Goal: Task Accomplishment & Management: Complete application form

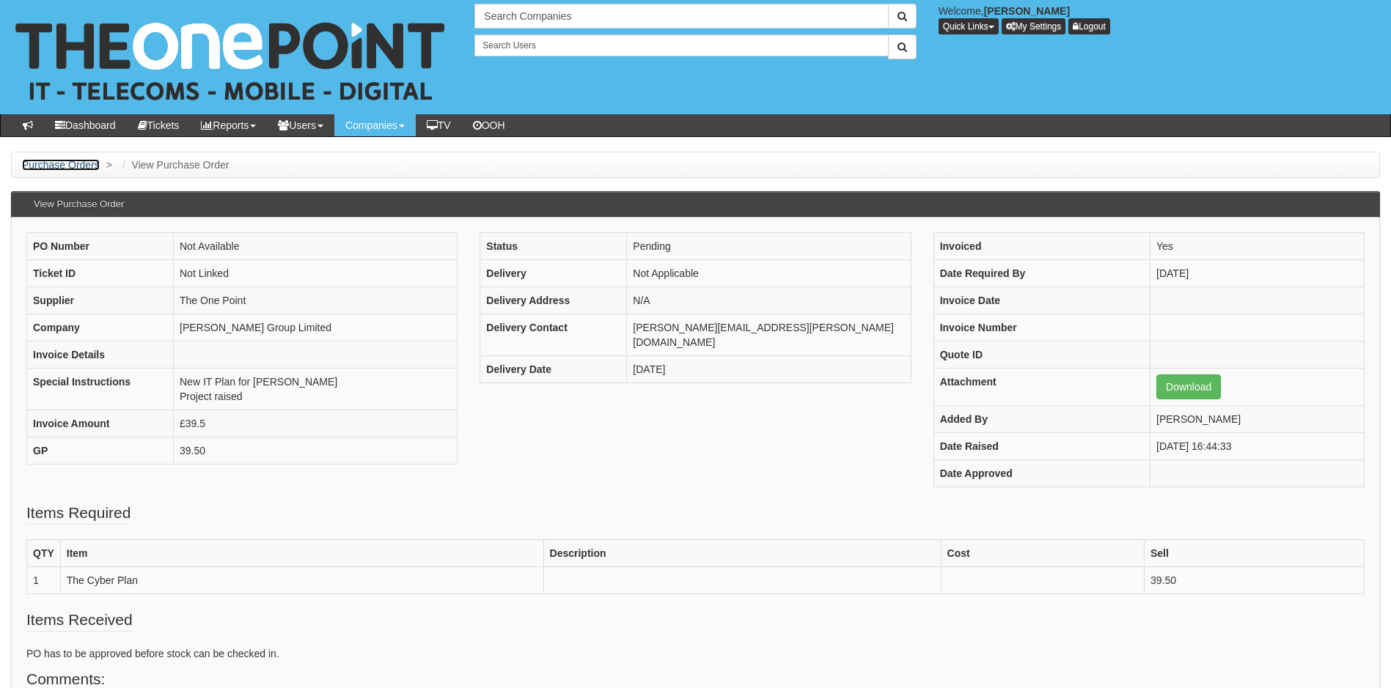
click at [46, 166] on link "Purchase Orders" at bounding box center [61, 165] width 78 height 12
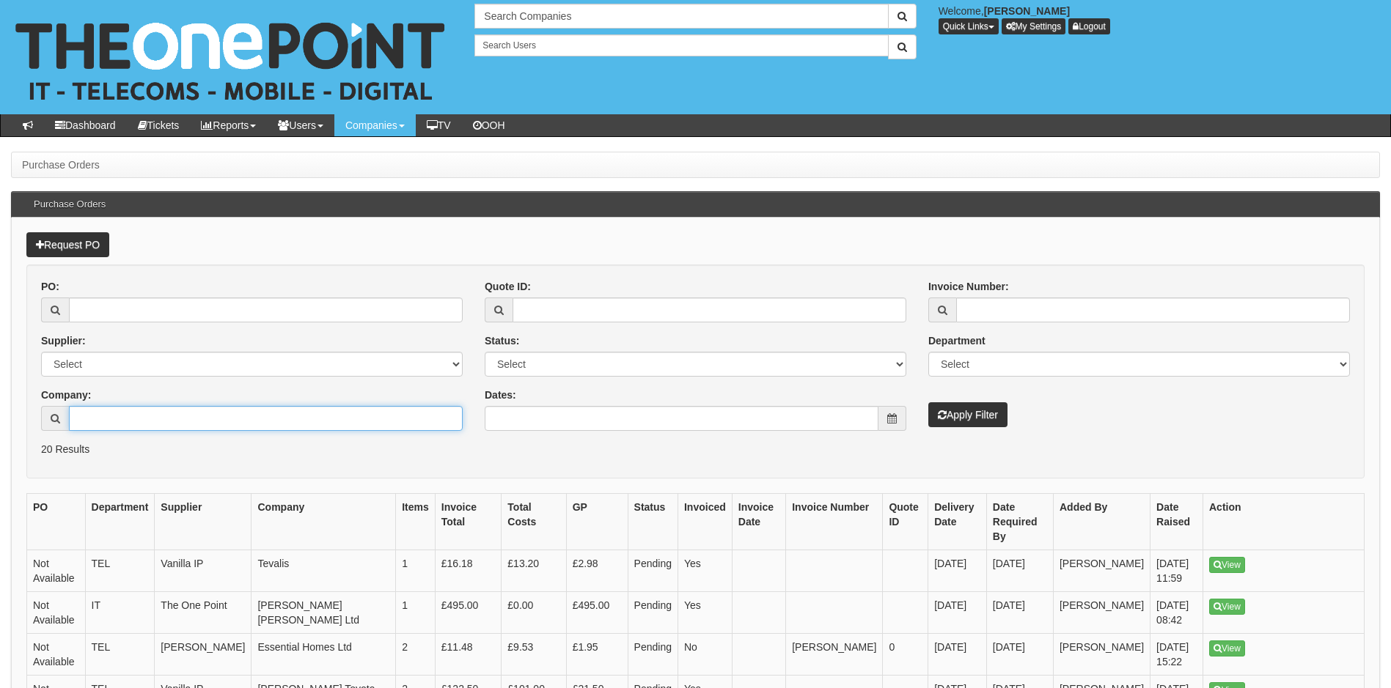
click at [132, 419] on input "Company:" at bounding box center [266, 418] width 394 height 25
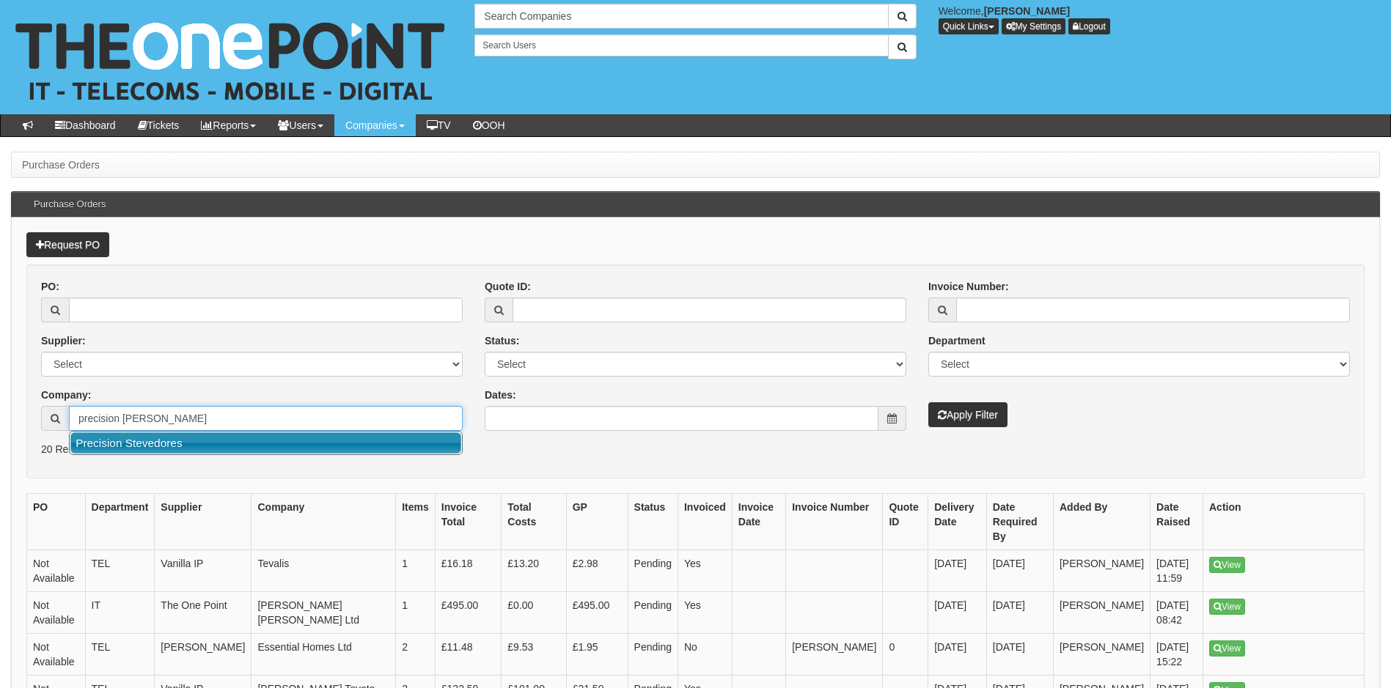
click at [223, 450] on link "Precision Stevedores" at bounding box center [265, 443] width 391 height 21
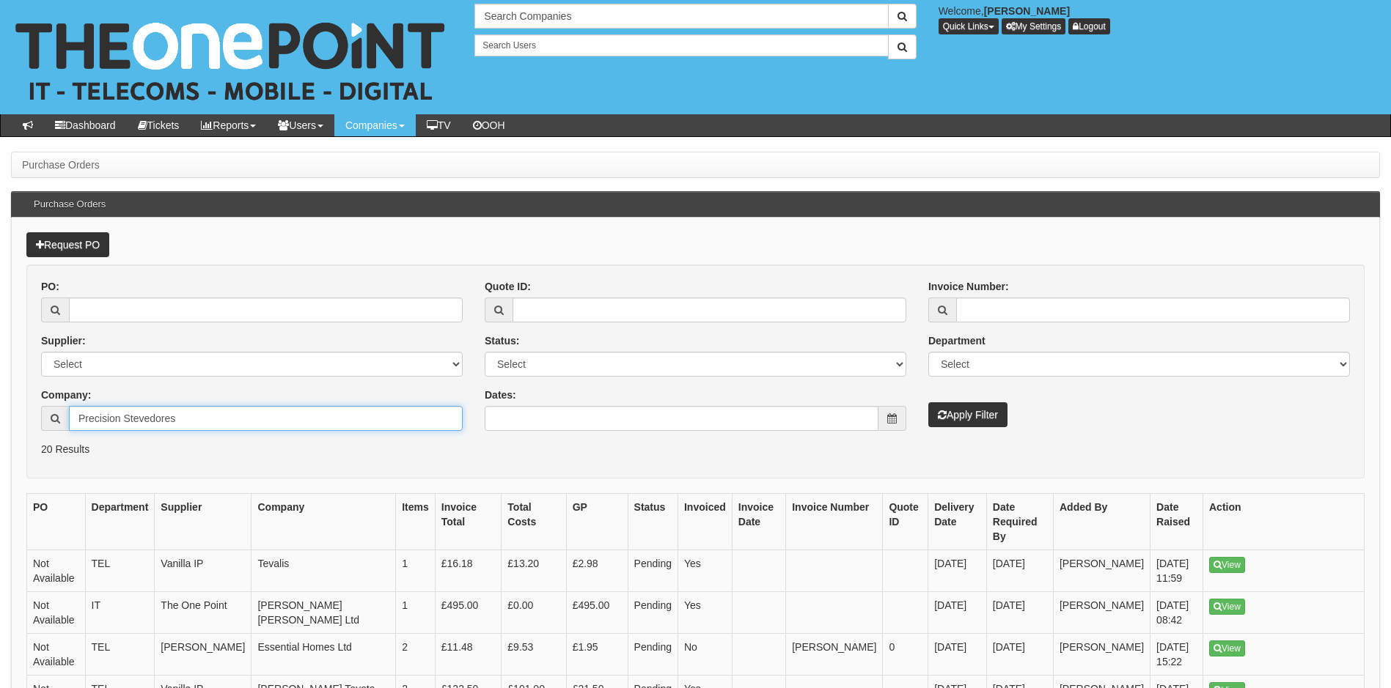
type input "Precision Stevedores"
click at [951, 412] on button "Apply Filter" at bounding box center [967, 415] width 79 height 25
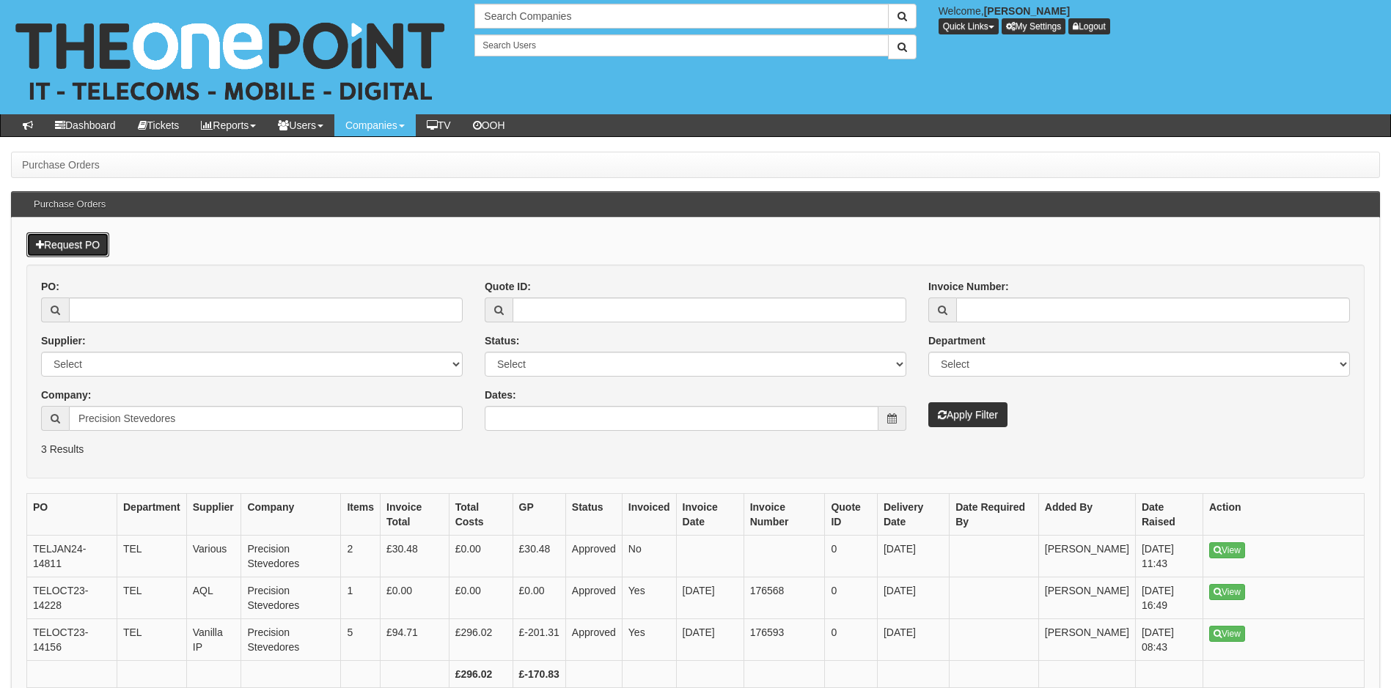
click at [93, 248] on link "Request PO" at bounding box center [67, 244] width 83 height 25
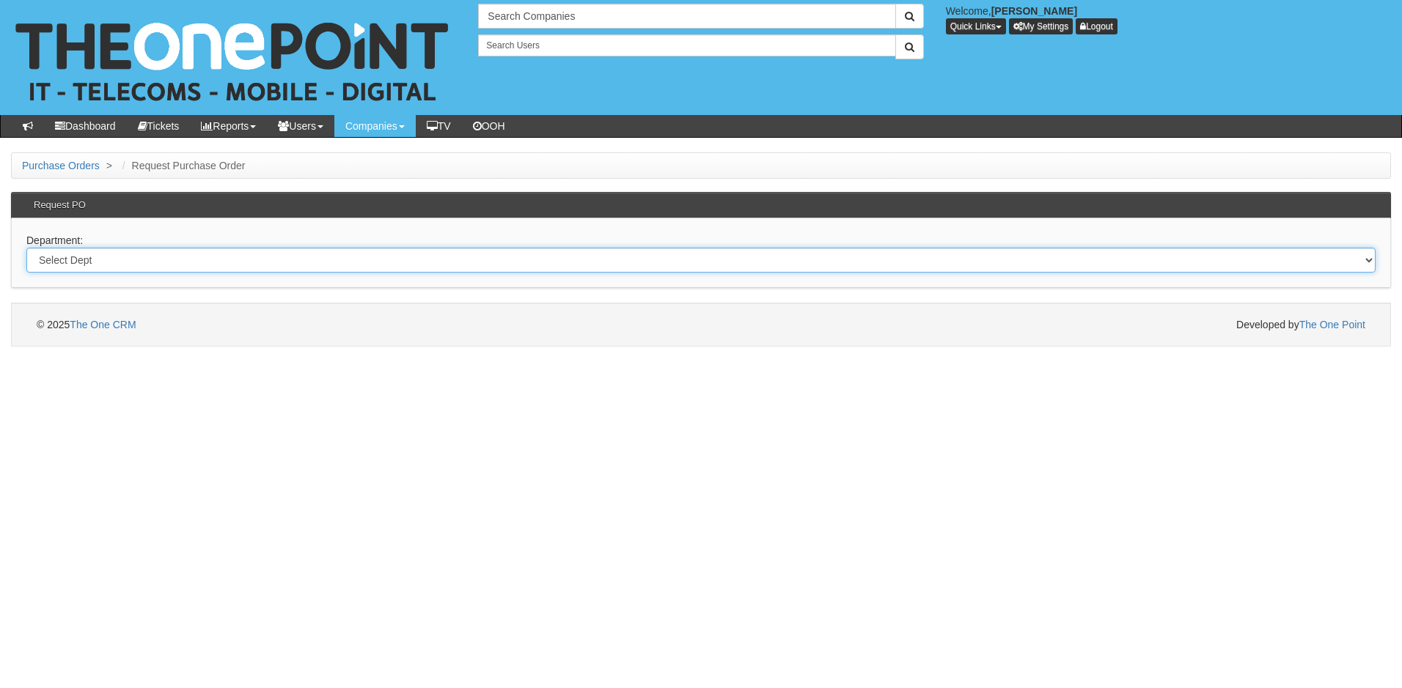
click at [118, 258] on select "Select Dept Digital Internal IT Mobiles Marketing Telecoms" at bounding box center [700, 260] width 1349 height 25
select select "?pipeID=&dept=IT"
click at [26, 248] on select "Select Dept Digital Internal IT Mobiles Marketing Telecoms" at bounding box center [700, 260] width 1349 height 25
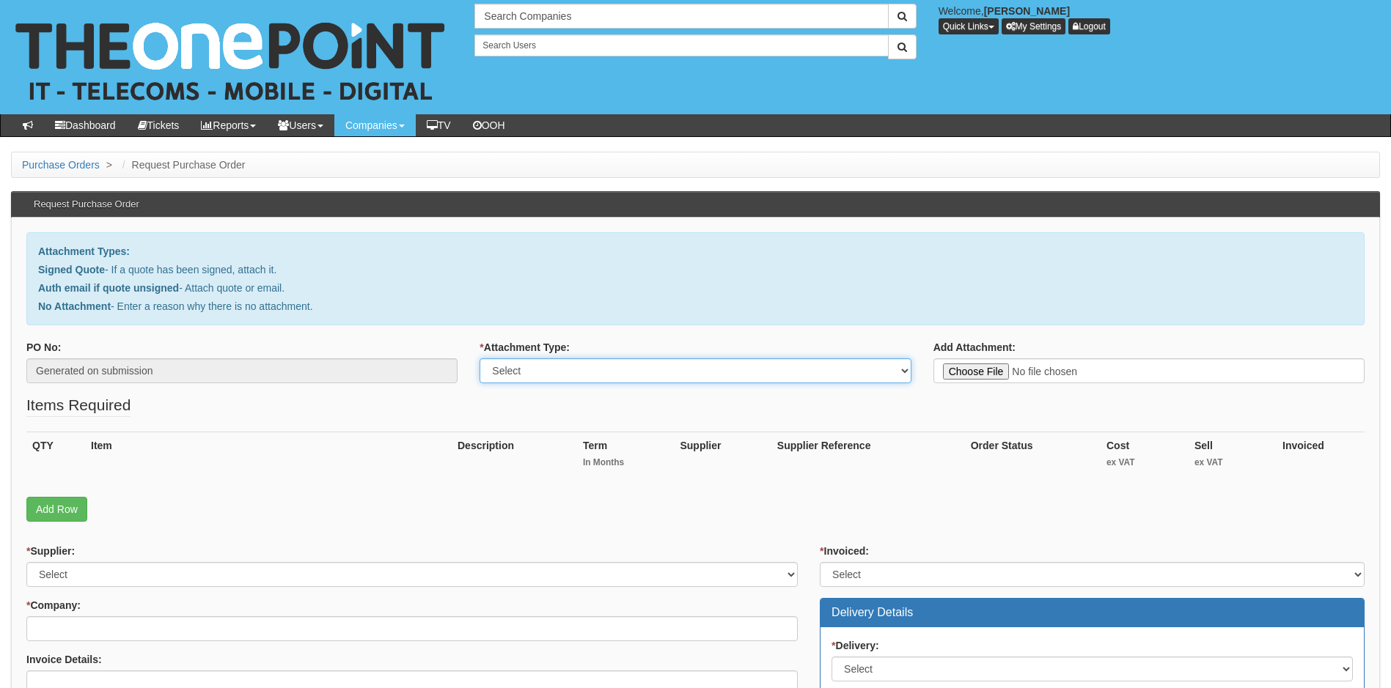
click at [557, 370] on select "Select Signed Quote Auth email with quote if unsigned No Attachment" at bounding box center [695, 371] width 431 height 25
select select "Signed Quote"
click at [480, 359] on select "Select Signed Quote Auth email with quote if unsigned No Attachment" at bounding box center [695, 371] width 431 height 25
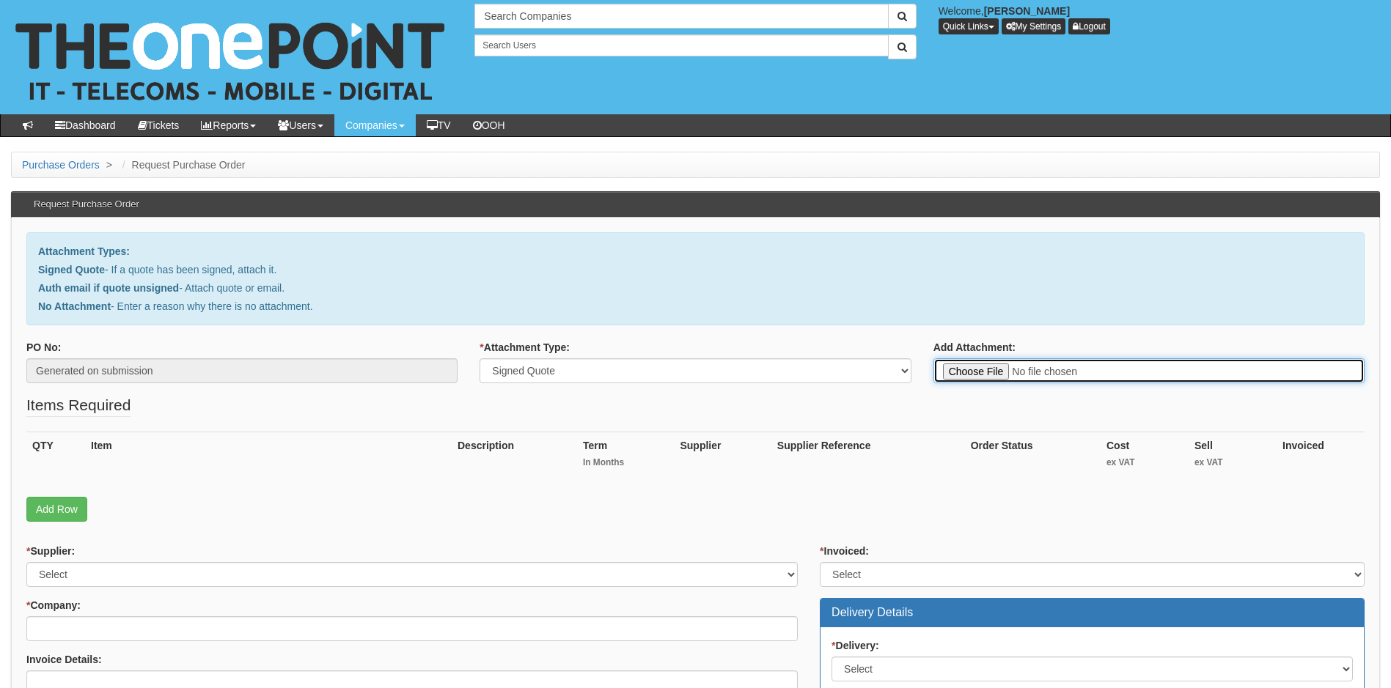
click at [984, 376] on input "Add Attachment:" at bounding box center [1148, 371] width 431 height 25
type input "C:\fakepath\LabFX - New Deal.pdf"
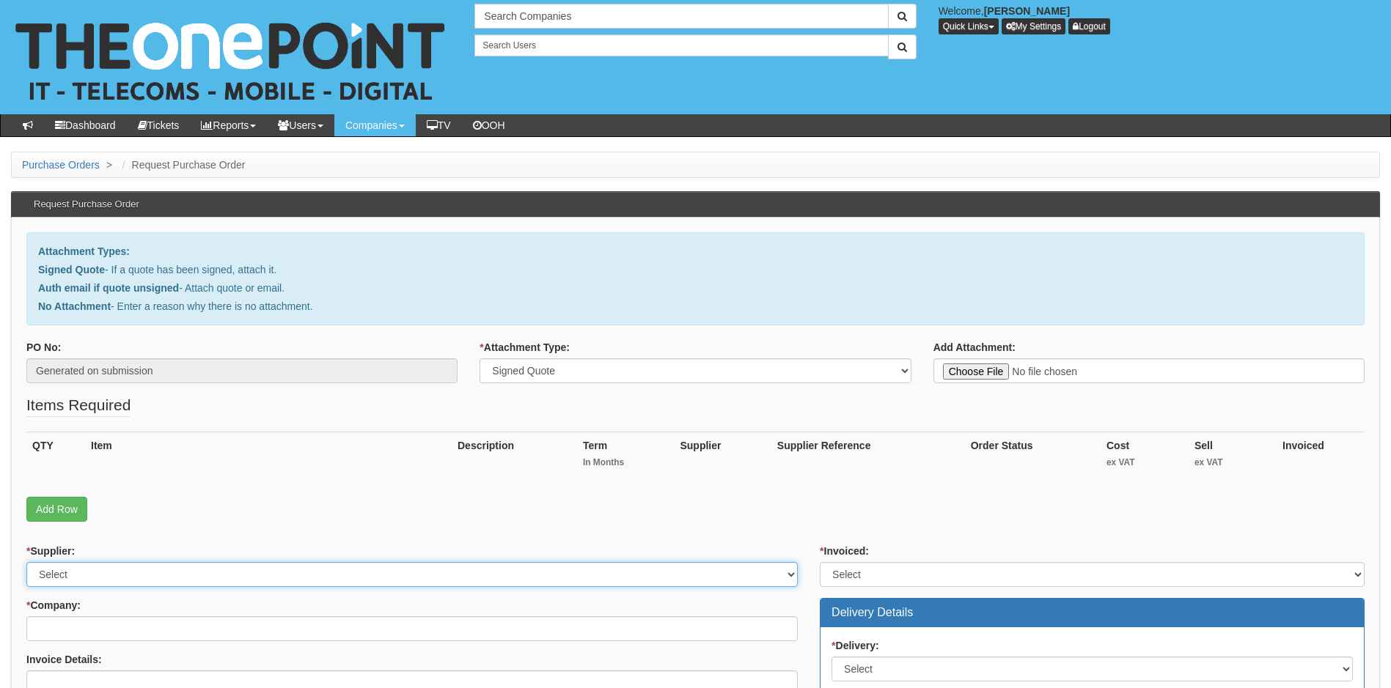
click at [148, 573] on select "Select 123 REG.co.uk 1Password 3 4Gon AA Jones Electric Ltd Abzorb Access Group…" at bounding box center [411, 574] width 771 height 25
select select "19"
click at [148, 573] on select "Select 123 REG.co.uk 1Password 3 4Gon AA Jones Electric Ltd Abzorb Access Group…" at bounding box center [411, 574] width 771 height 25
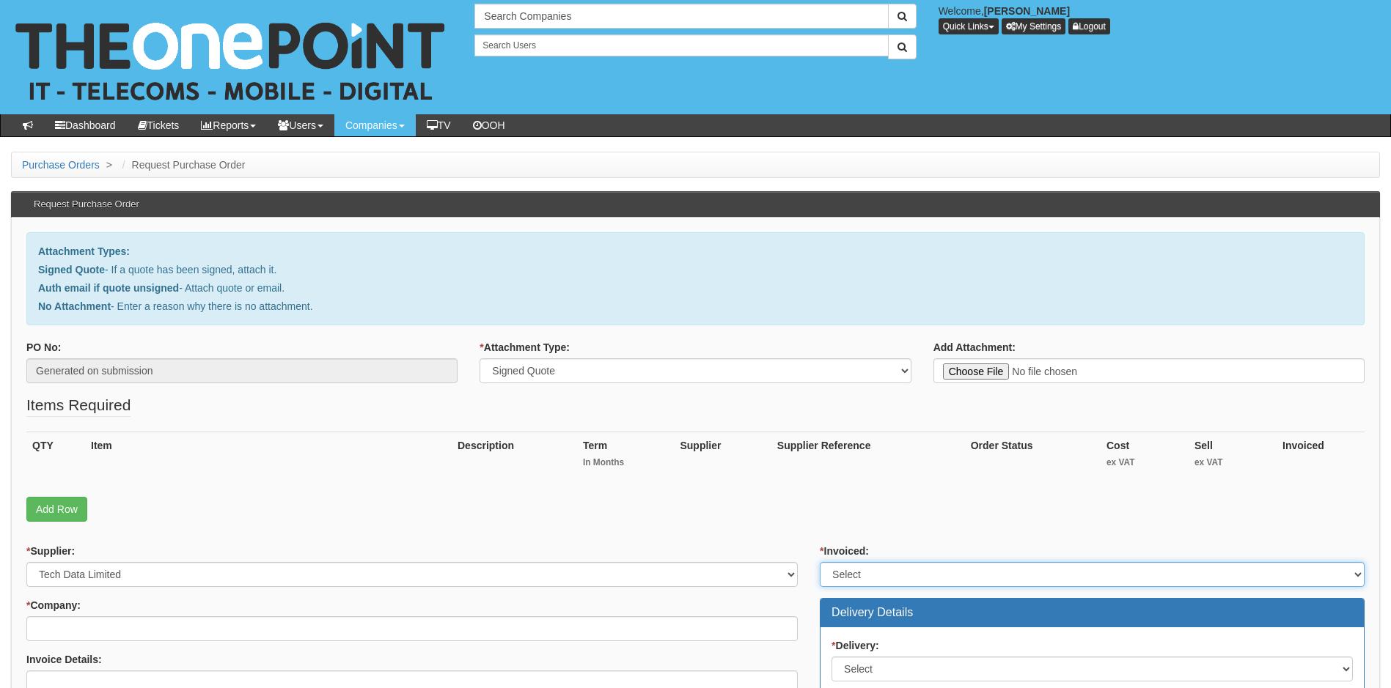
click at [879, 581] on select "Select Yes No N/A STB (part of order)" at bounding box center [1092, 574] width 545 height 25
select select "1"
click at [820, 562] on select "Select Yes No N/A STB (part of order)" at bounding box center [1092, 574] width 545 height 25
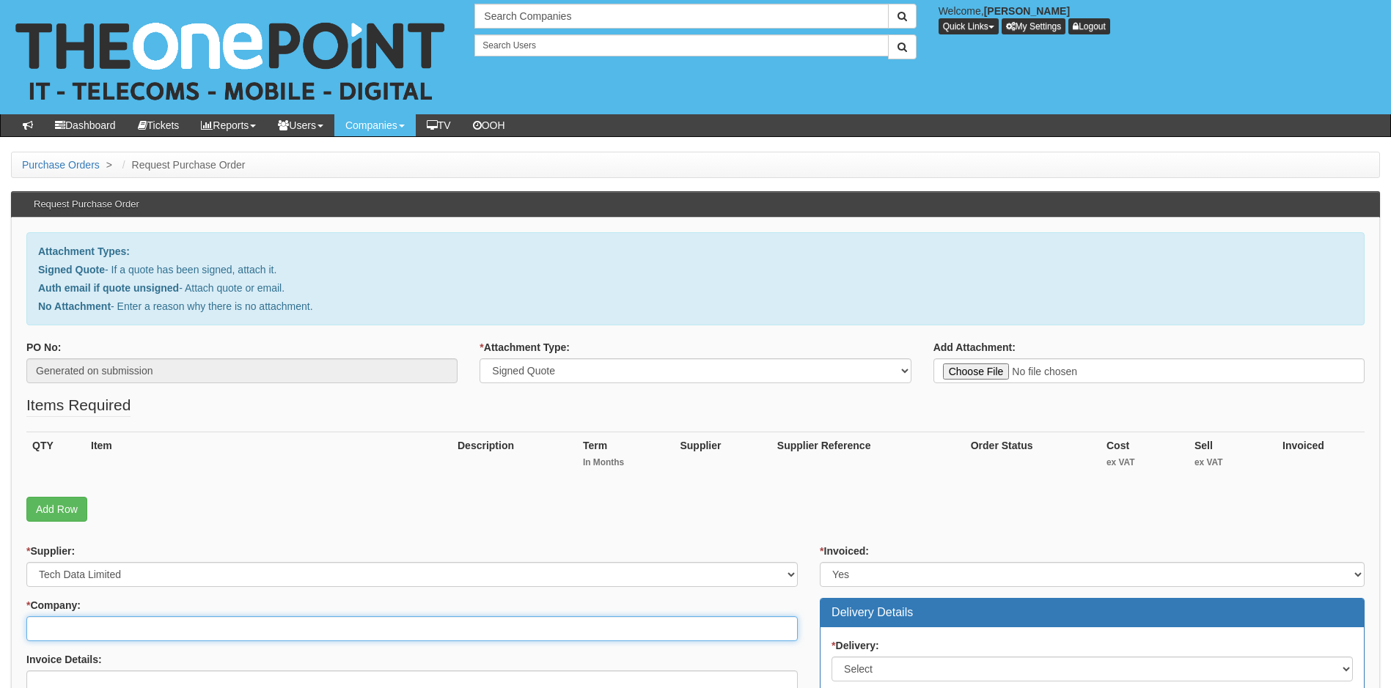
click at [628, 631] on input "* Company:" at bounding box center [411, 629] width 771 height 25
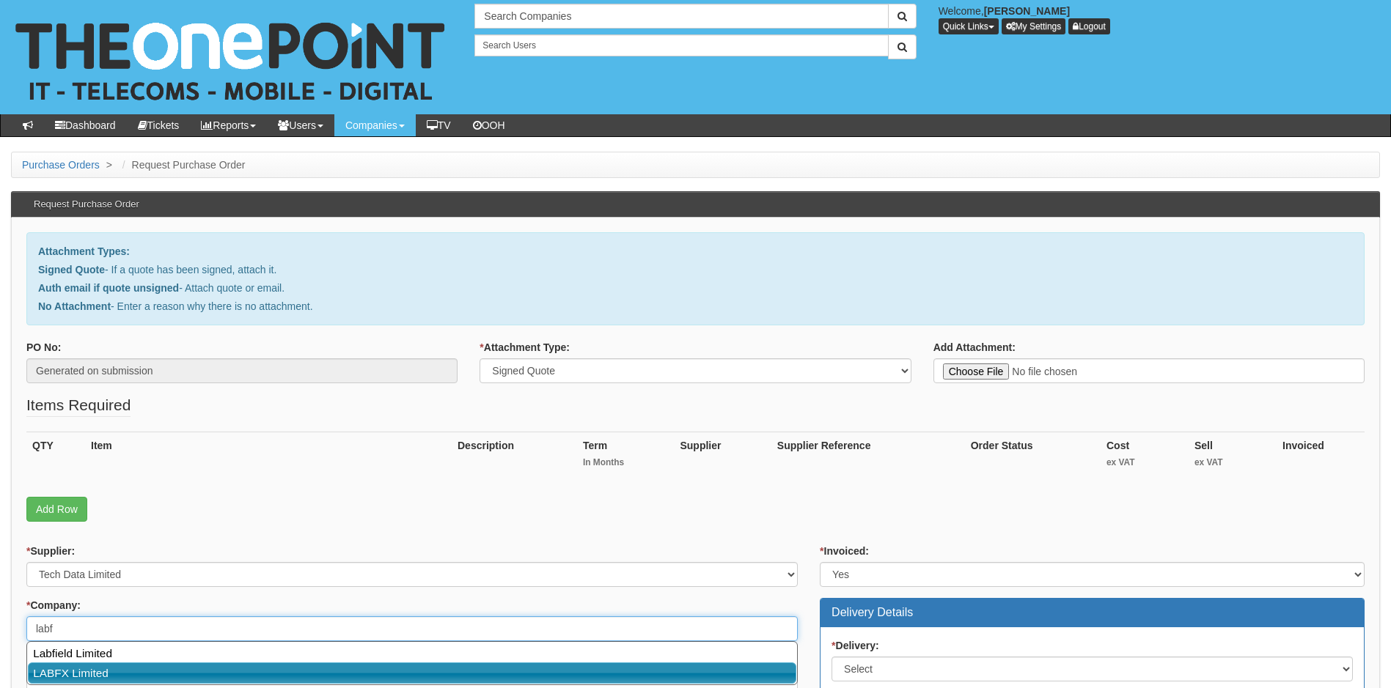
click at [335, 669] on link "LABFX Limited" at bounding box center [412, 673] width 768 height 21
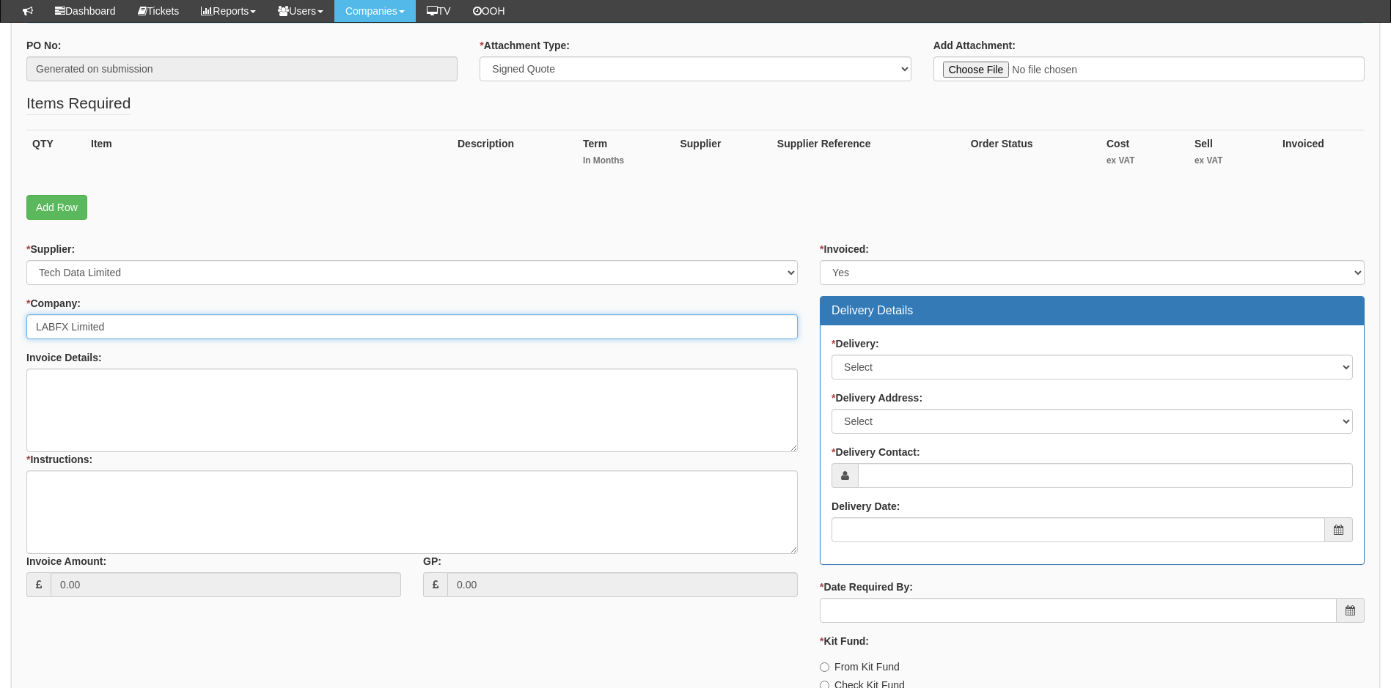
scroll to position [293, 0]
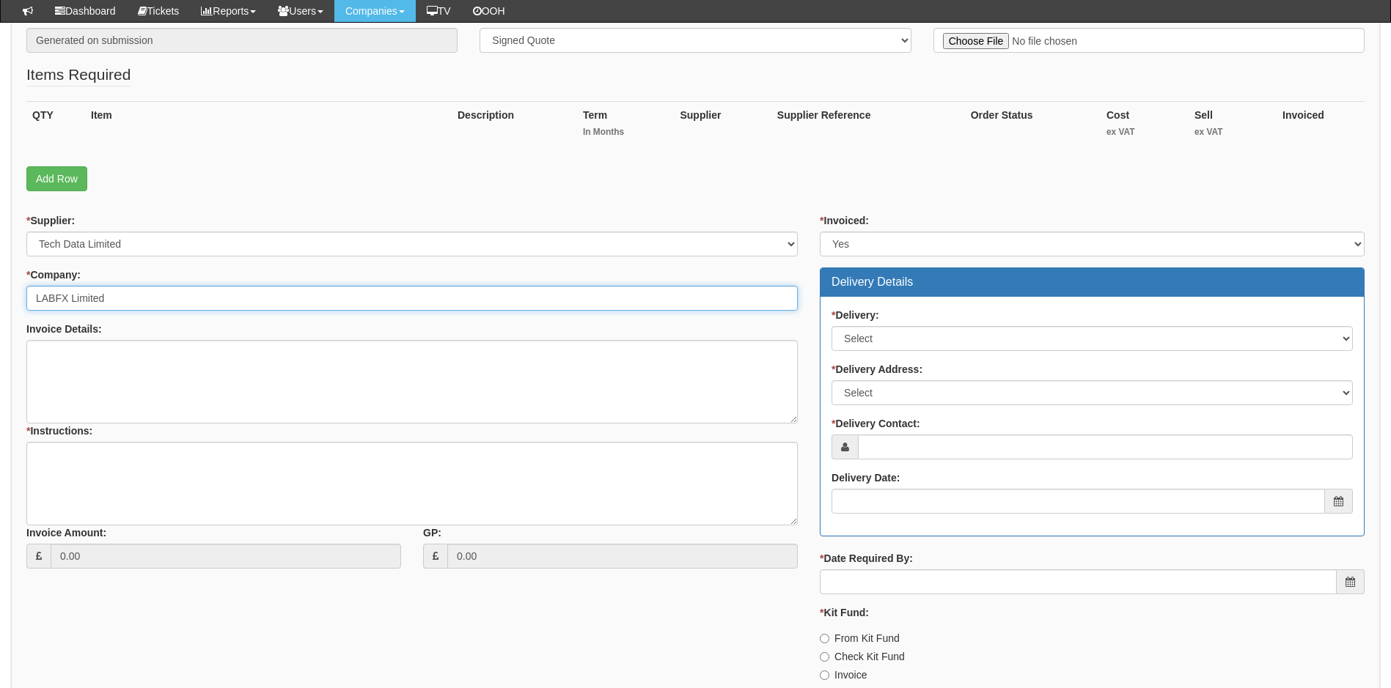
type input "LABFX Limited"
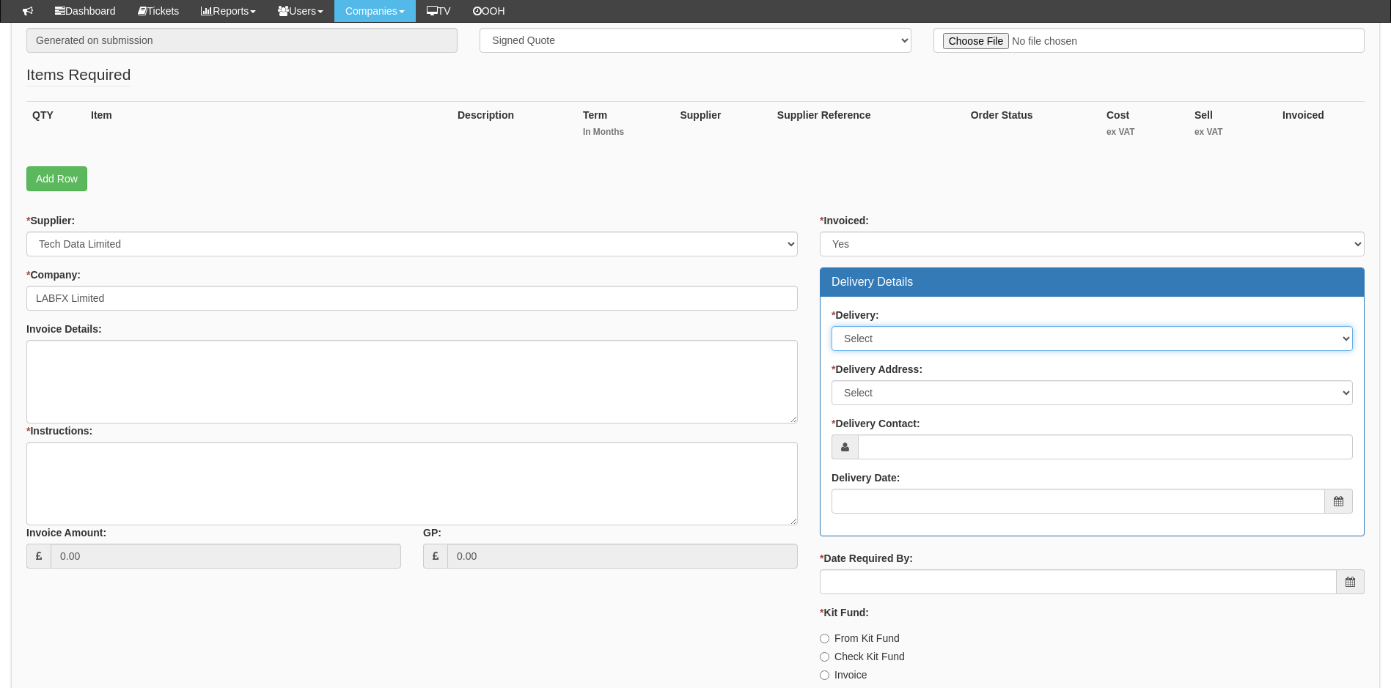
click at [919, 338] on select "Select No Not Applicable Yes" at bounding box center [1091, 338] width 521 height 25
select select "1"
click at [831, 326] on select "Select No Not Applicable Yes" at bounding box center [1091, 338] width 521 height 25
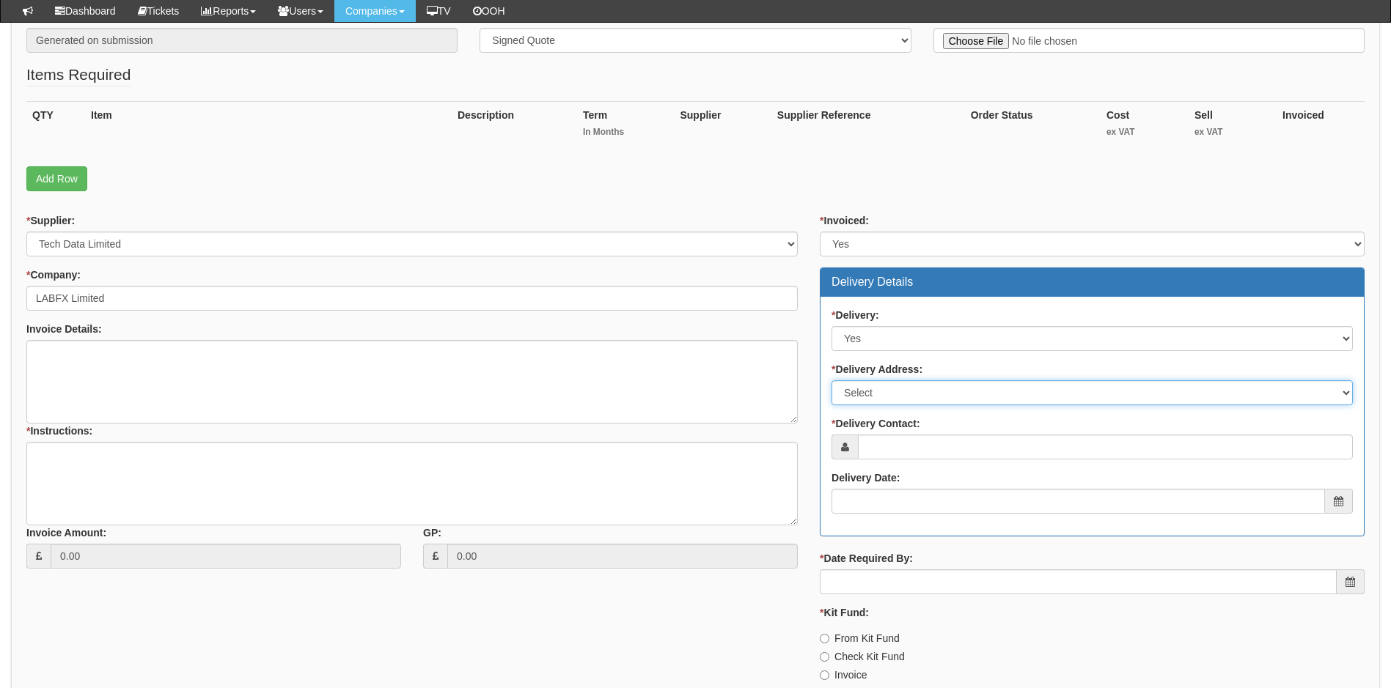
click at [936, 395] on select "Select Not Applicable Main Address - HU2 8ED Other" at bounding box center [1091, 393] width 521 height 25
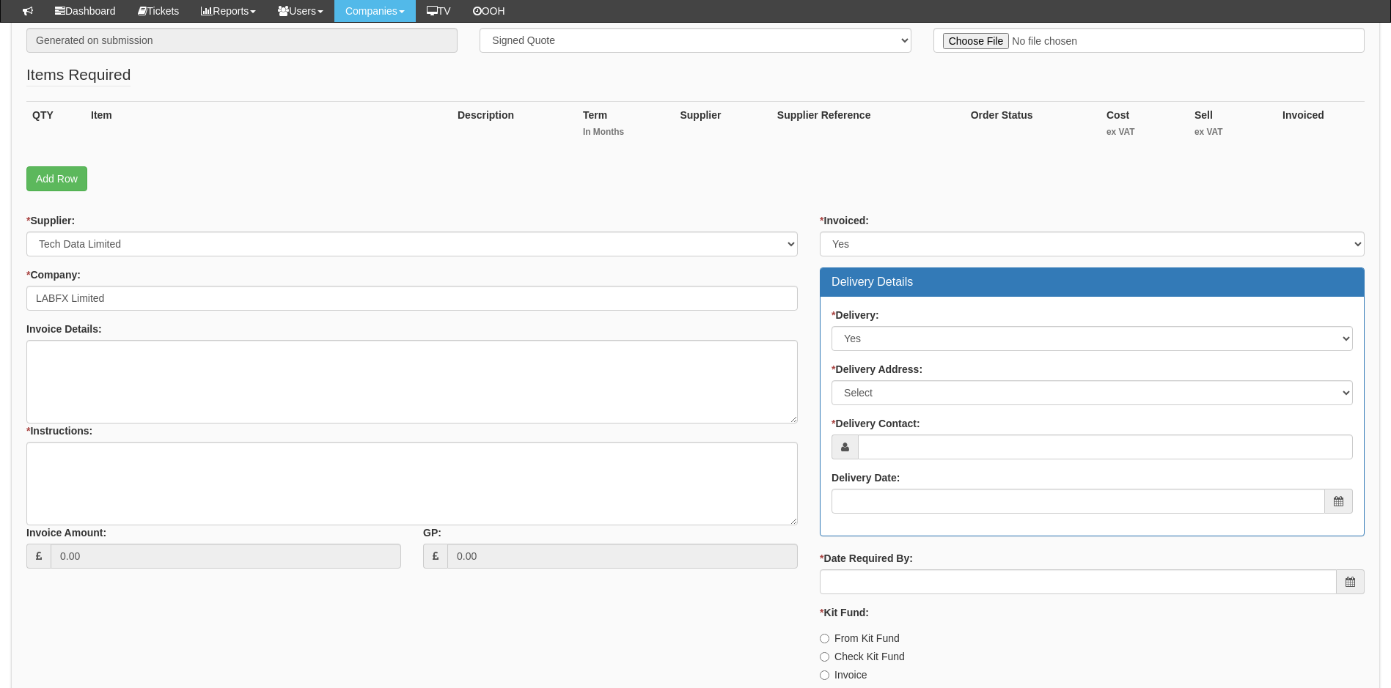
click at [938, 525] on div "* Delivery: Select No Not Applicable Yes * Delivery Address: Select Not Applica…" at bounding box center [1091, 416] width 543 height 239
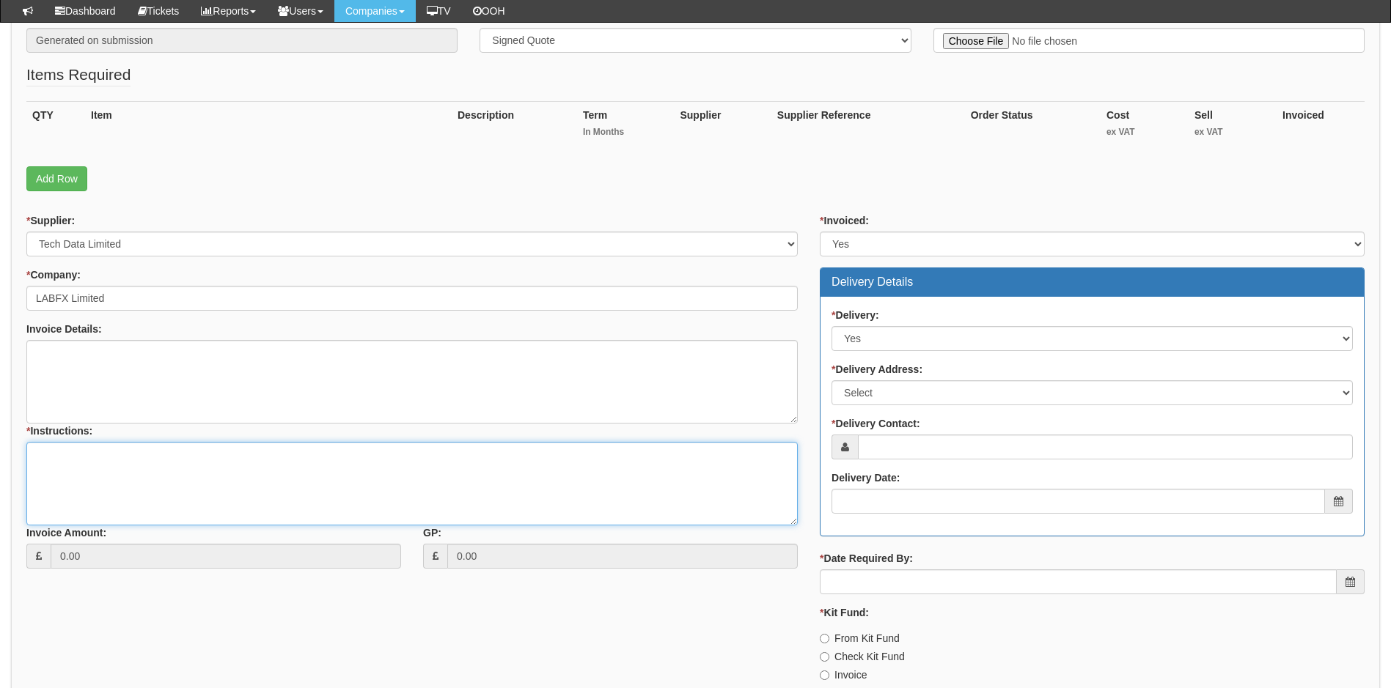
click at [87, 455] on textarea "* Instructions:" at bounding box center [411, 484] width 771 height 84
type textarea "Linked to ticket 421586"
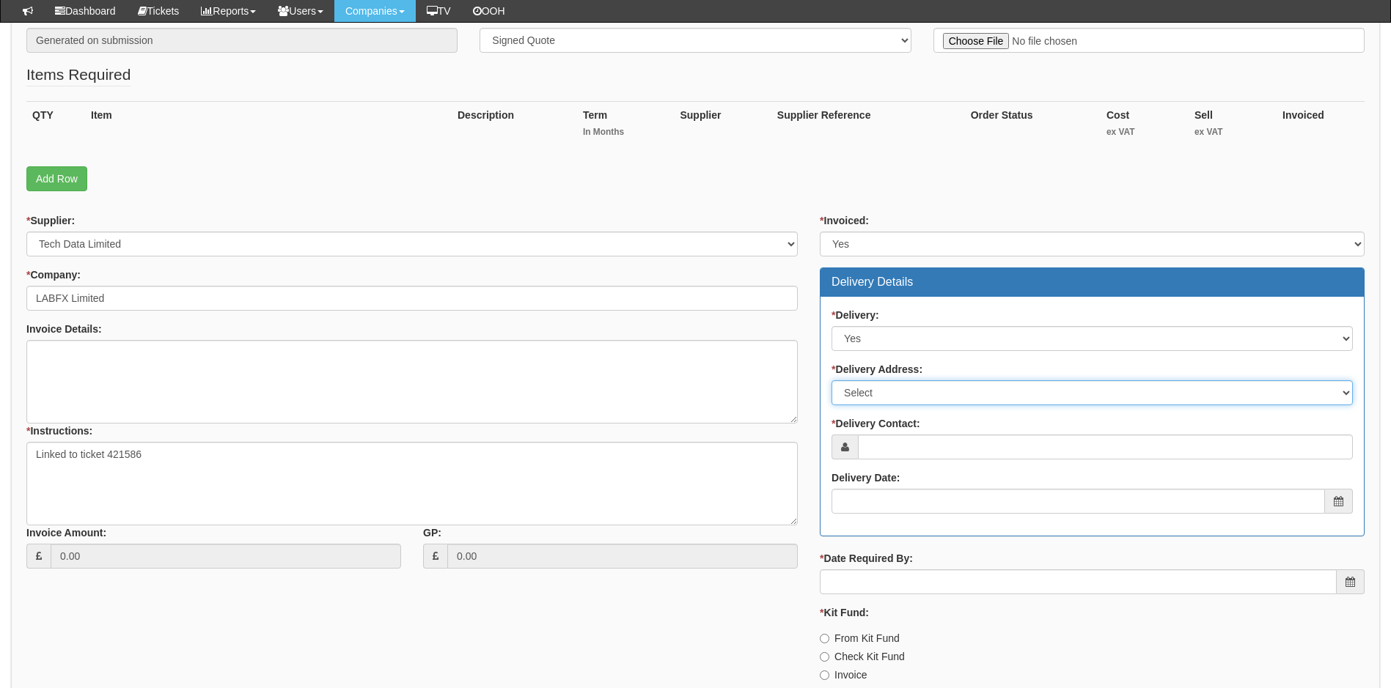
click at [911, 387] on select "Select Not Applicable Main Address - HU2 8ED Other" at bounding box center [1091, 393] width 521 height 25
select select "other"
click at [831, 381] on select "Select Not Applicable Main Address - HU2 8ED Other" at bounding box center [1091, 393] width 521 height 25
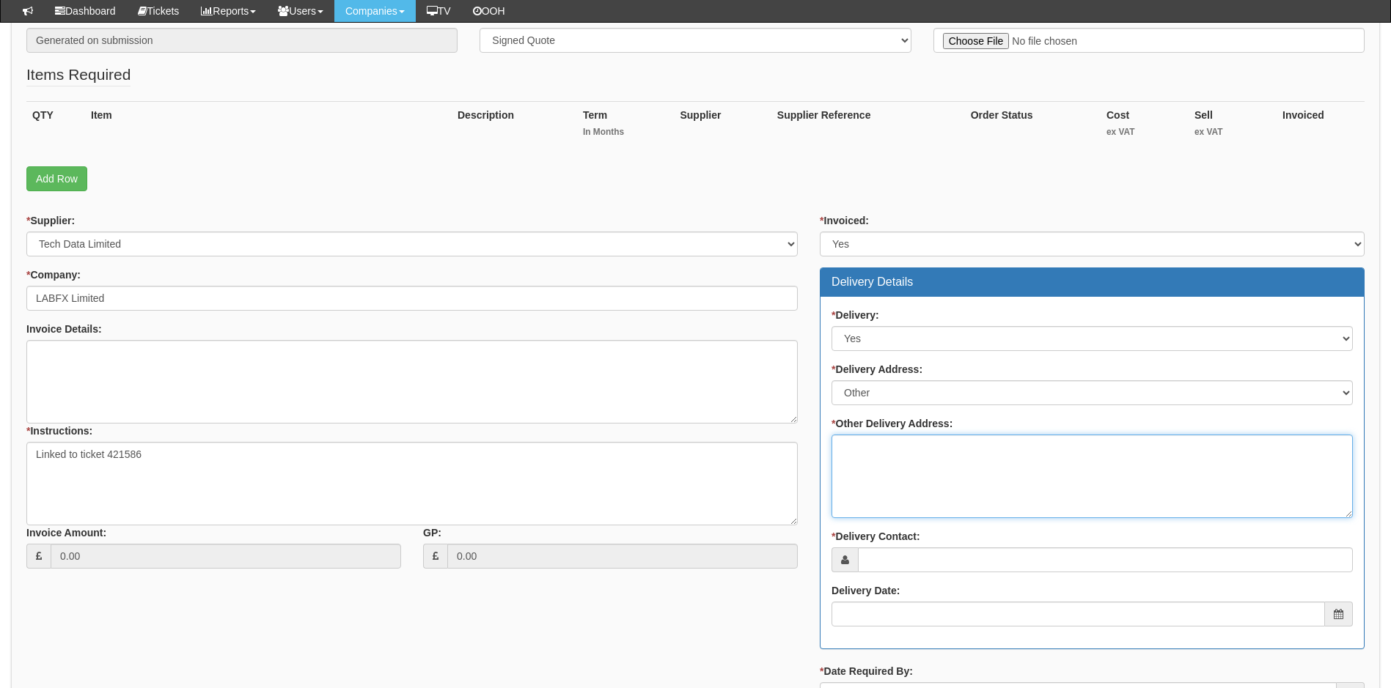
click at [894, 452] on textarea "* Other Delivery Address:" at bounding box center [1091, 477] width 521 height 84
type textarea "To TOP to replace faulty drive"
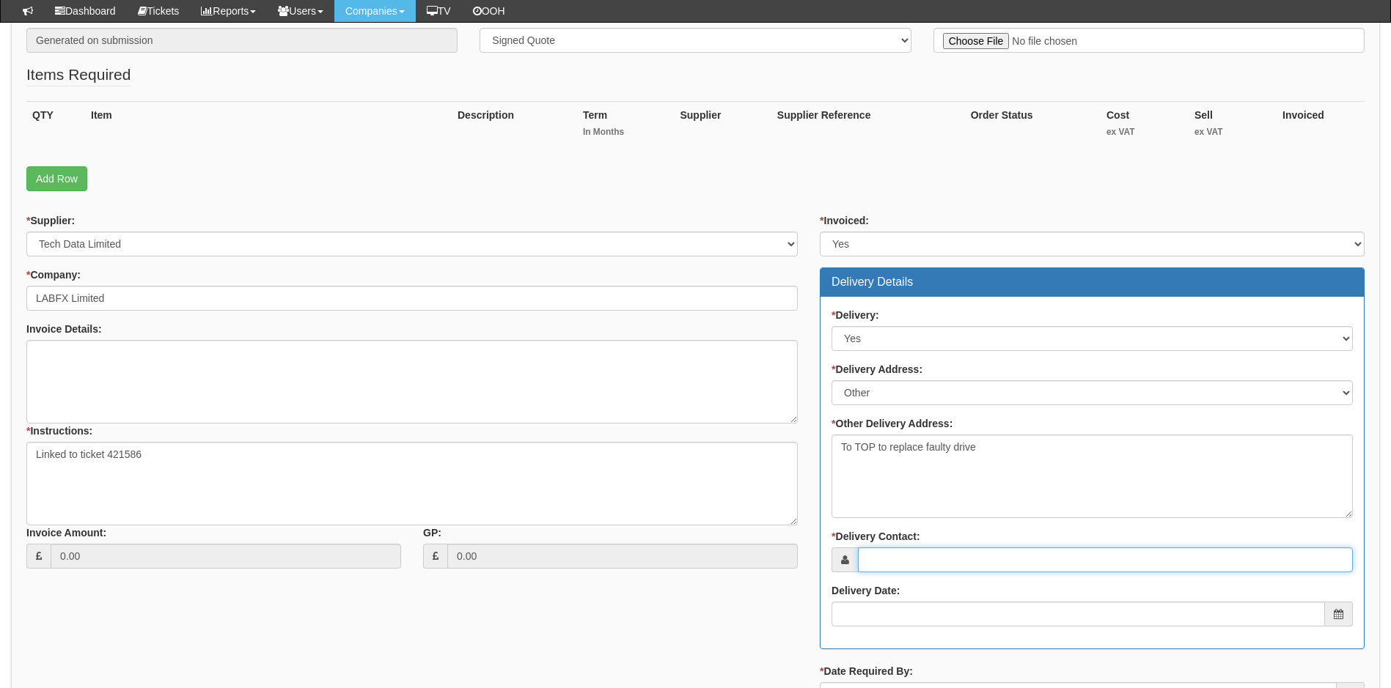
click at [937, 563] on input "* Delivery Contact:" at bounding box center [1105, 560] width 495 height 25
paste input "eve.young@lab-fx.co.uk"
click at [869, 558] on input "eve.young@lab-fx.co.uk" at bounding box center [1105, 560] width 495 height 25
type input "steve.young@lab-fx.co.uk"
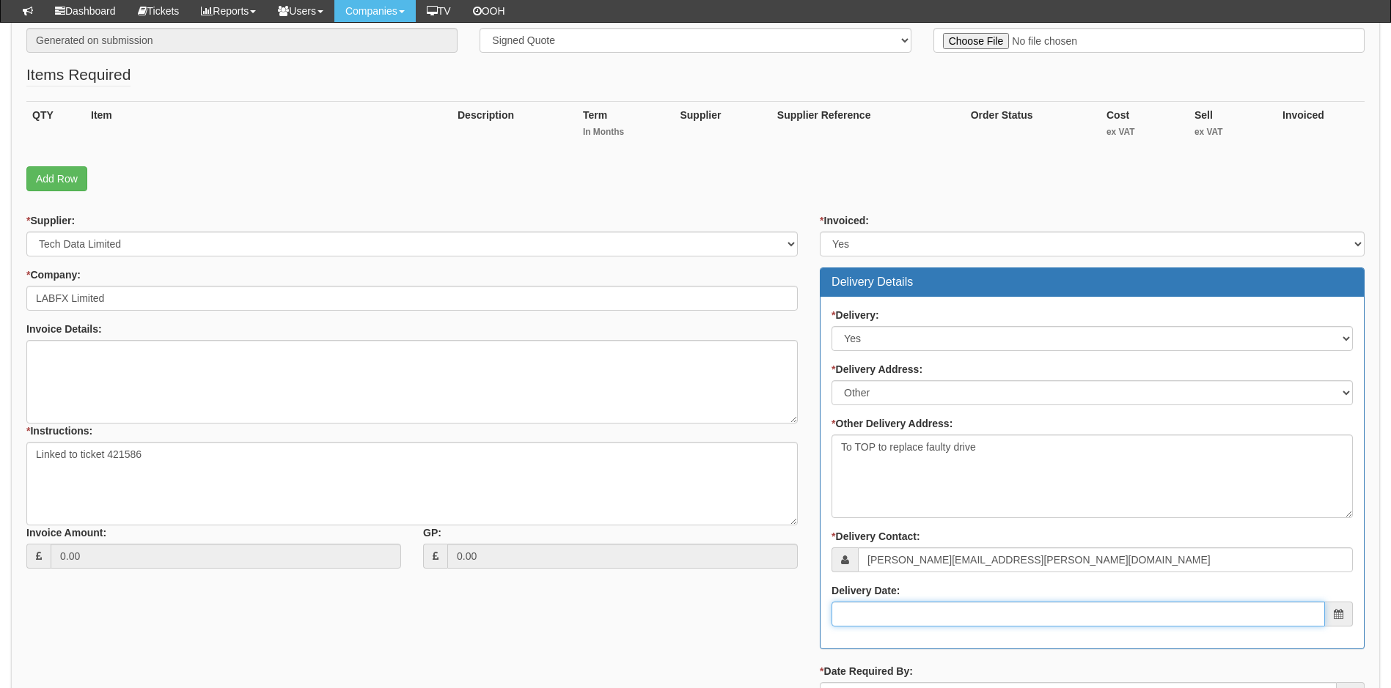
click at [924, 617] on input "Delivery Date:" at bounding box center [1077, 614] width 493 height 25
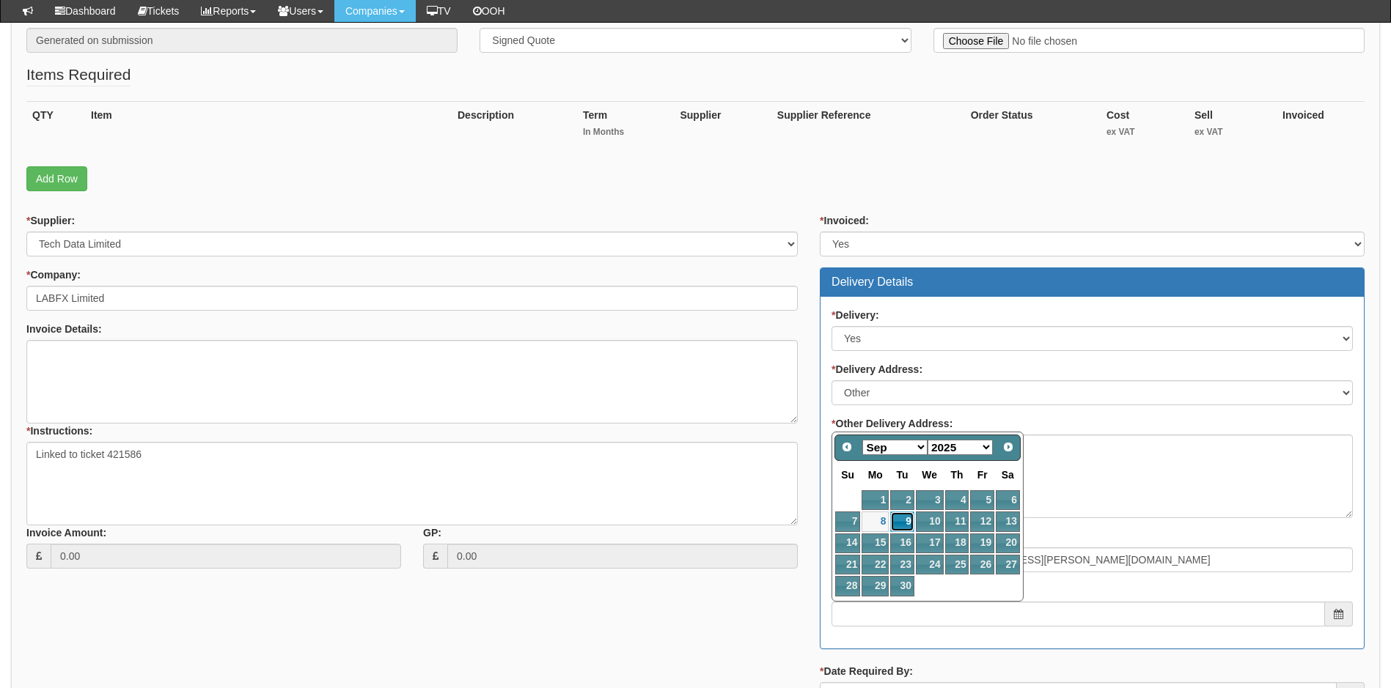
click at [910, 521] on link "9" at bounding box center [901, 522] width 23 height 20
type input "2025-09-09"
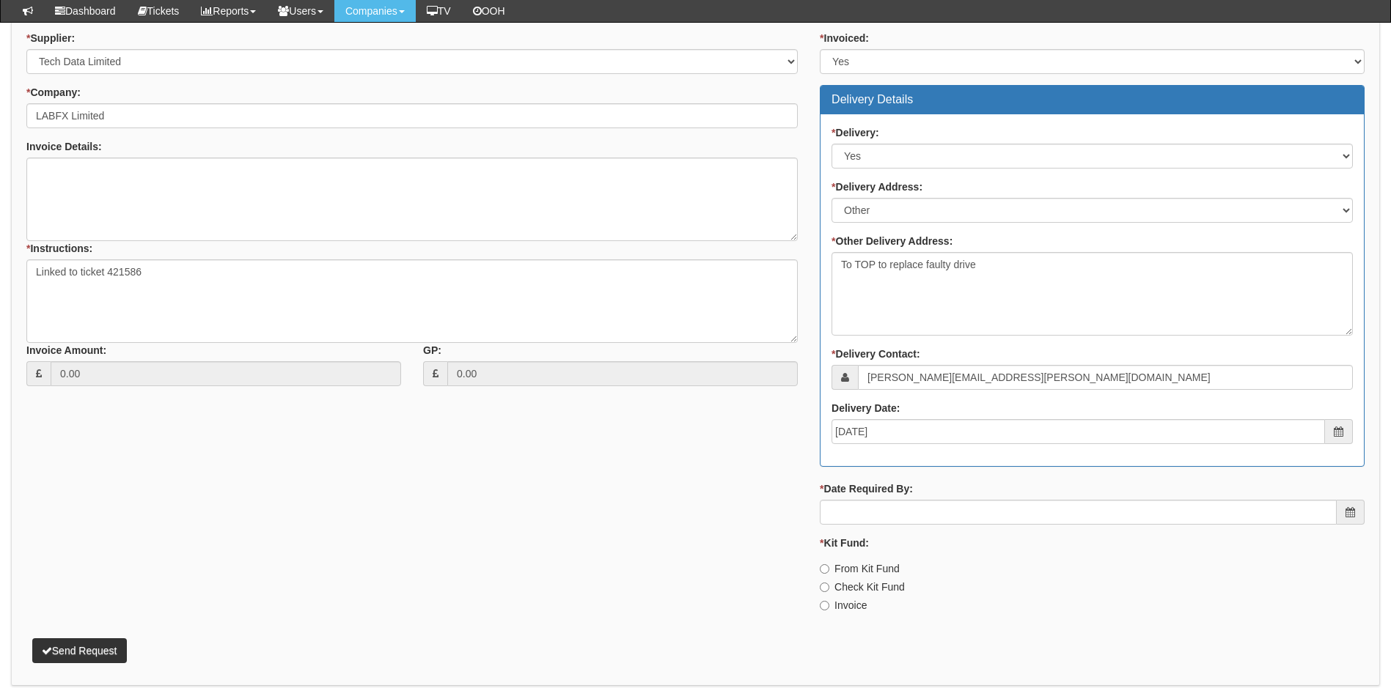
scroll to position [532, 0]
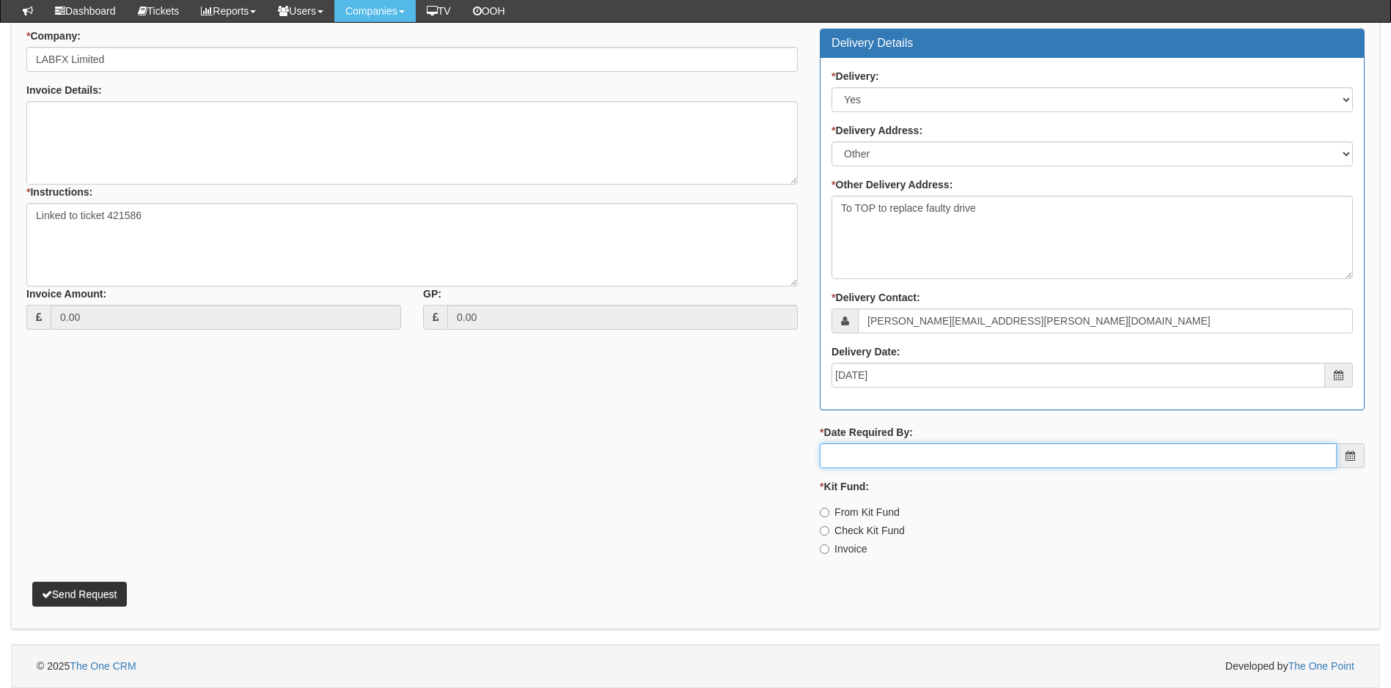
click at [949, 460] on input "* Date Required By:" at bounding box center [1078, 456] width 517 height 25
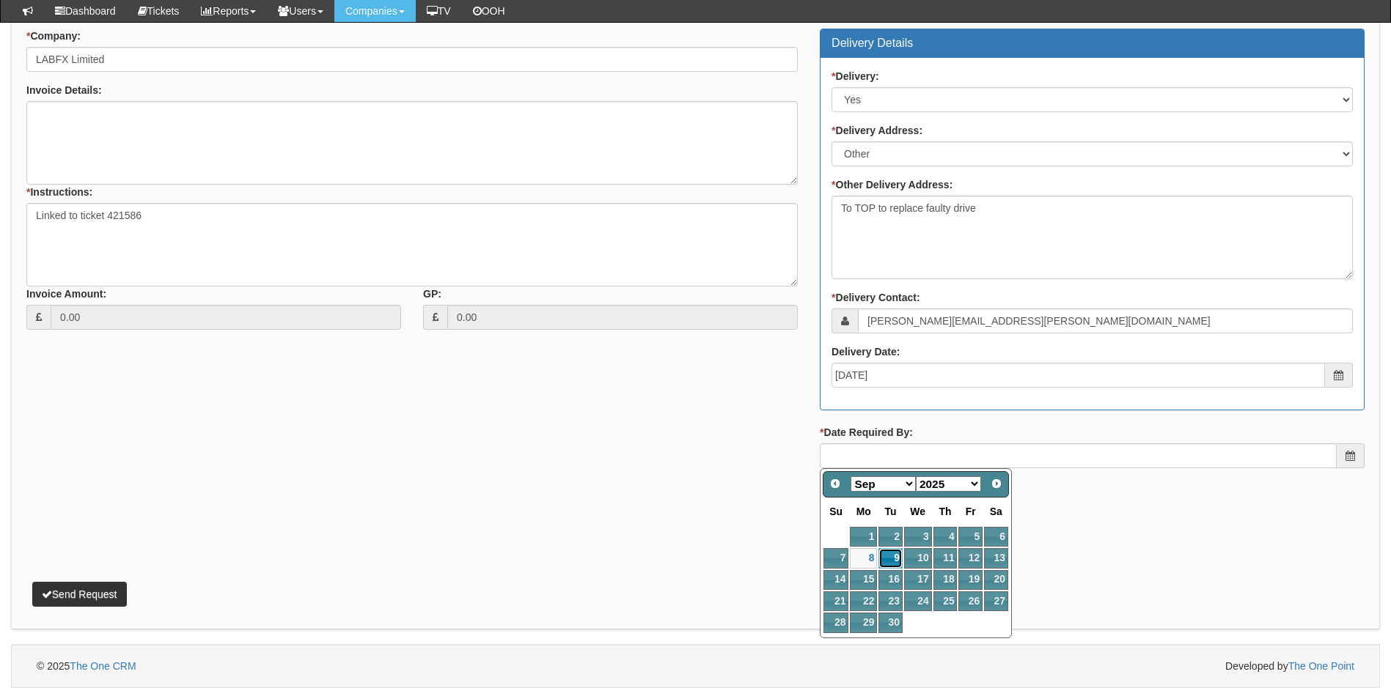
click at [892, 561] on link "9" at bounding box center [889, 558] width 23 height 20
type input "2025-09-09"
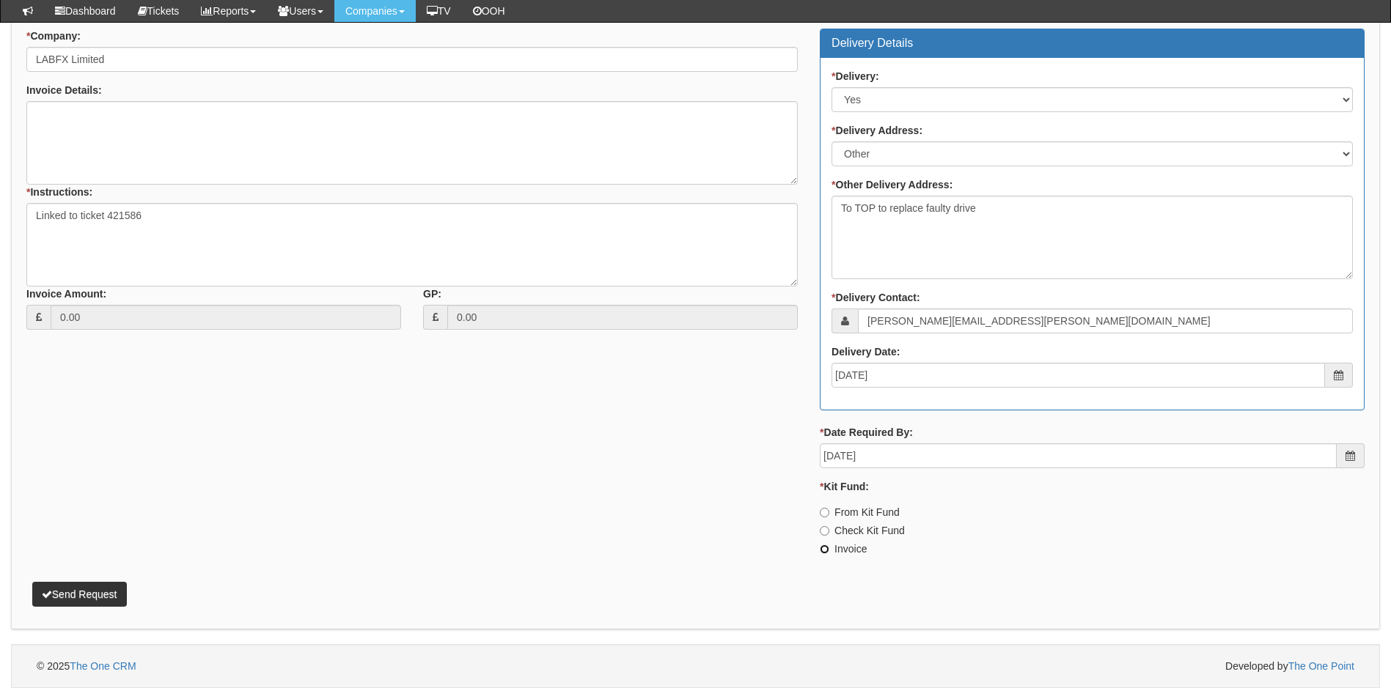
click at [823, 551] on input "Invoice" at bounding box center [825, 550] width 10 height 10
radio input "true"
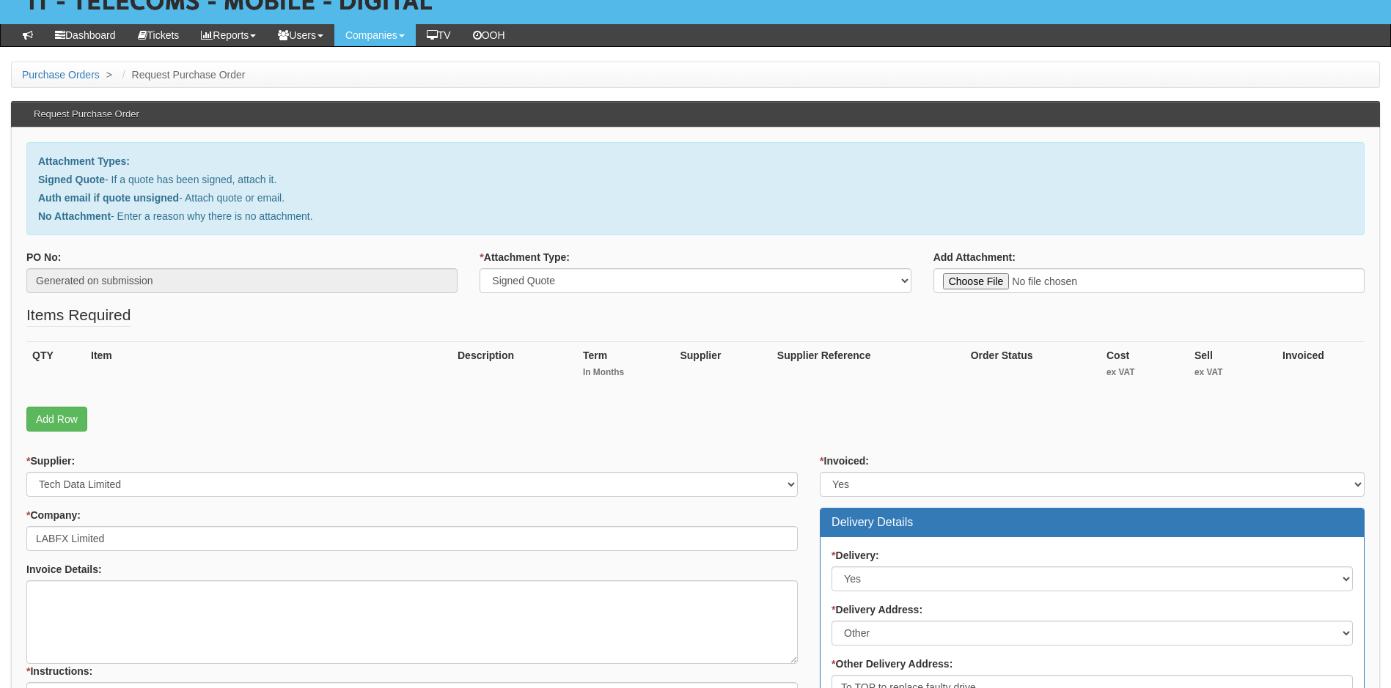
scroll to position [92, 0]
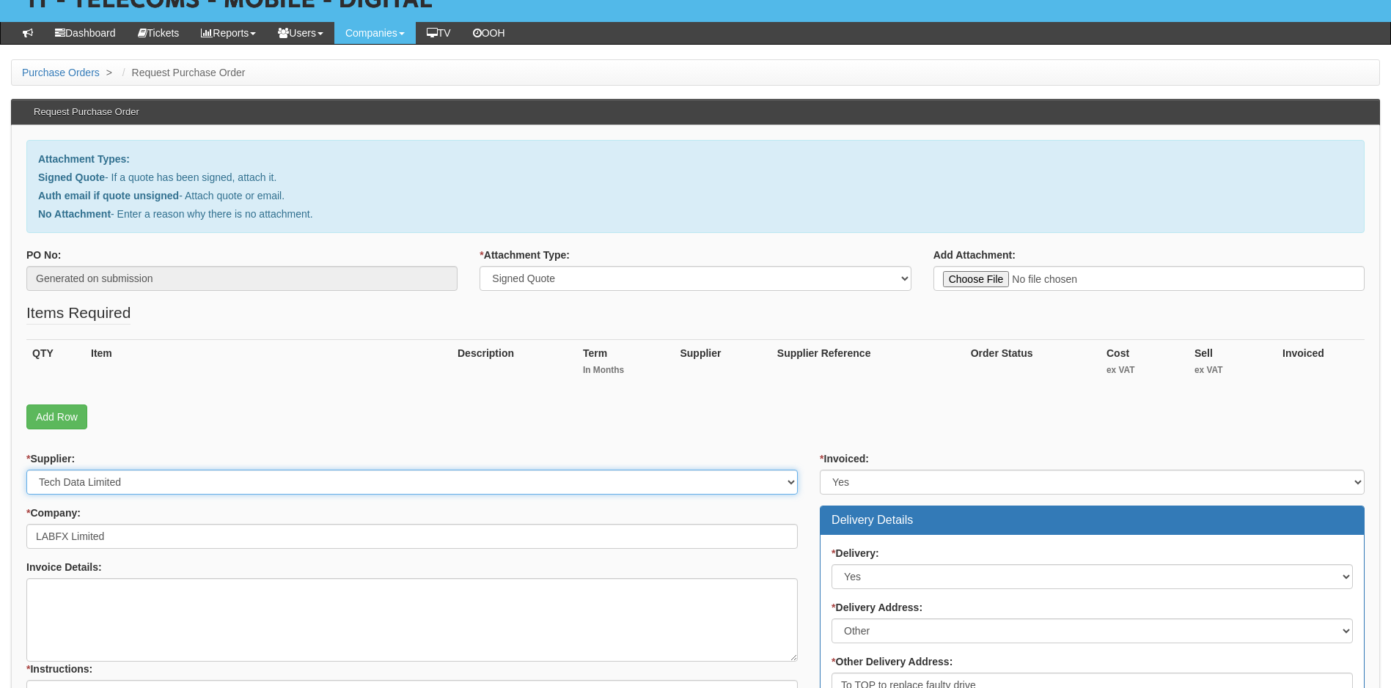
click at [625, 487] on select "Select 123 REG.co.uk 1Password 3 4Gon AA Jones Electric Ltd Abzorb Access Group…" at bounding box center [411, 482] width 771 height 25
select select "220"
click at [622, 487] on select "Select 123 REG.co.uk 1Password 3 4Gon AA Jones Electric Ltd Abzorb Access Group…" at bounding box center [411, 482] width 771 height 25
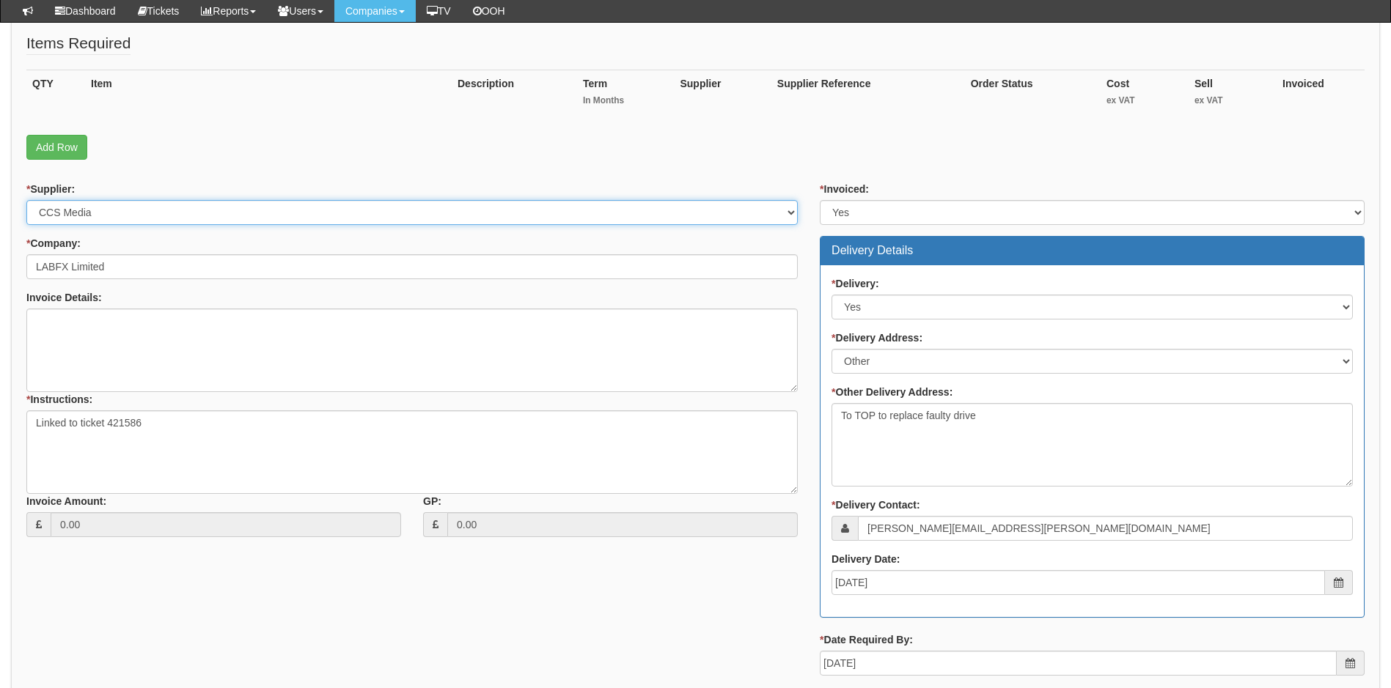
scroll to position [386, 0]
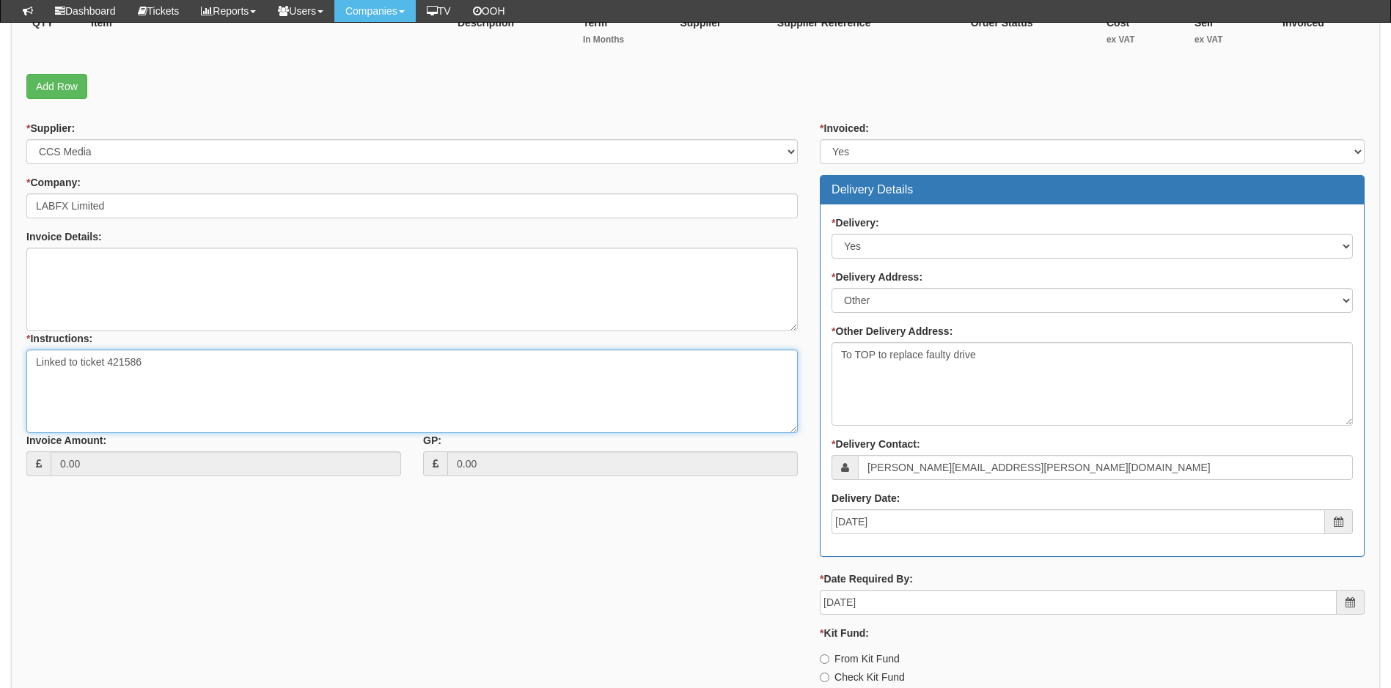
click at [186, 364] on textarea "Linked to ticket 421586" at bounding box center [411, 392] width 771 height 84
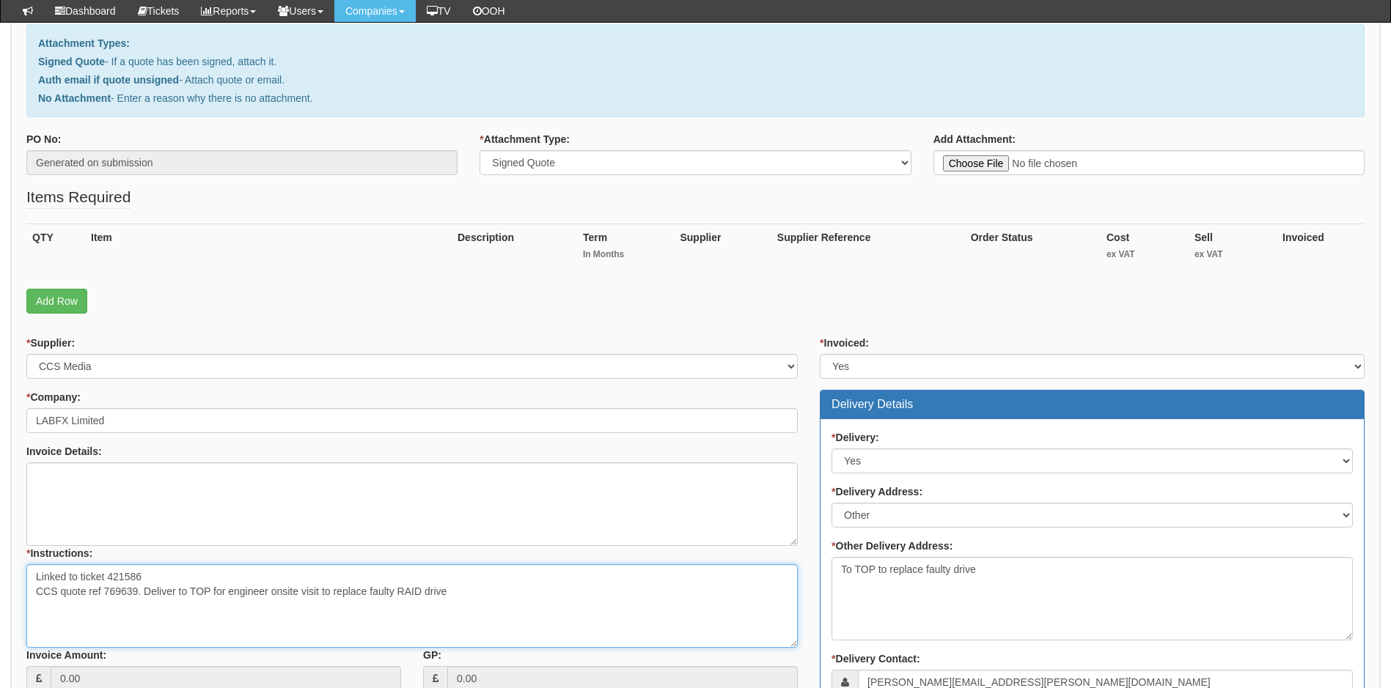
scroll to position [166, 0]
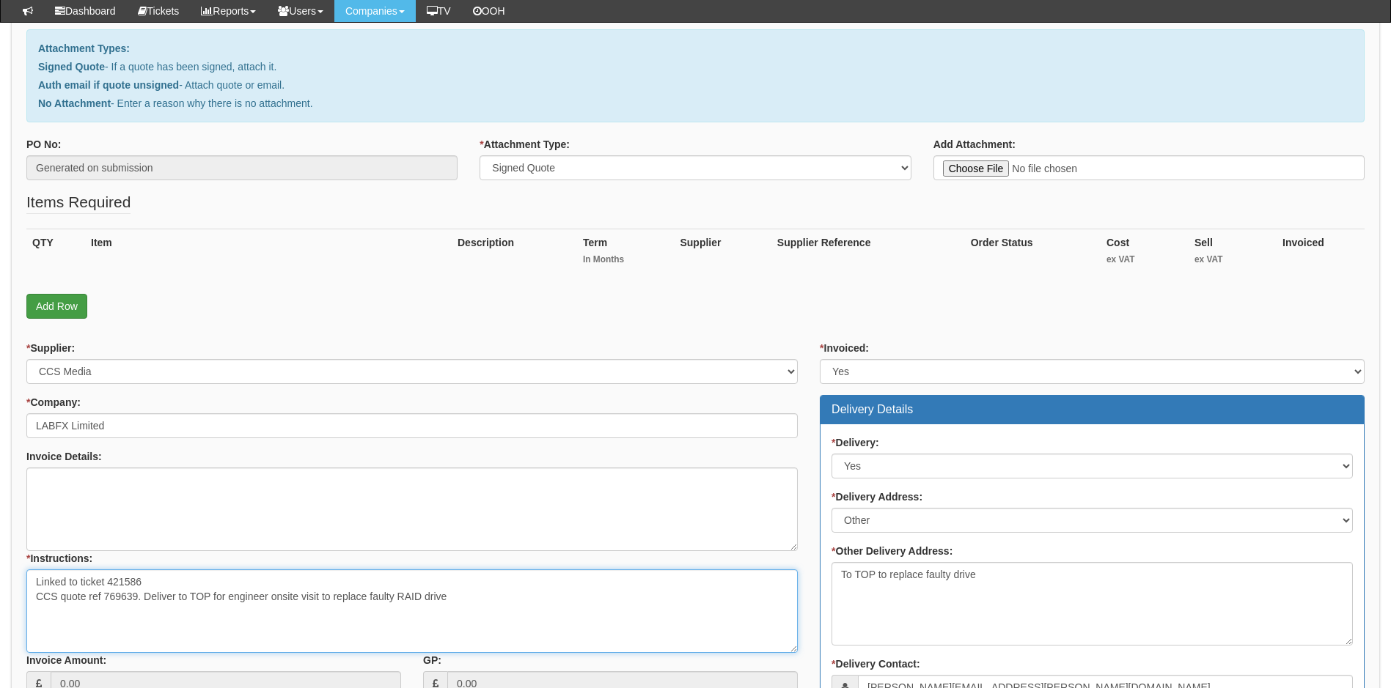
type textarea "Linked to ticket 421586 CCS quote ref 769639. Deliver to TOP for engineer onsit…"
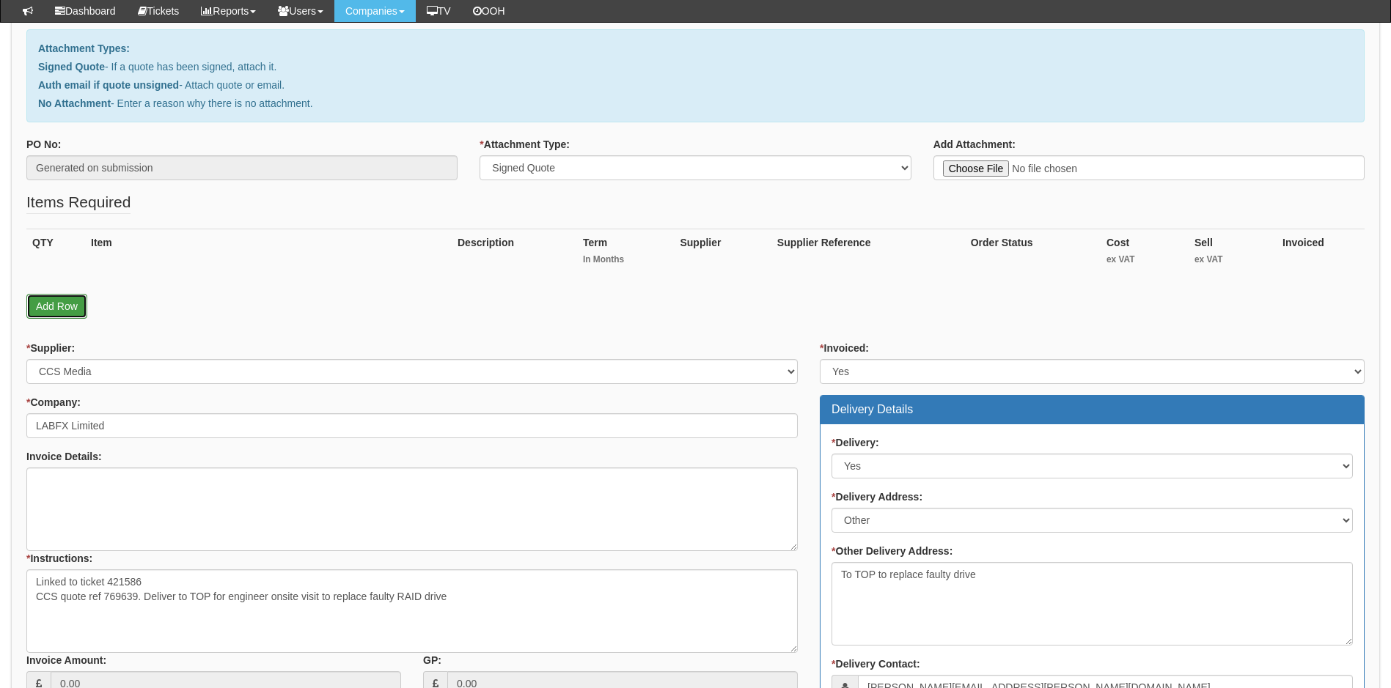
click at [70, 309] on link "Add Row" at bounding box center [56, 306] width 61 height 25
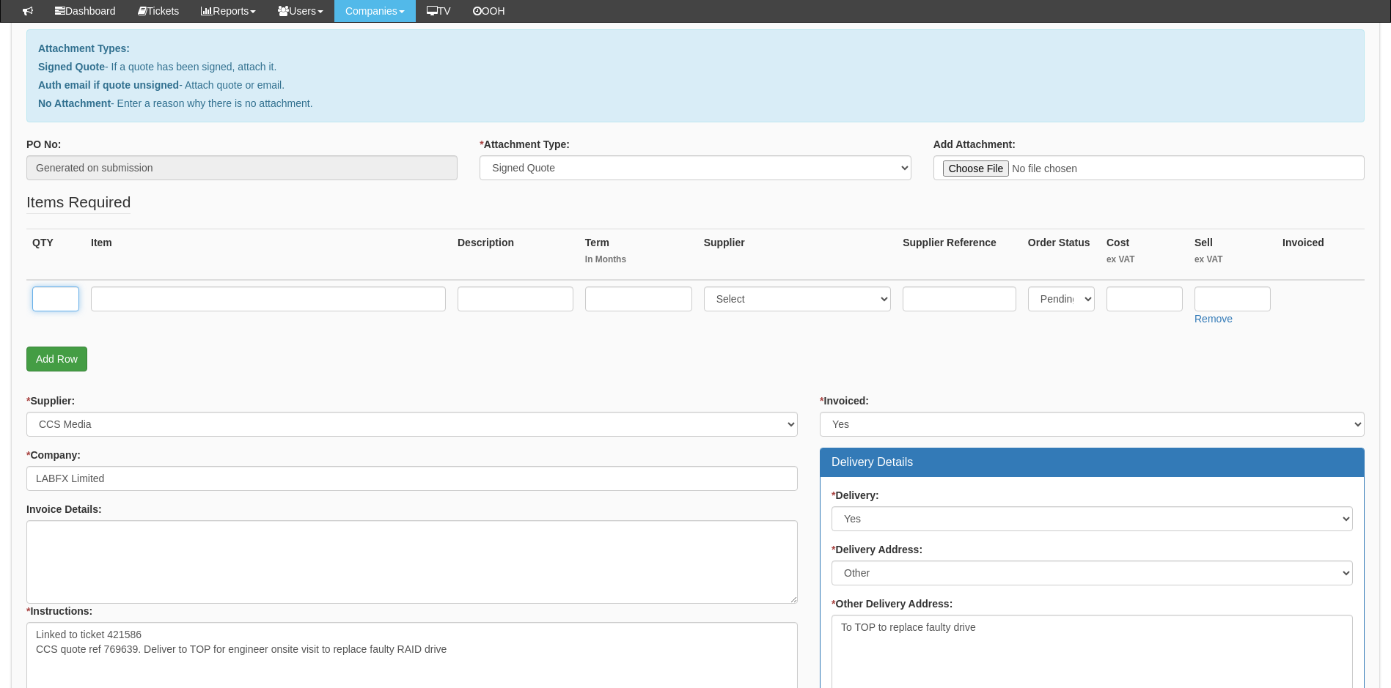
click at [70, 309] on input "text" at bounding box center [55, 299] width 47 height 25
click at [50, 301] on input "text" at bounding box center [55, 299] width 47 height 25
type input "1"
paste input "900Gb 2.5in 10K SAS Hard Drive"
type input "900Gb 2.5in 10K SAS Hard Drive"
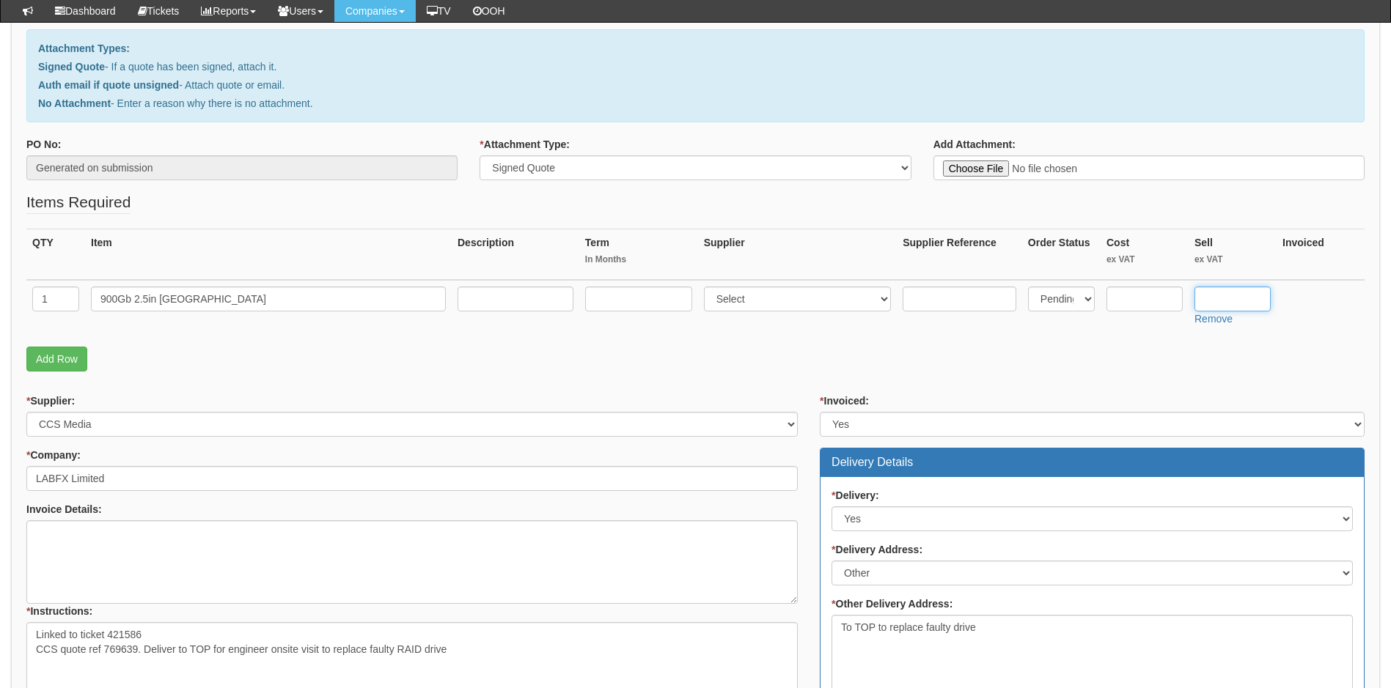
click at [1245, 304] on input "text" at bounding box center [1232, 299] width 76 height 25
type input "235"
click at [1143, 305] on input "text" at bounding box center [1144, 299] width 76 height 25
click at [1142, 301] on input "text" at bounding box center [1144, 299] width 76 height 25
type input "202.94"
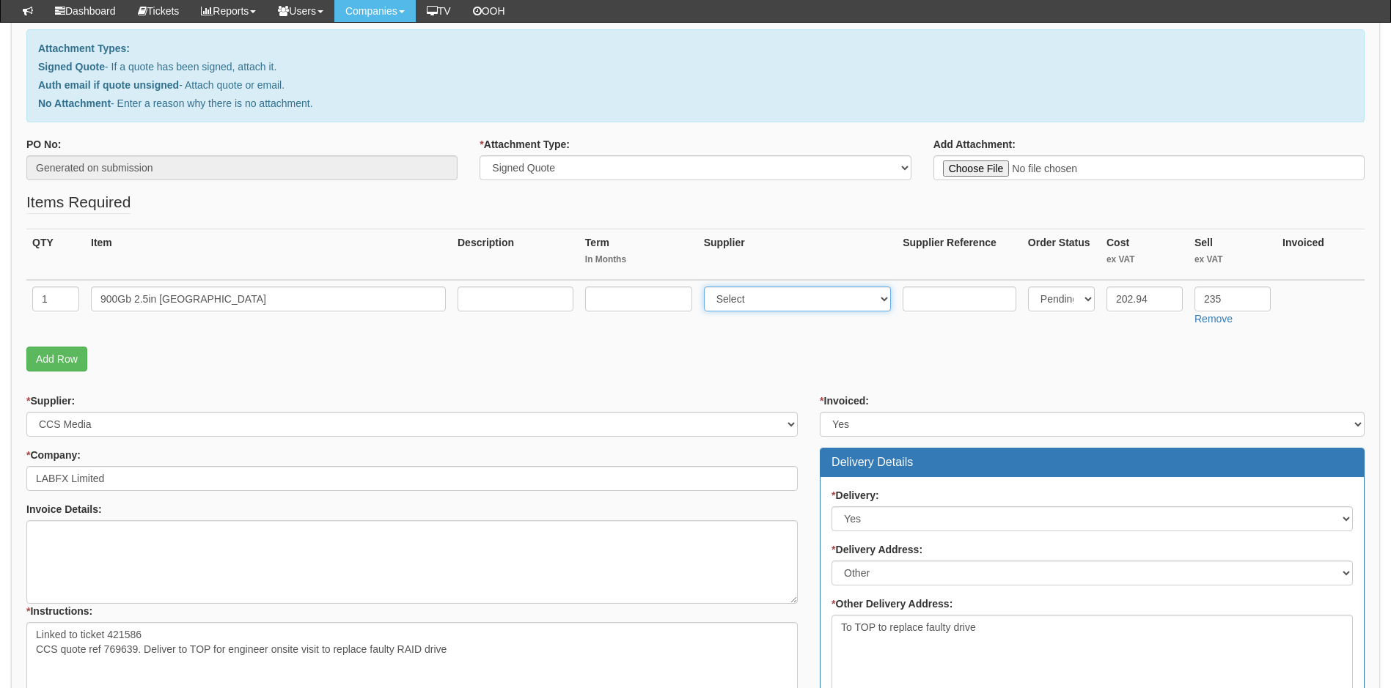
click at [787, 296] on select "Select 123 REG.co.uk 1Password 3 4Gon AA Jones Electric Ltd Abzorb Access Group…" at bounding box center [798, 299] width 188 height 25
select select "220"
click at [787, 296] on select "Select 123 REG.co.uk 1Password 3 4Gon AA Jones Electric Ltd Abzorb Access Group…" at bounding box center [798, 299] width 188 height 25
click at [57, 362] on link "Add Row" at bounding box center [56, 359] width 61 height 25
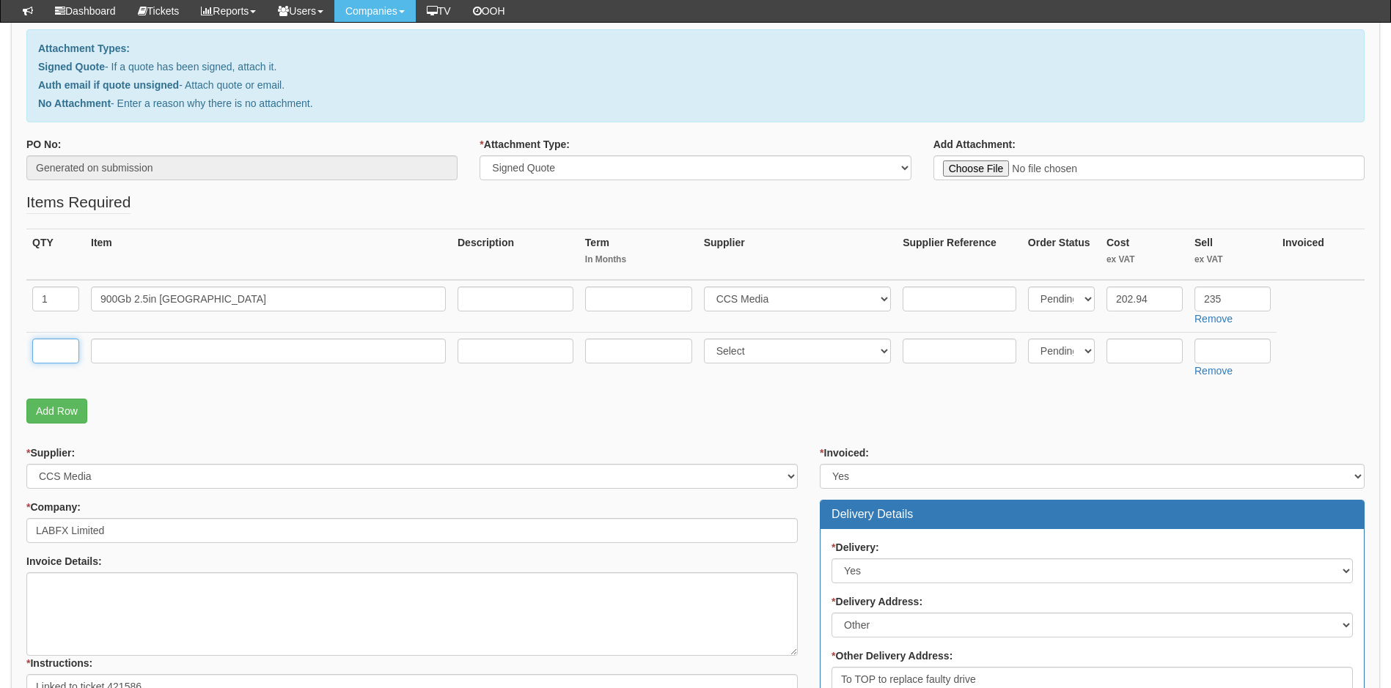
click at [59, 353] on input "text" at bounding box center [55, 351] width 47 height 25
type input "1"
click at [133, 348] on input "text" at bounding box center [268, 351] width 355 height 25
type input "Labor charge"
select select "81"
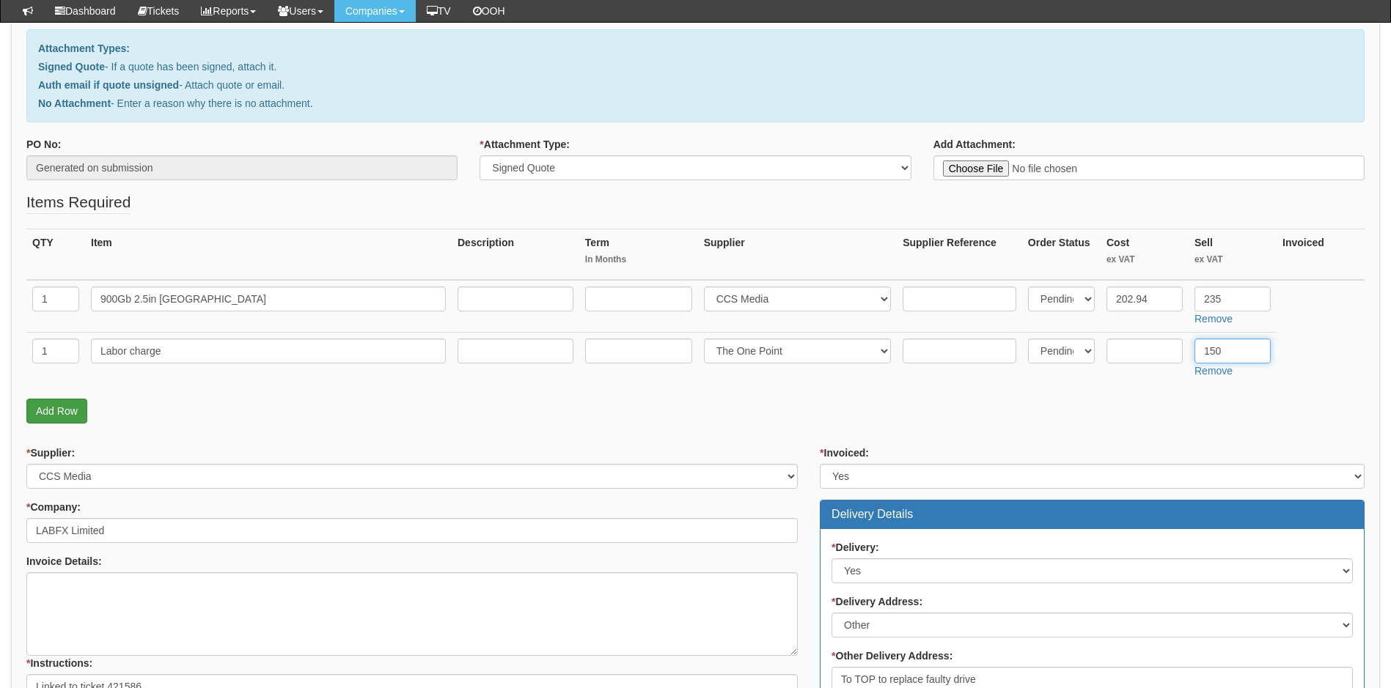
type input "150"
click at [69, 411] on link "Add Row" at bounding box center [56, 411] width 61 height 25
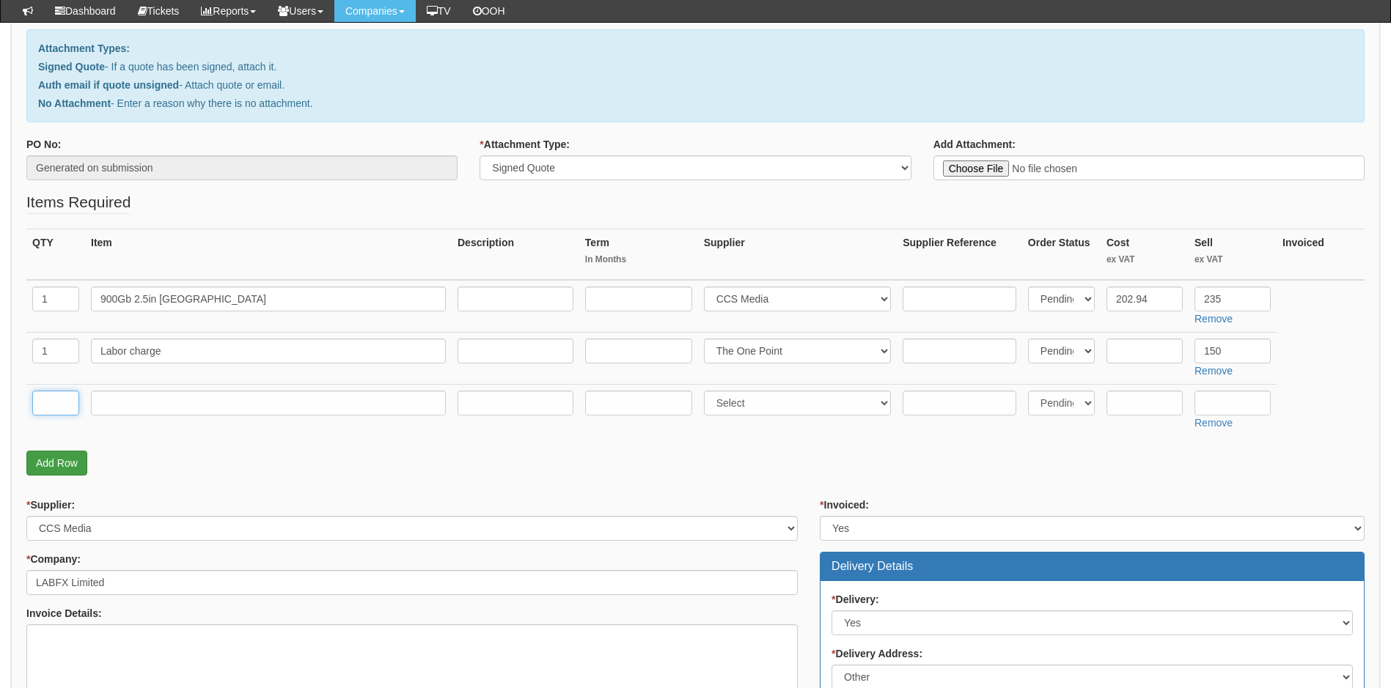
click at [69, 411] on input "text" at bounding box center [55, 403] width 47 height 25
type input "1"
type input "d"
type input "Delivery"
select select "81"
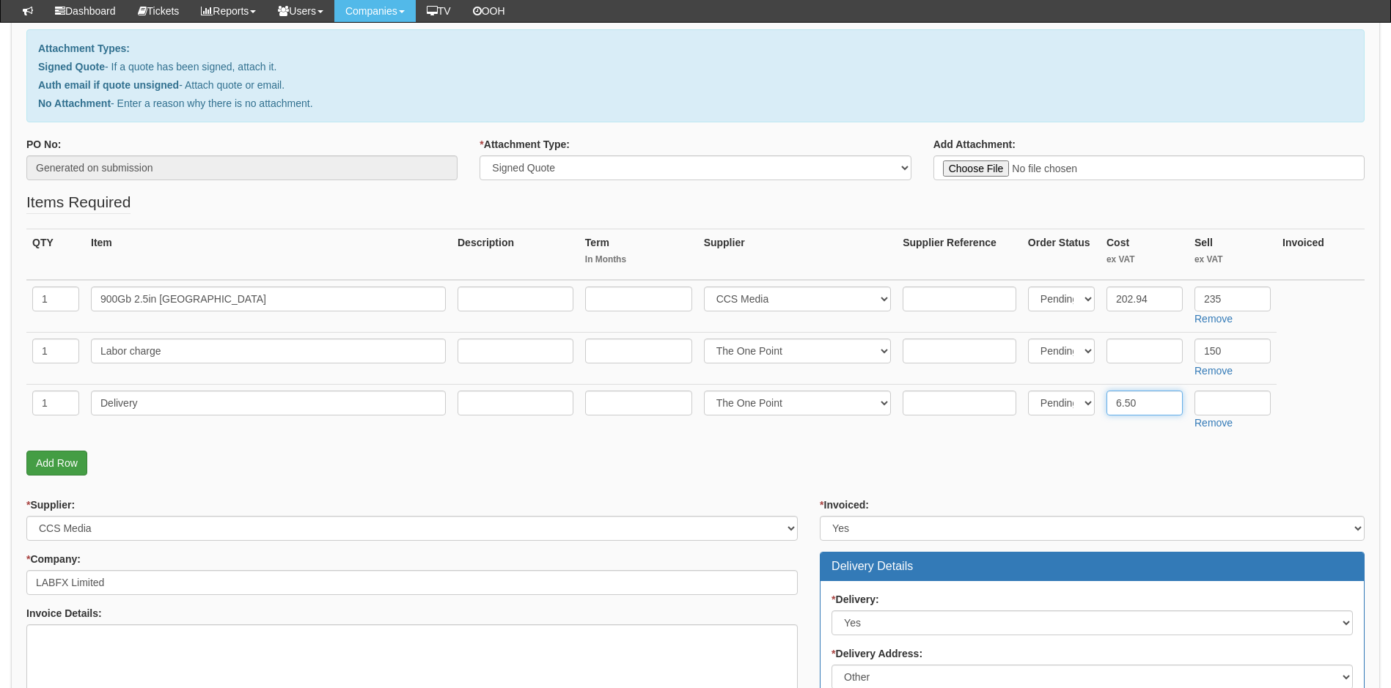
type input "6.50"
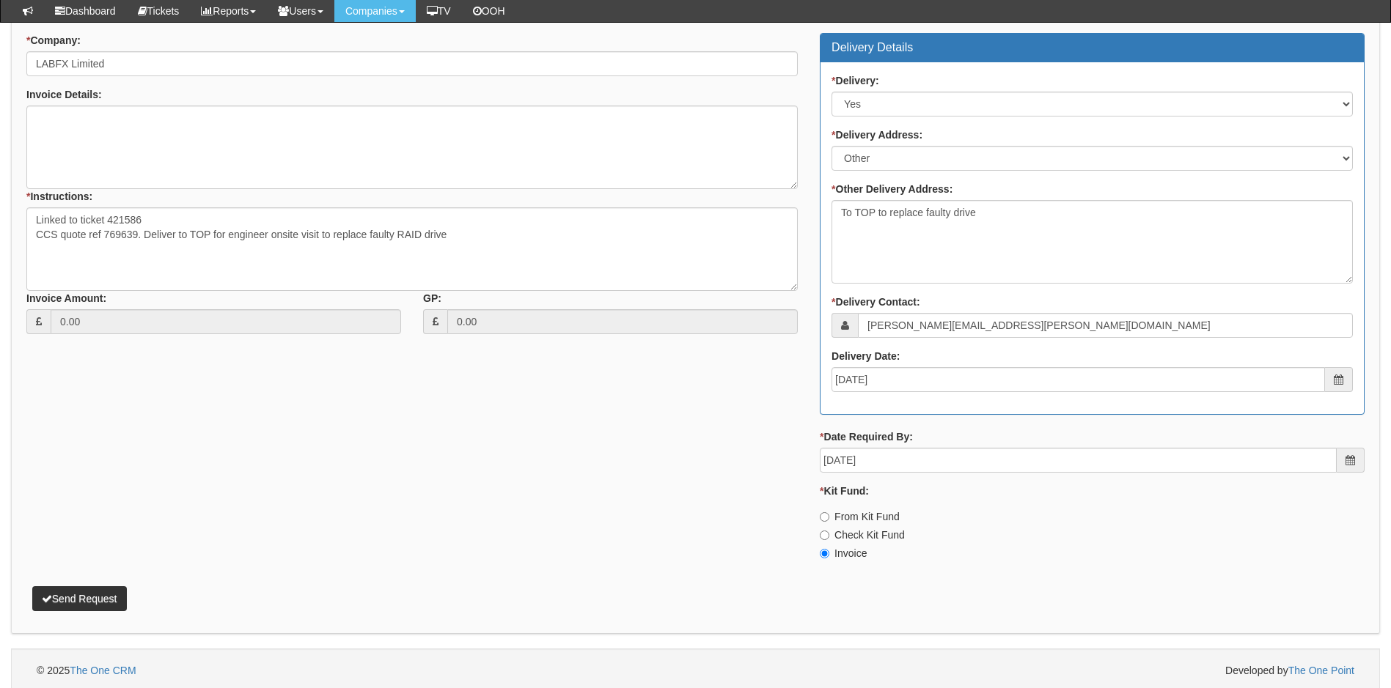
scroll to position [689, 0]
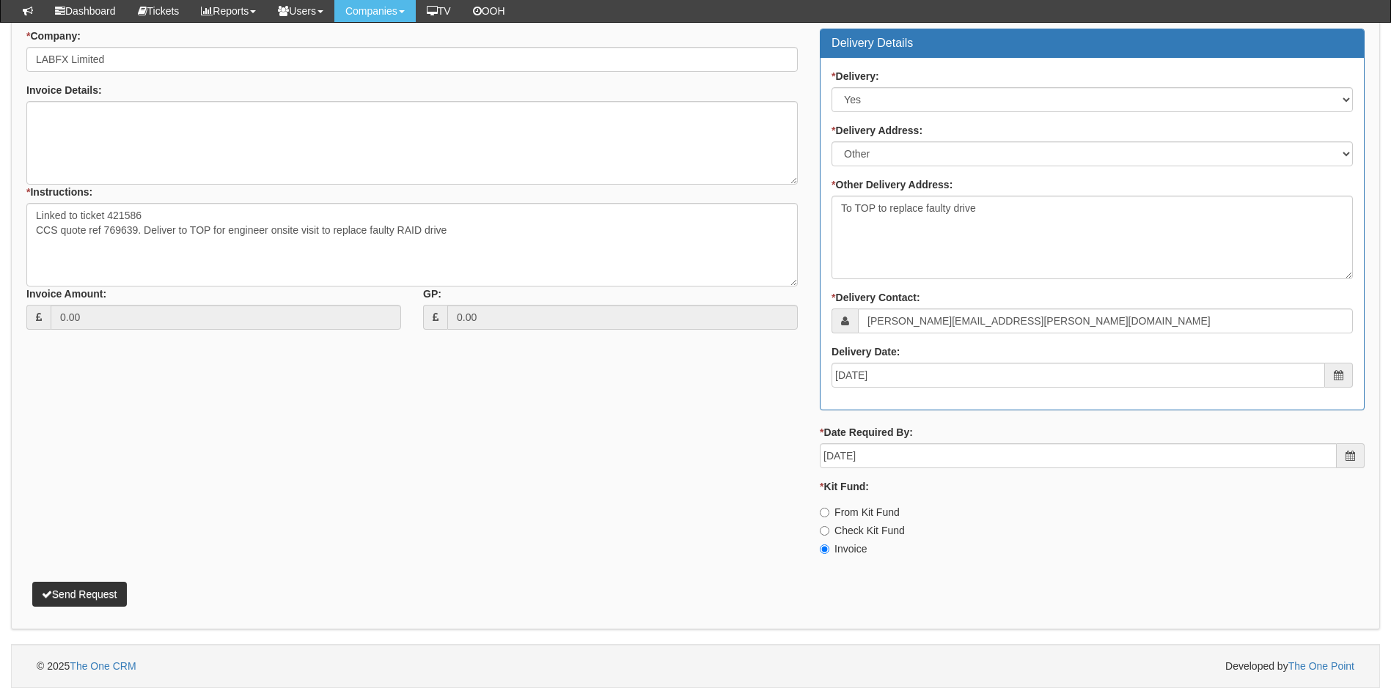
type input "12.50"
click at [109, 595] on button "Send Request" at bounding box center [79, 594] width 95 height 25
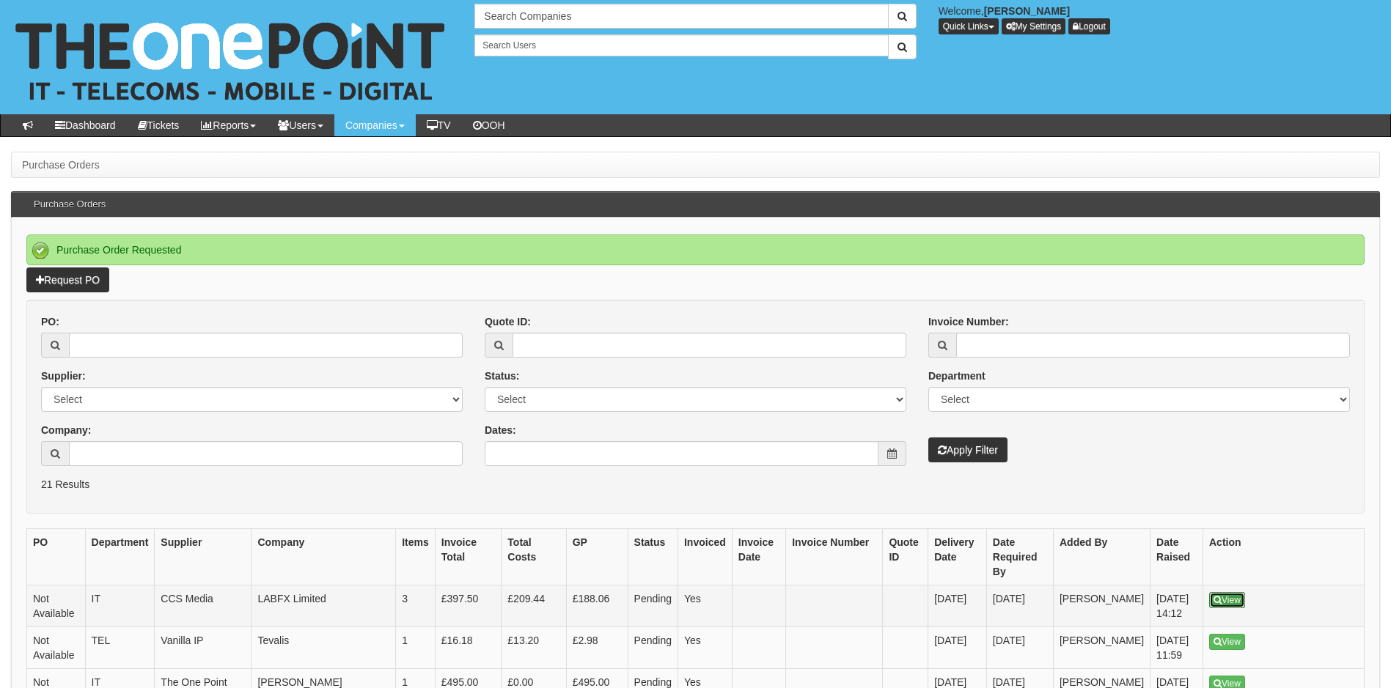
click at [1223, 592] on link "View" at bounding box center [1227, 600] width 36 height 16
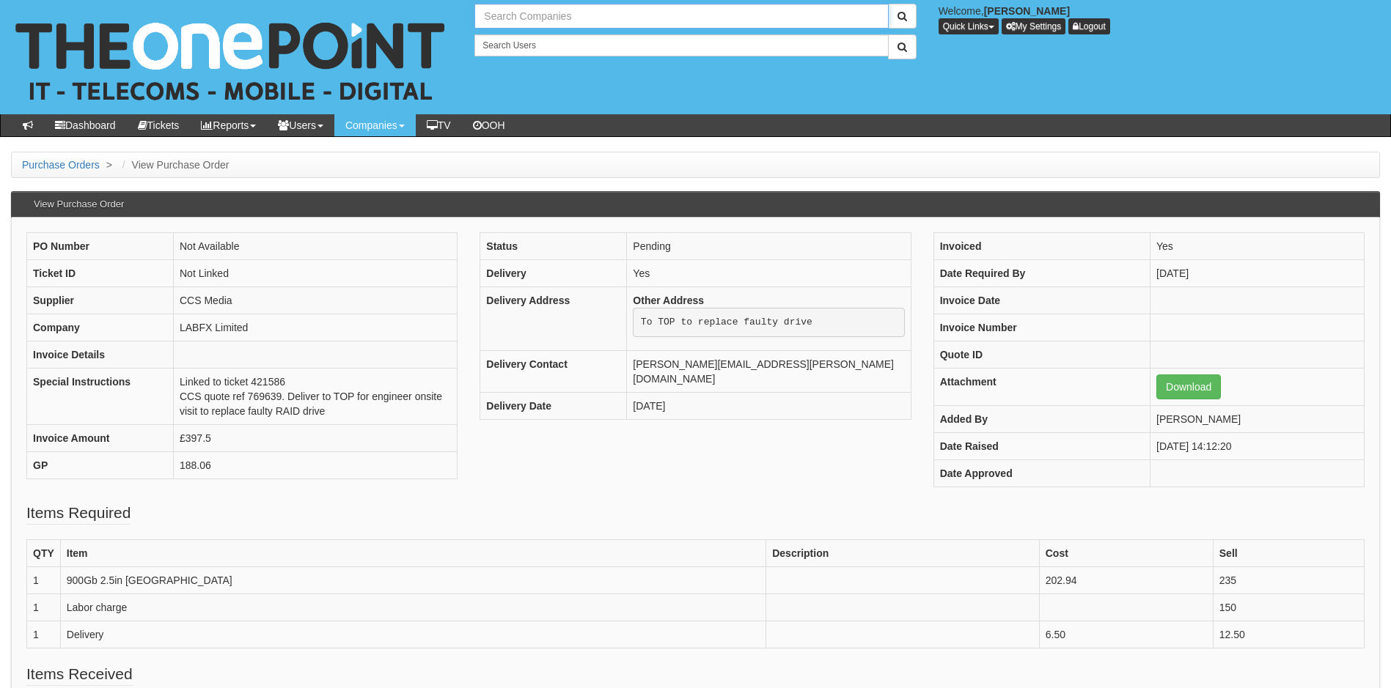
click at [583, 18] on input "text" at bounding box center [681, 16] width 414 height 25
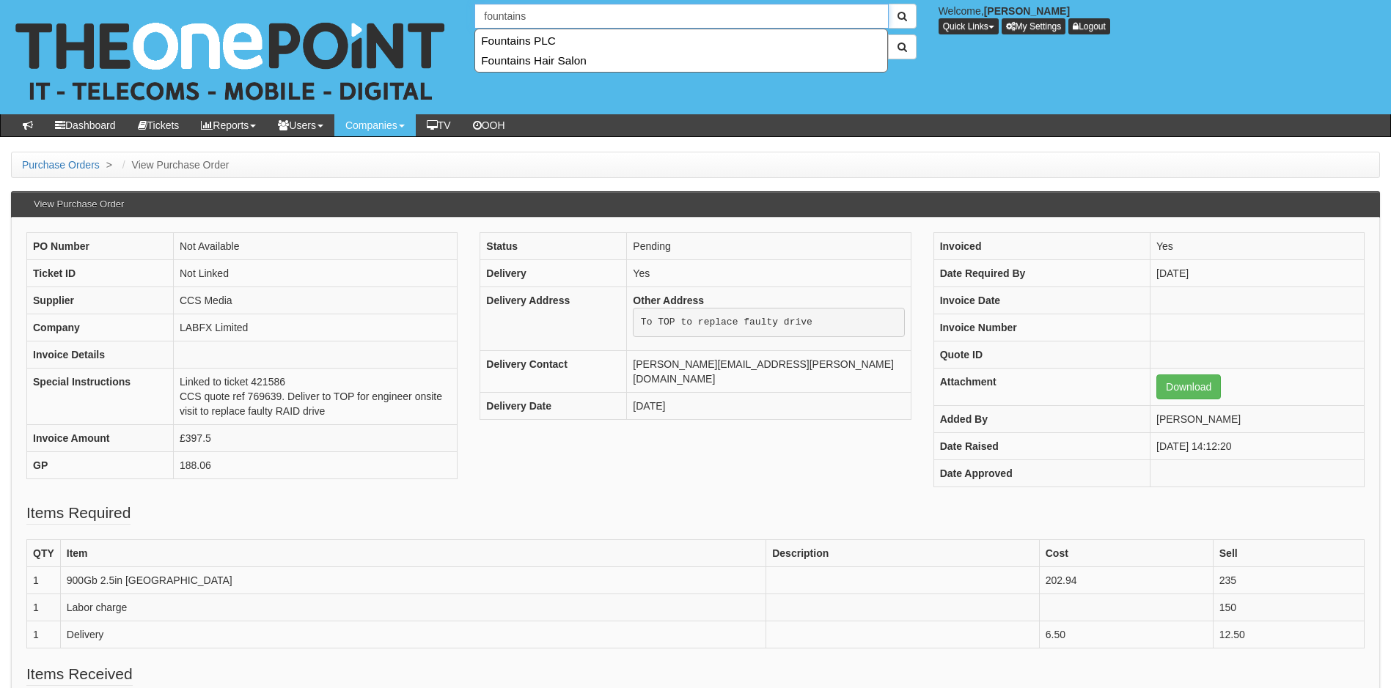
type input "fountains"
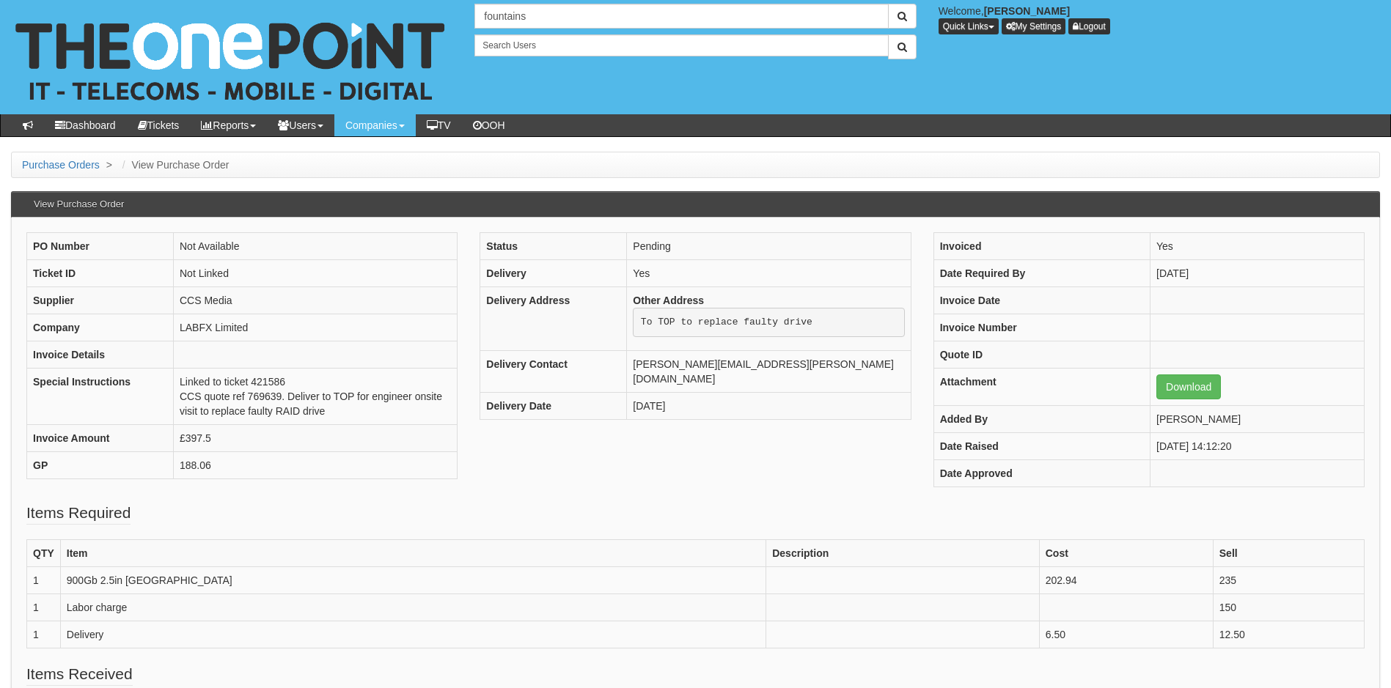
drag, startPoint x: 993, startPoint y: 180, endPoint x: 1059, endPoint y: 188, distance: 67.3
click at [1004, 180] on div "Purchase Orders > View Purchase Order View Purchase Order PO Number Not Availab…" at bounding box center [695, 540] width 1391 height 776
click at [63, 162] on link "Purchase Orders" at bounding box center [61, 165] width 78 height 12
click at [58, 164] on link "Purchase Orders" at bounding box center [61, 165] width 78 height 12
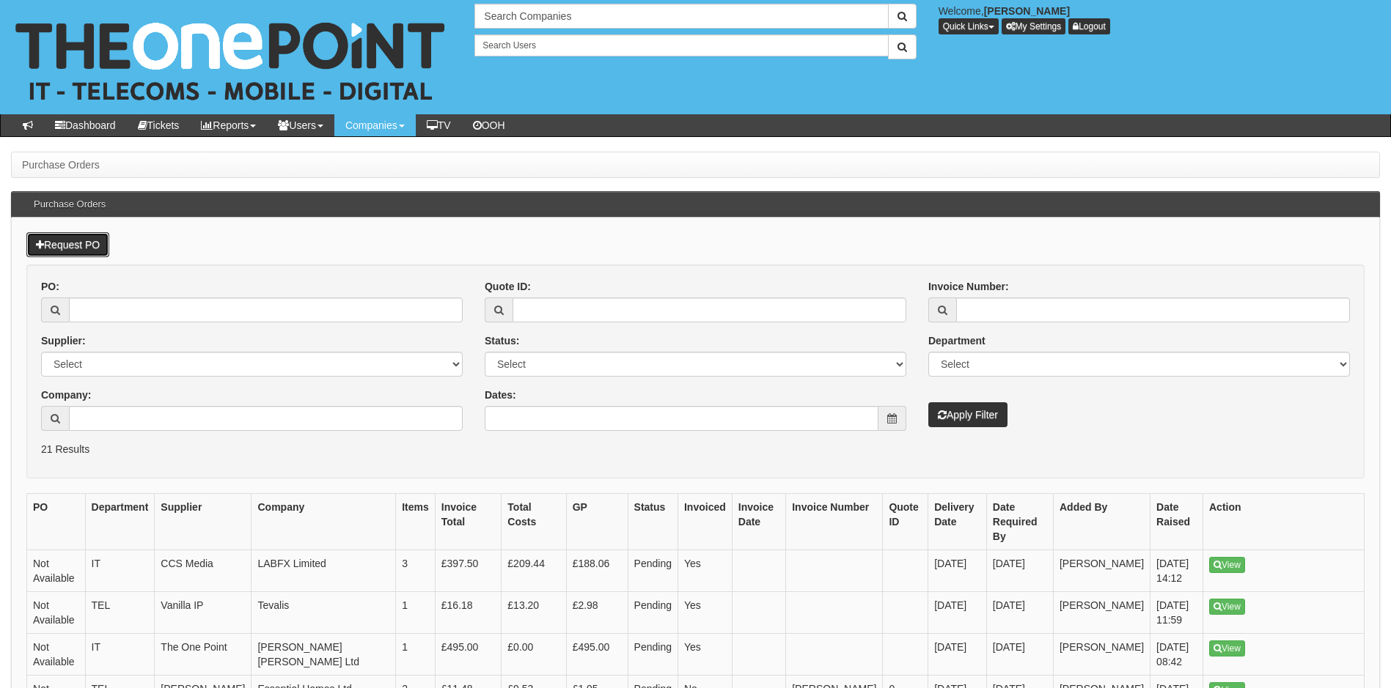
click at [73, 248] on link "Request PO" at bounding box center [67, 244] width 83 height 25
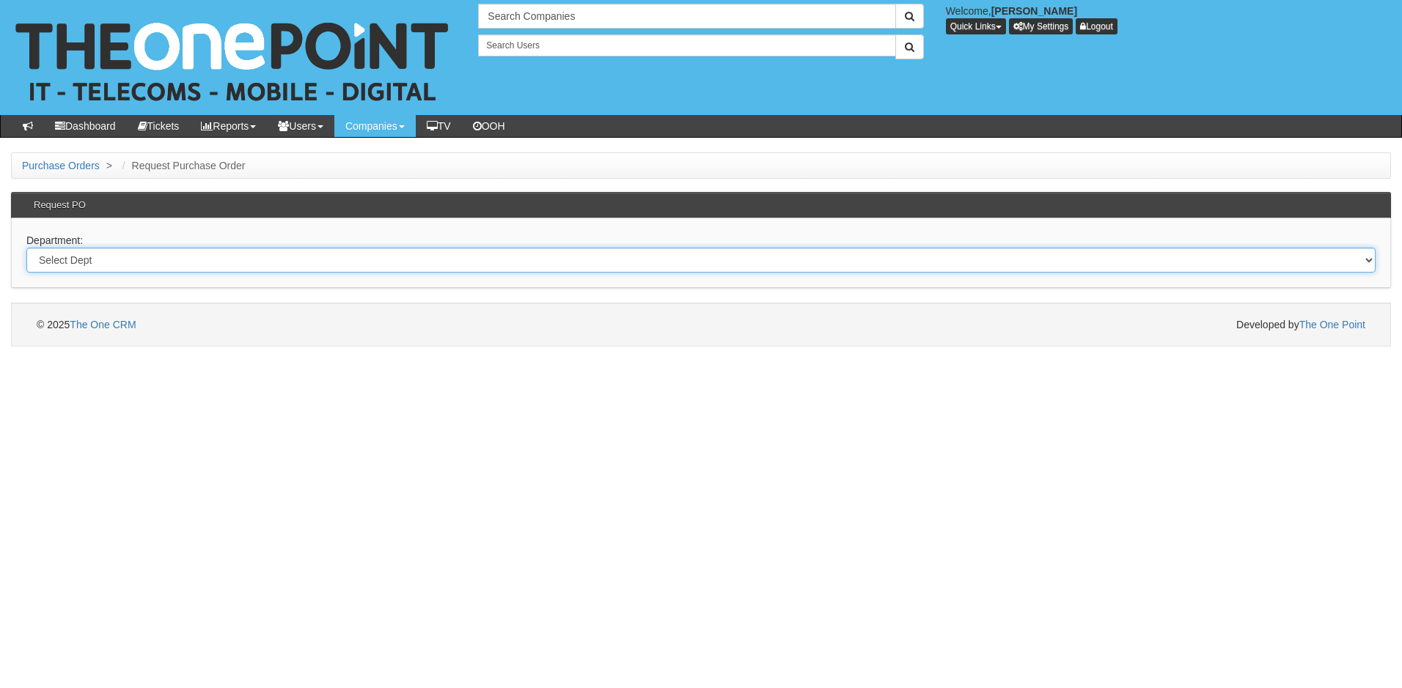
click at [98, 262] on select "Select Dept Digital Internal IT Mobiles Marketing Telecoms" at bounding box center [700, 260] width 1349 height 25
select select "?pipeID=&dept=IT"
click at [26, 248] on select "Select Dept Digital Internal IT Mobiles Marketing Telecoms" at bounding box center [700, 260] width 1349 height 25
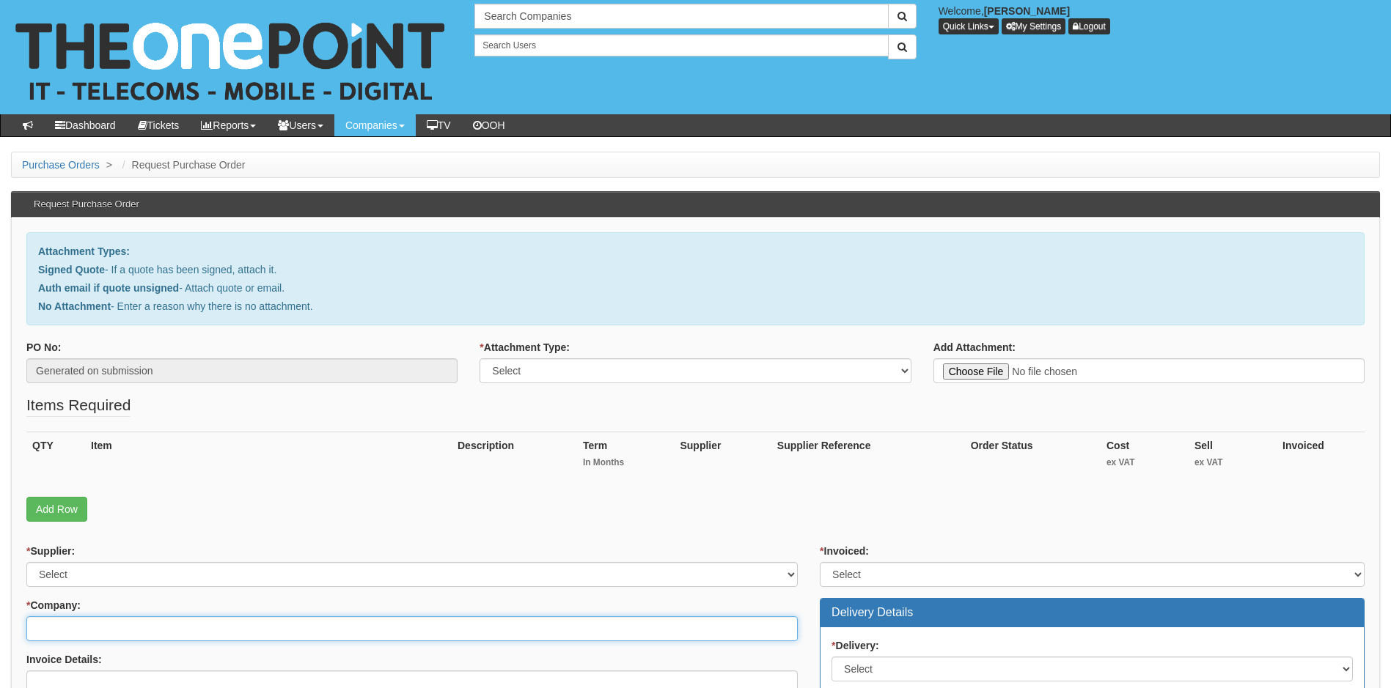
click at [118, 626] on input "* Company:" at bounding box center [411, 629] width 771 height 25
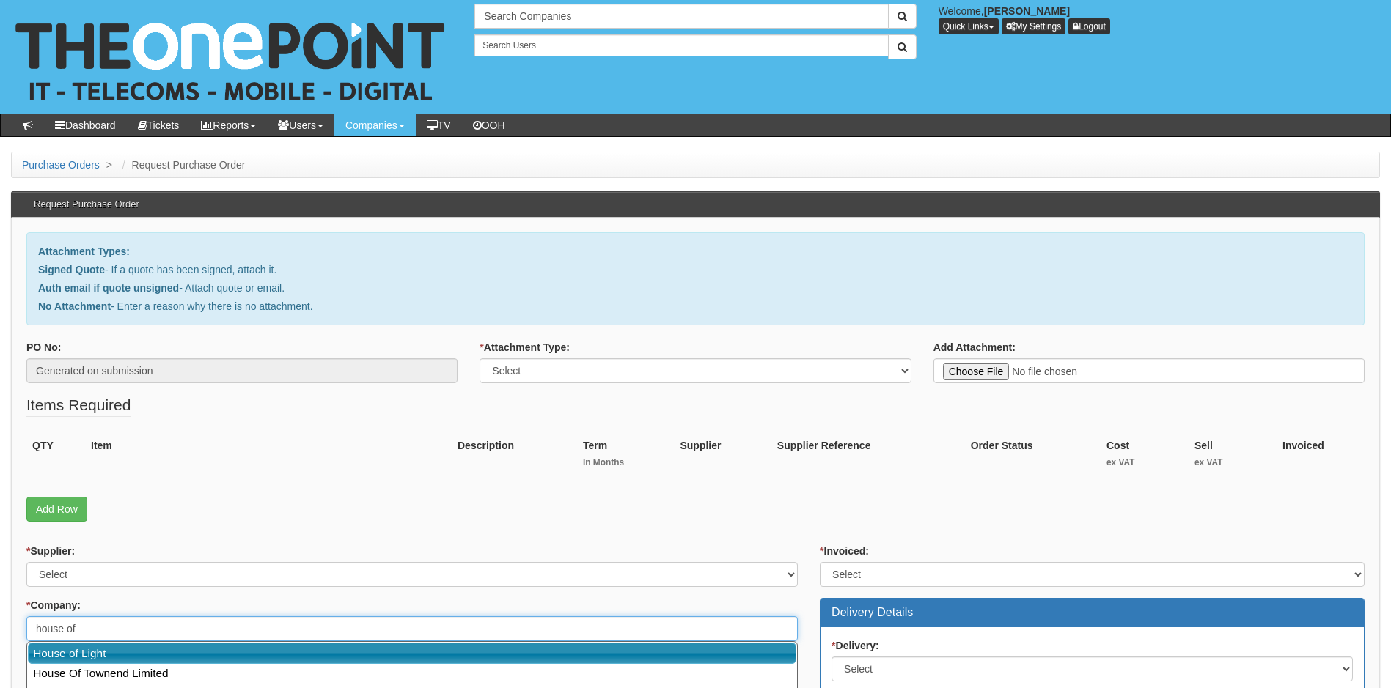
click at [95, 658] on link "House of Light" at bounding box center [412, 653] width 768 height 21
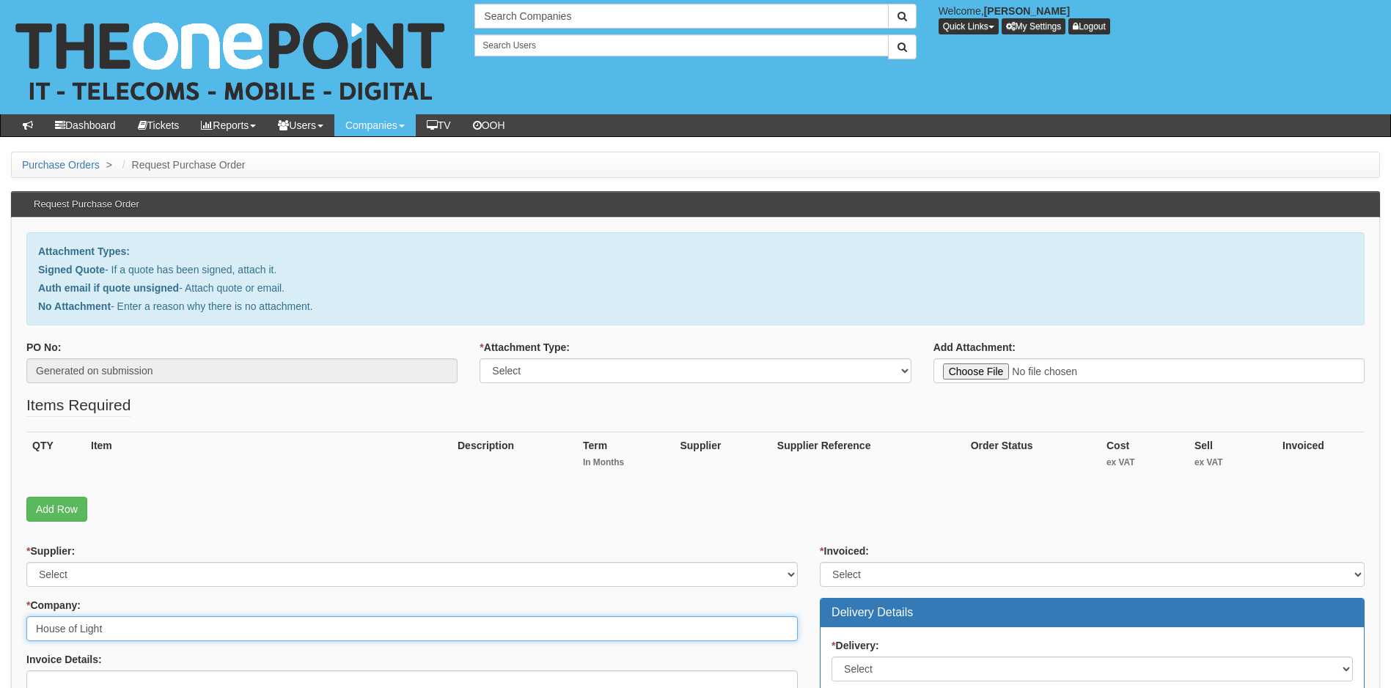
type input "House of Light"
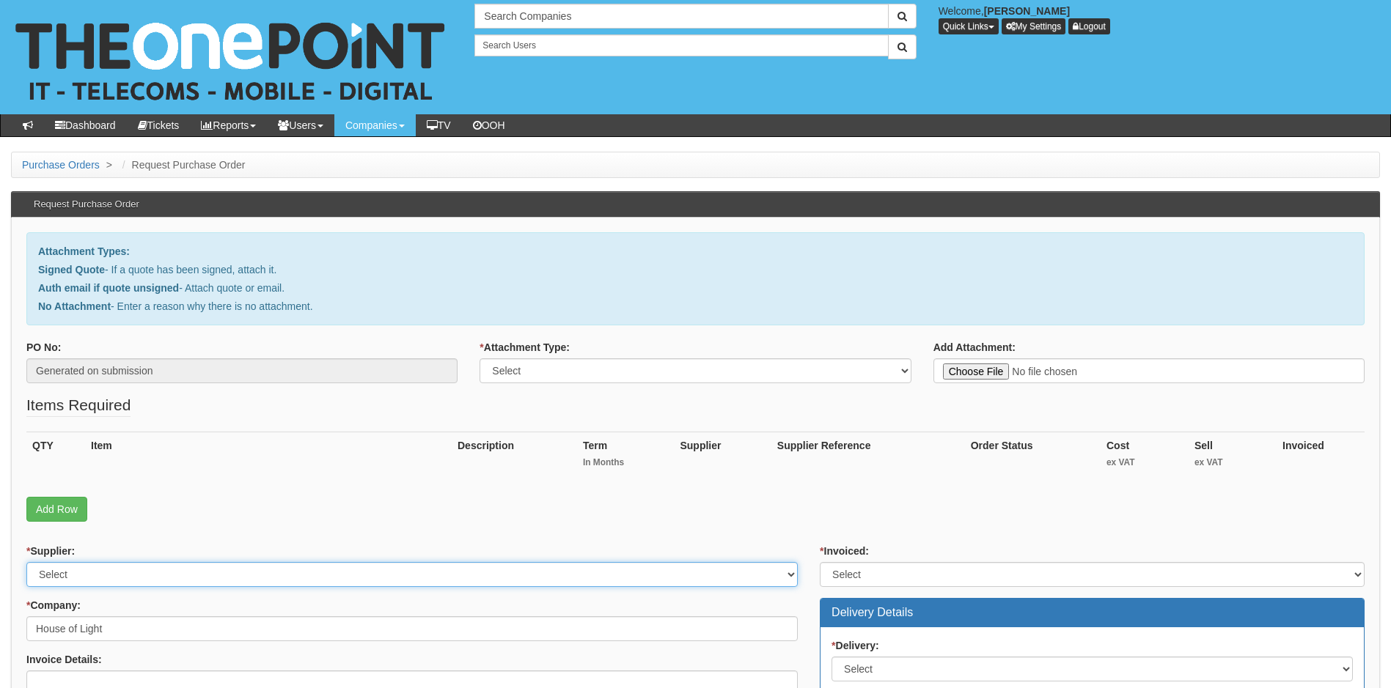
click at [224, 576] on select "Select 123 REG.co.uk 1Password 3 4Gon AA Jones Electric Ltd Abzorb Access Group…" at bounding box center [411, 574] width 771 height 25
select select "291"
click at [224, 576] on select "Select 123 REG.co.uk 1Password 3 4Gon AA Jones Electric Ltd Abzorb Access Group…" at bounding box center [411, 574] width 771 height 25
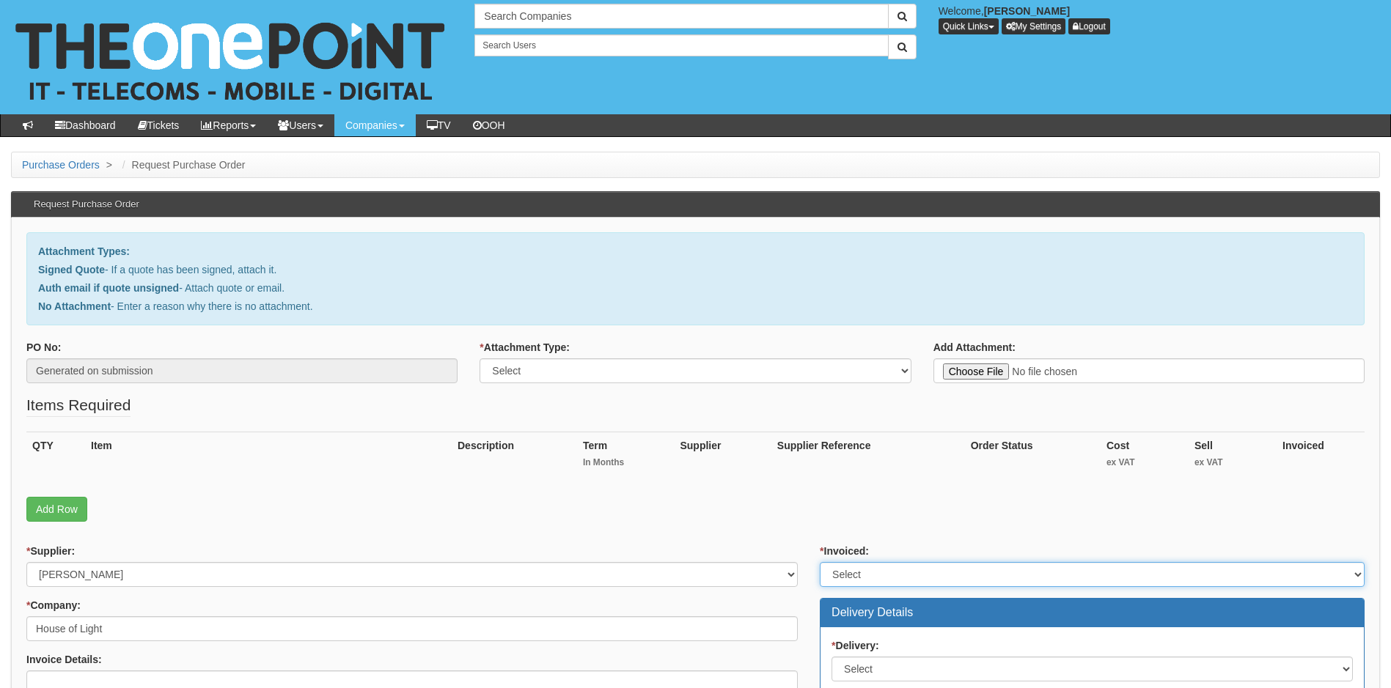
click at [943, 573] on select "Select Yes No N/A STB (part of order)" at bounding box center [1092, 574] width 545 height 25
select select "1"
click at [820, 562] on select "Select Yes No N/A STB (part of order)" at bounding box center [1092, 574] width 545 height 25
click at [650, 361] on select "Select Signed Quote Auth email with quote if unsigned No Attachment" at bounding box center [695, 371] width 431 height 25
click at [480, 359] on select "Select Signed Quote Auth email with quote if unsigned No Attachment" at bounding box center [695, 371] width 431 height 25
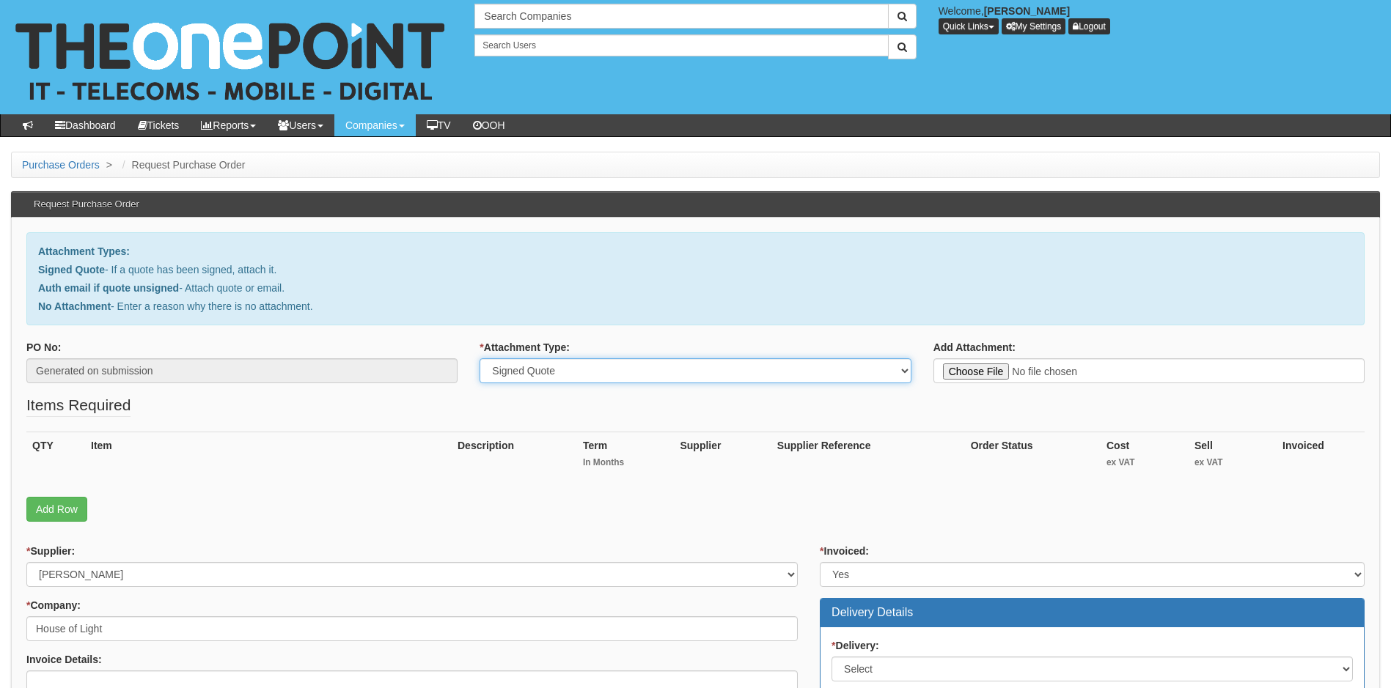
click at [907, 368] on select "Select Signed Quote Auth email with quote if unsigned No Attachment" at bounding box center [695, 371] width 431 height 25
select select "No Attachment"
click at [480, 359] on select "Select Signed Quote Auth email with quote if unsigned No Attachment" at bounding box center [695, 371] width 431 height 25
click at [1010, 376] on textarea "Reason for no attachment:" at bounding box center [1148, 371] width 431 height 25
click at [1031, 370] on textarea "Linked to ticket" at bounding box center [1148, 371] width 431 height 25
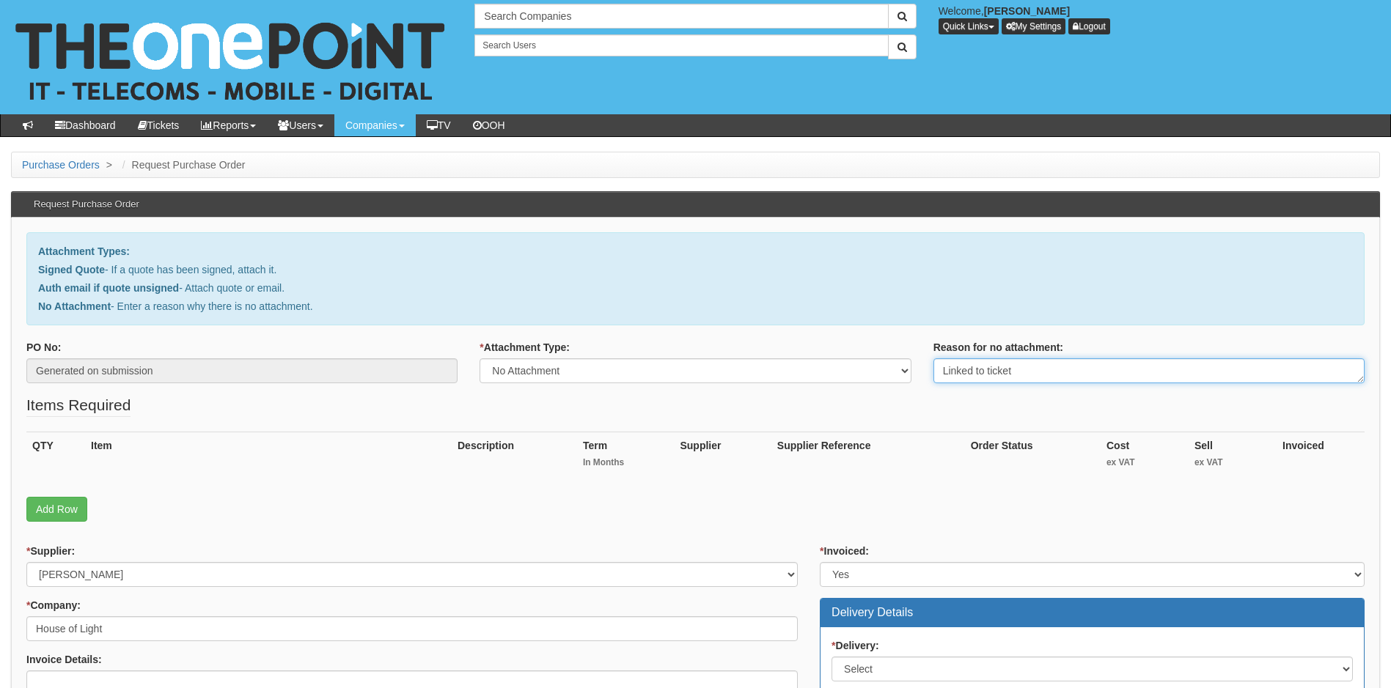
click at [1039, 375] on textarea "Linked to ticket" at bounding box center [1148, 371] width 431 height 25
paste textarea "423315"
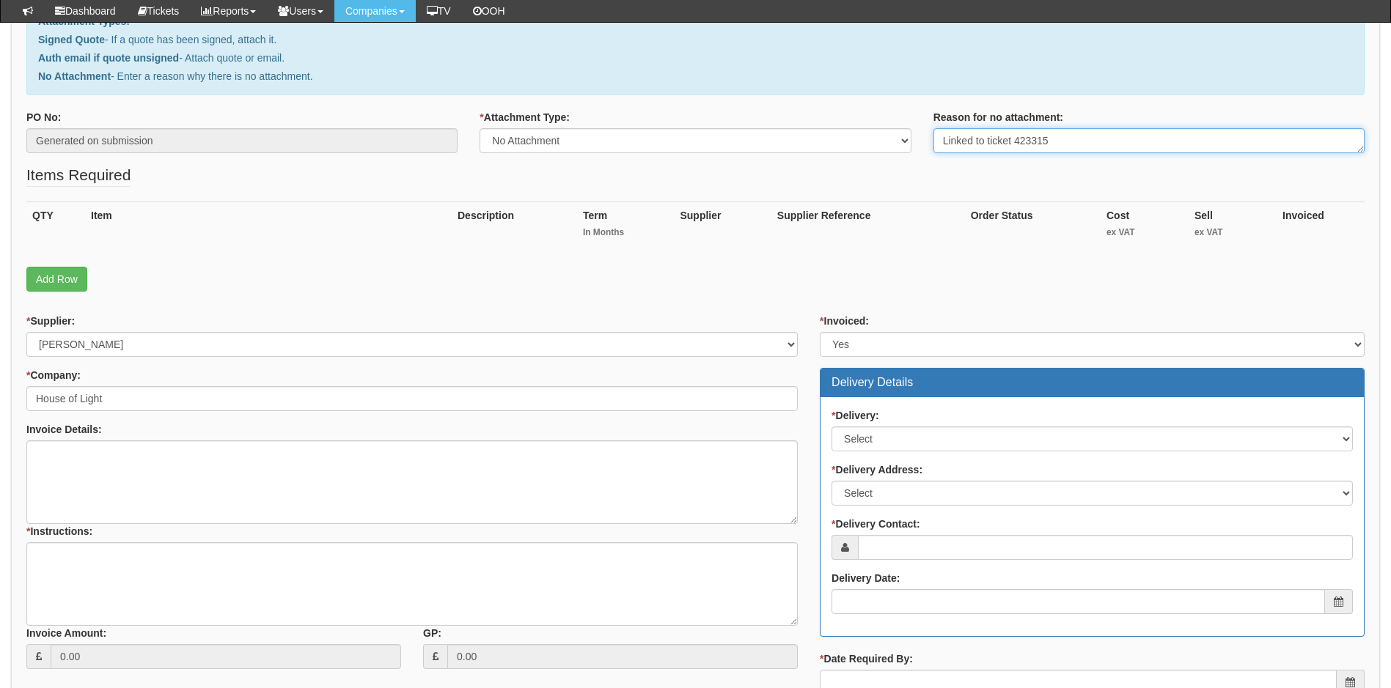
scroll to position [293, 0]
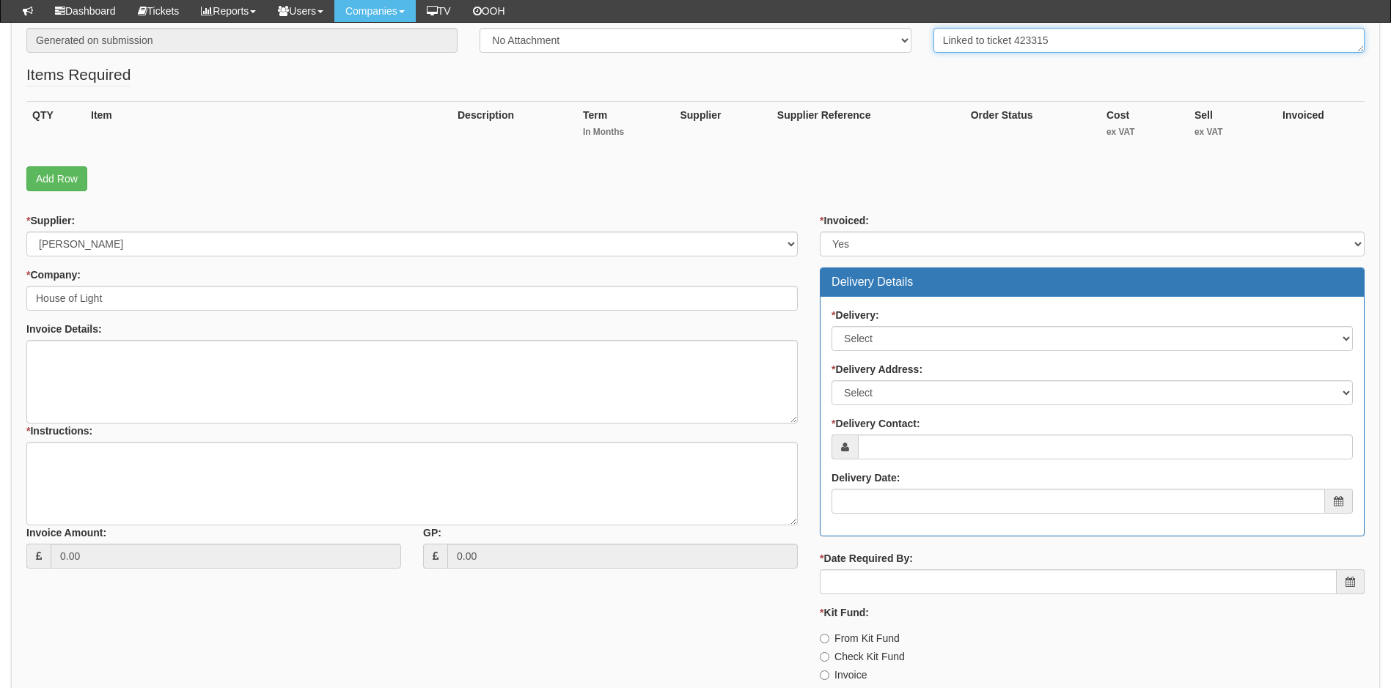
type textarea "Linked to ticket 423315"
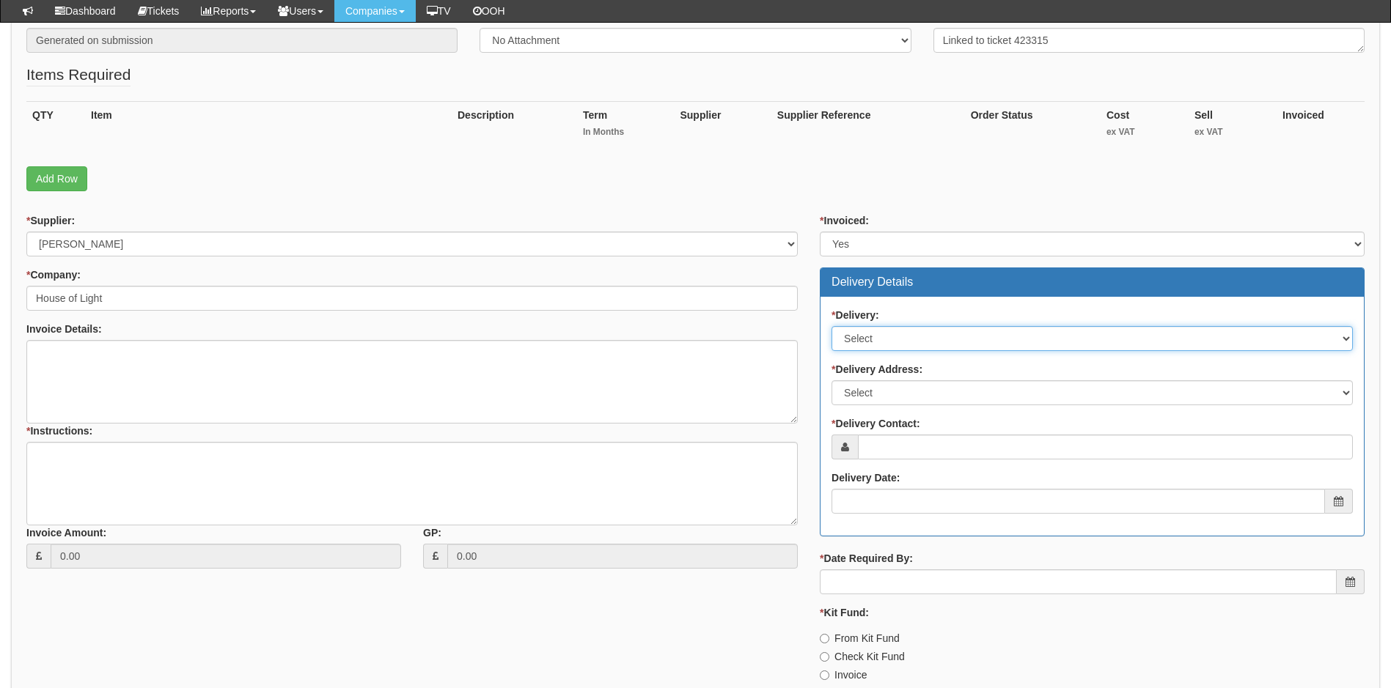
click at [906, 337] on select "Select No Not Applicable Yes" at bounding box center [1091, 338] width 521 height 25
click at [831, 326] on select "Select No Not Applicable Yes" at bounding box center [1091, 338] width 521 height 25
click at [920, 340] on select "Select No Not Applicable Yes" at bounding box center [1091, 338] width 521 height 25
select select "3"
click at [831, 326] on select "Select No Not Applicable Yes" at bounding box center [1091, 338] width 521 height 25
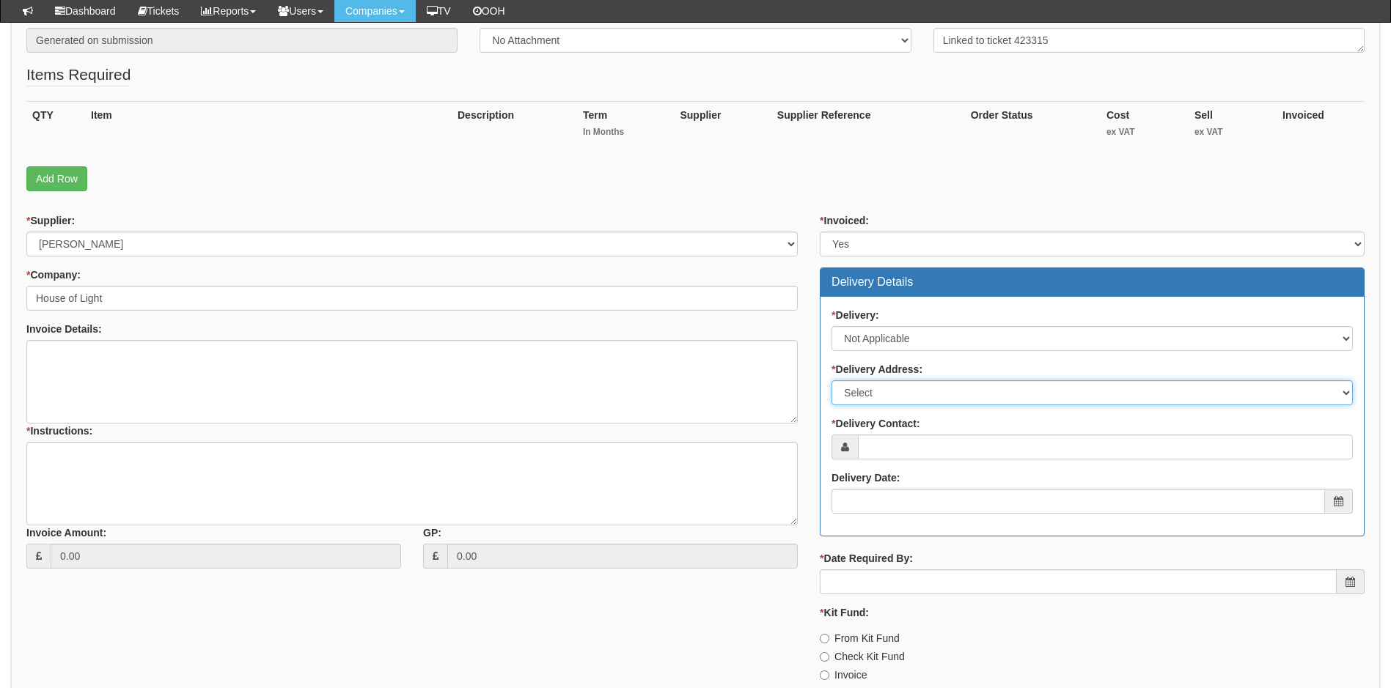
click at [930, 386] on select "Select Not Applicable Main Address - HU3 2QA Other" at bounding box center [1091, 393] width 521 height 25
select select "N/A"
click at [831, 381] on select "Select Not Applicable Main Address - HU3 2QA Other" at bounding box center [1091, 393] width 521 height 25
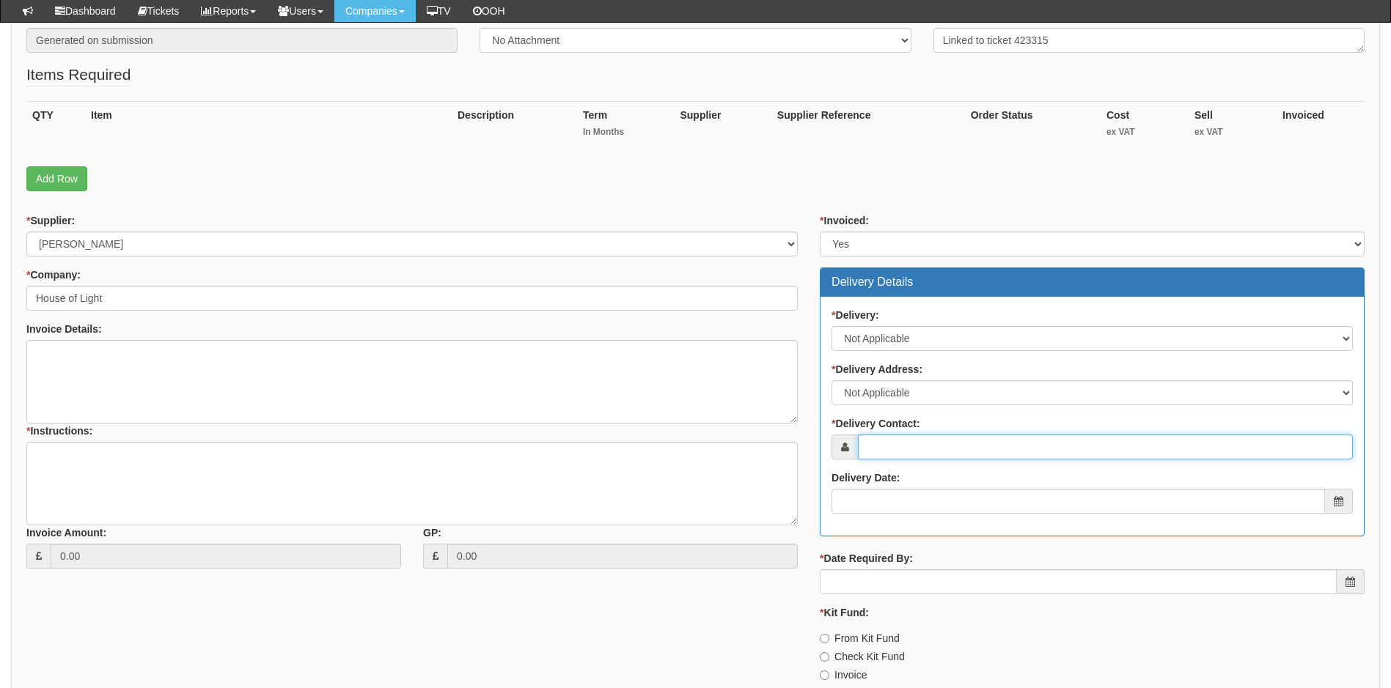
click at [922, 445] on input "* Delivery Contact:" at bounding box center [1105, 447] width 495 height 25
click at [900, 450] on input "* Delivery Contact:" at bounding box center [1105, 447] width 495 height 25
paste input "lynette@houseoflight.org.uk"
type input "lynette@houseoflight.org.uk"
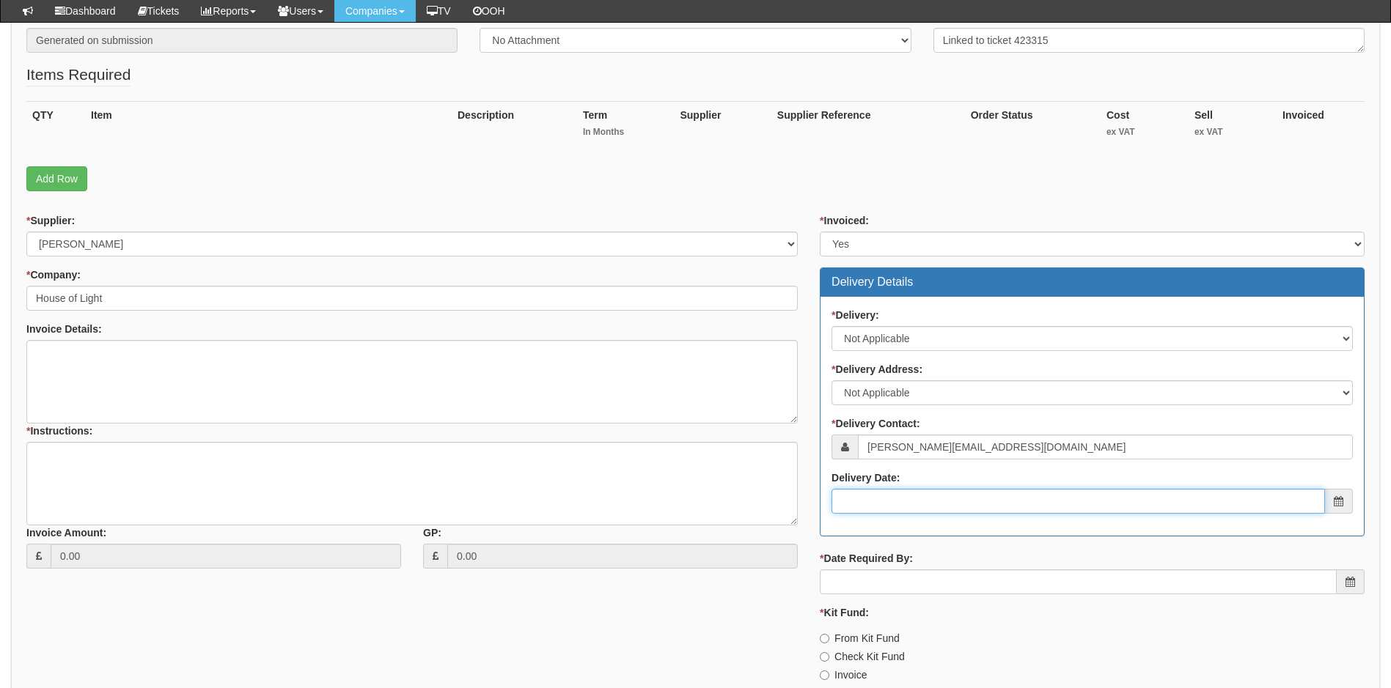
click at [922, 508] on input "Delivery Date:" at bounding box center [1077, 501] width 493 height 25
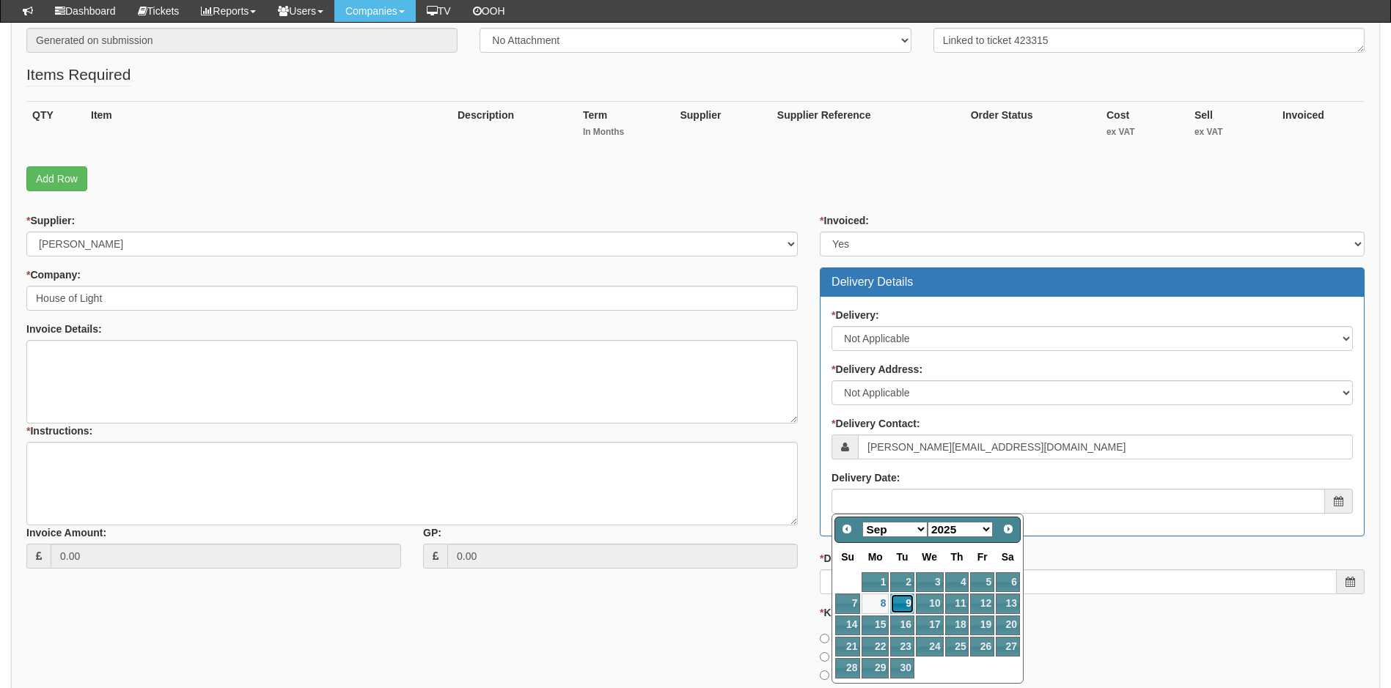
click at [899, 601] on link "9" at bounding box center [901, 604] width 23 height 20
type input "2025-09-09"
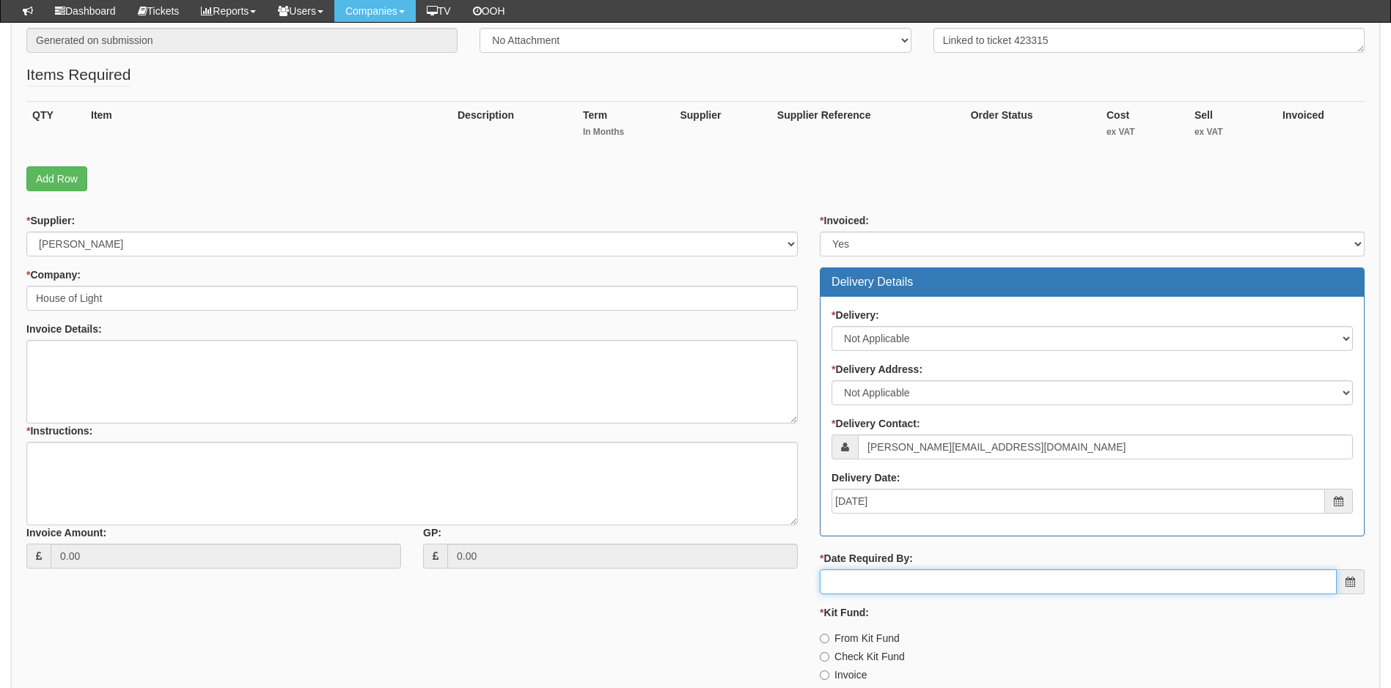
click at [918, 577] on input "* Date Required By:" at bounding box center [1078, 582] width 517 height 25
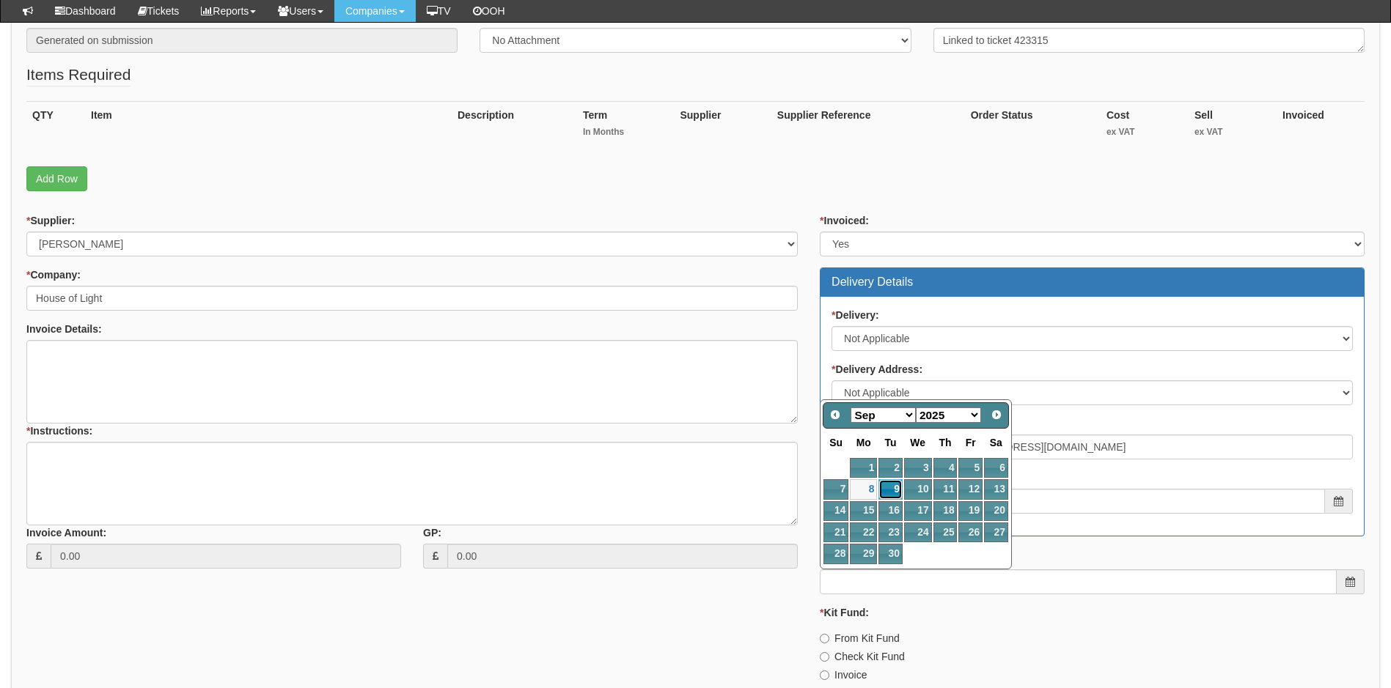
click at [892, 486] on link "9" at bounding box center [889, 490] width 23 height 20
type input "2025-09-09"
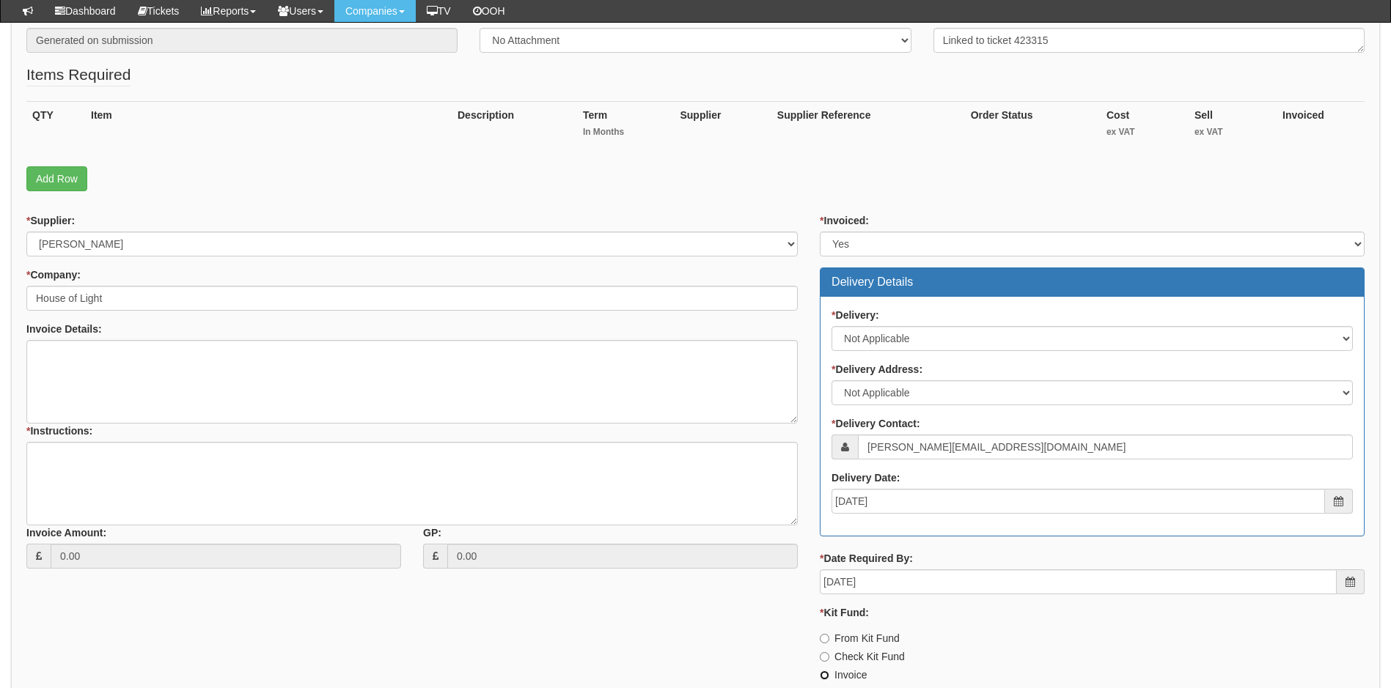
click at [822, 675] on input "Invoice" at bounding box center [825, 676] width 10 height 10
radio input "true"
click at [56, 172] on link "Add Row" at bounding box center [56, 178] width 61 height 25
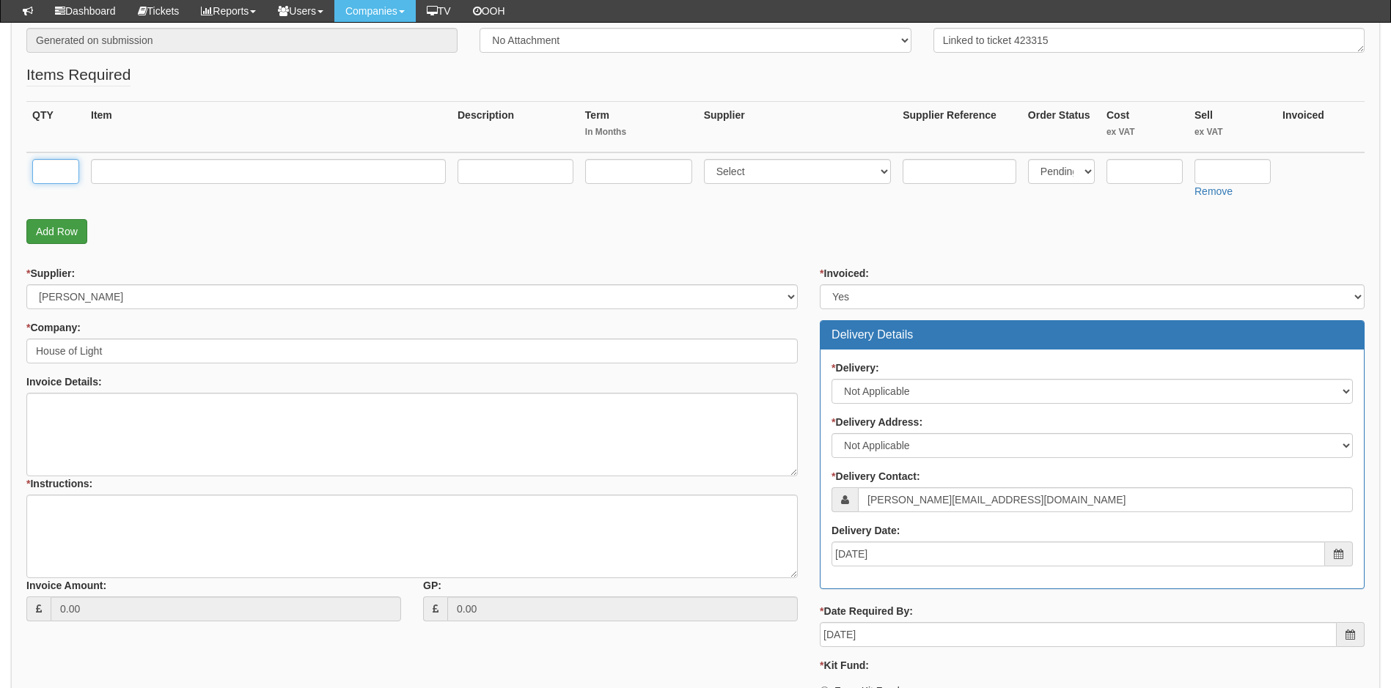
click at [56, 172] on input "text" at bounding box center [55, 171] width 47 height 25
type input "5"
click at [136, 174] on input "text" at bounding box center [268, 171] width 355 height 25
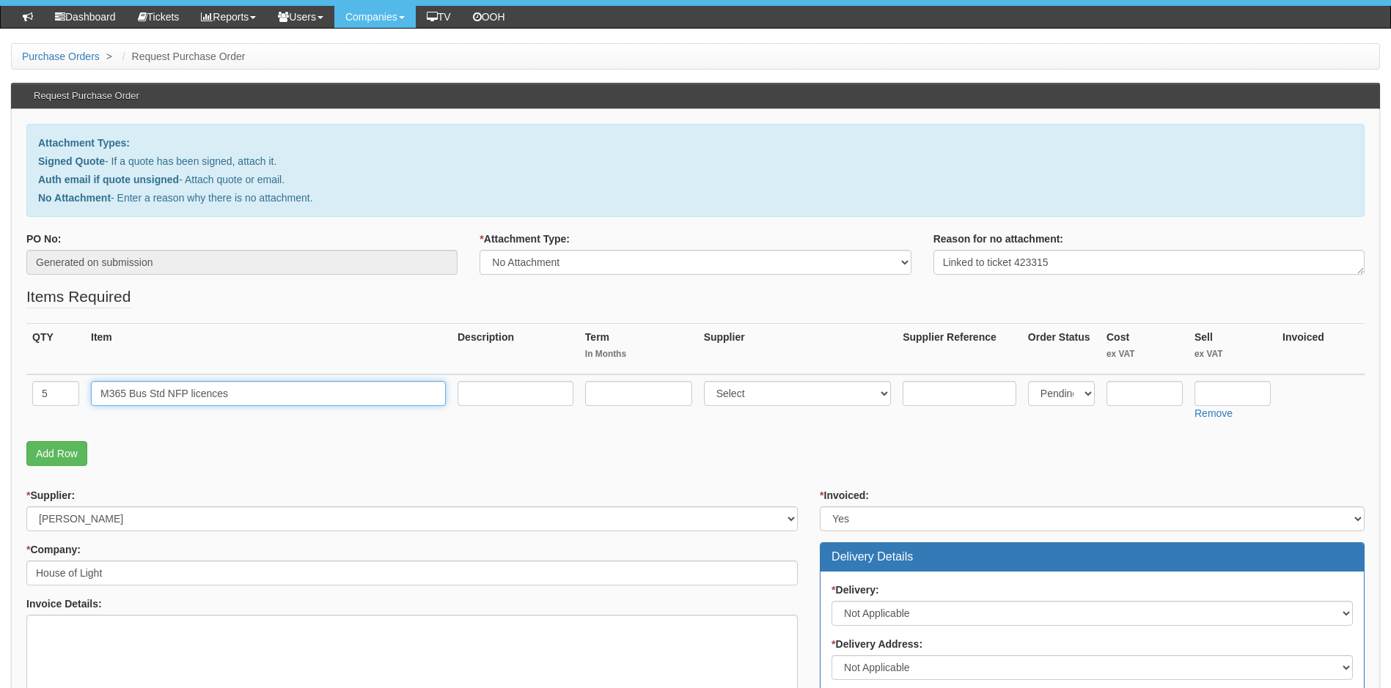
scroll to position [73, 0]
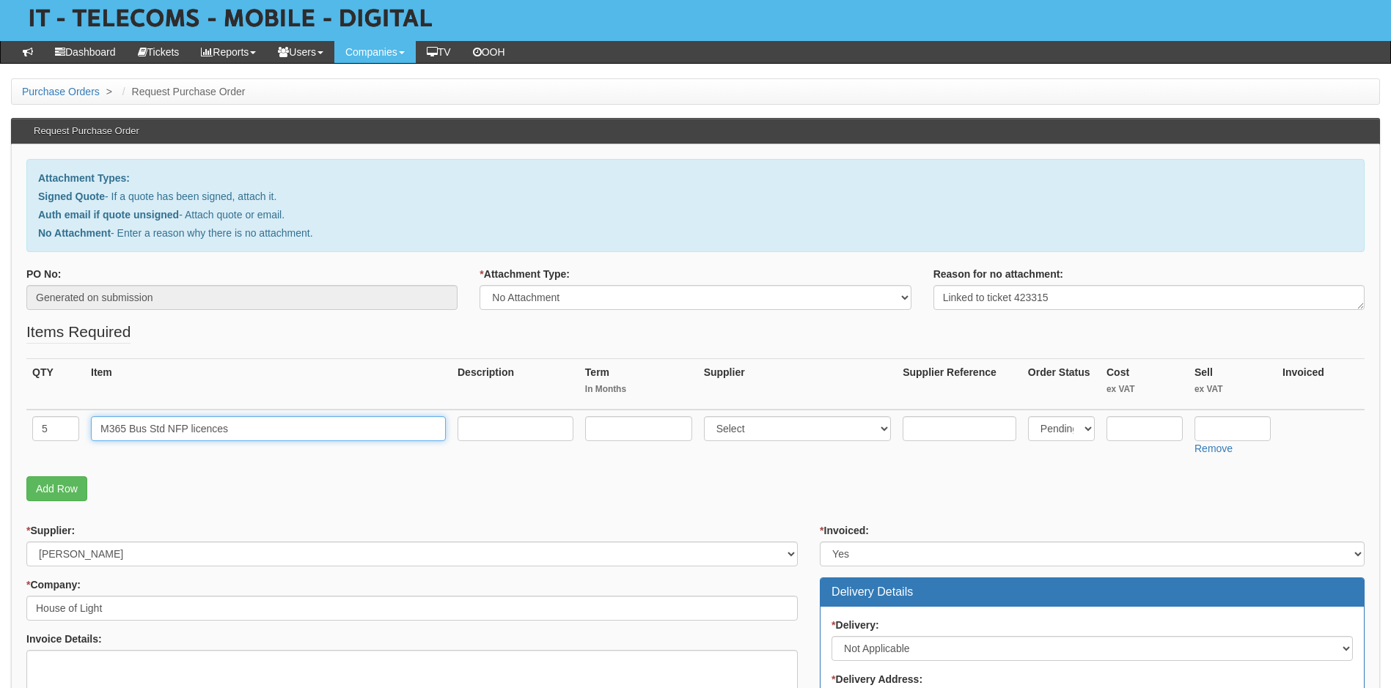
type input "M365 Bus Std NFP licences"
click at [906, 299] on select "Select Signed Quote Auth email with quote if unsigned No Attachment" at bounding box center [695, 297] width 431 height 25
select select "Signed Quote"
click at [480, 285] on select "Select Signed Quote Auth email with quote if unsigned No Attachment" at bounding box center [695, 297] width 431 height 25
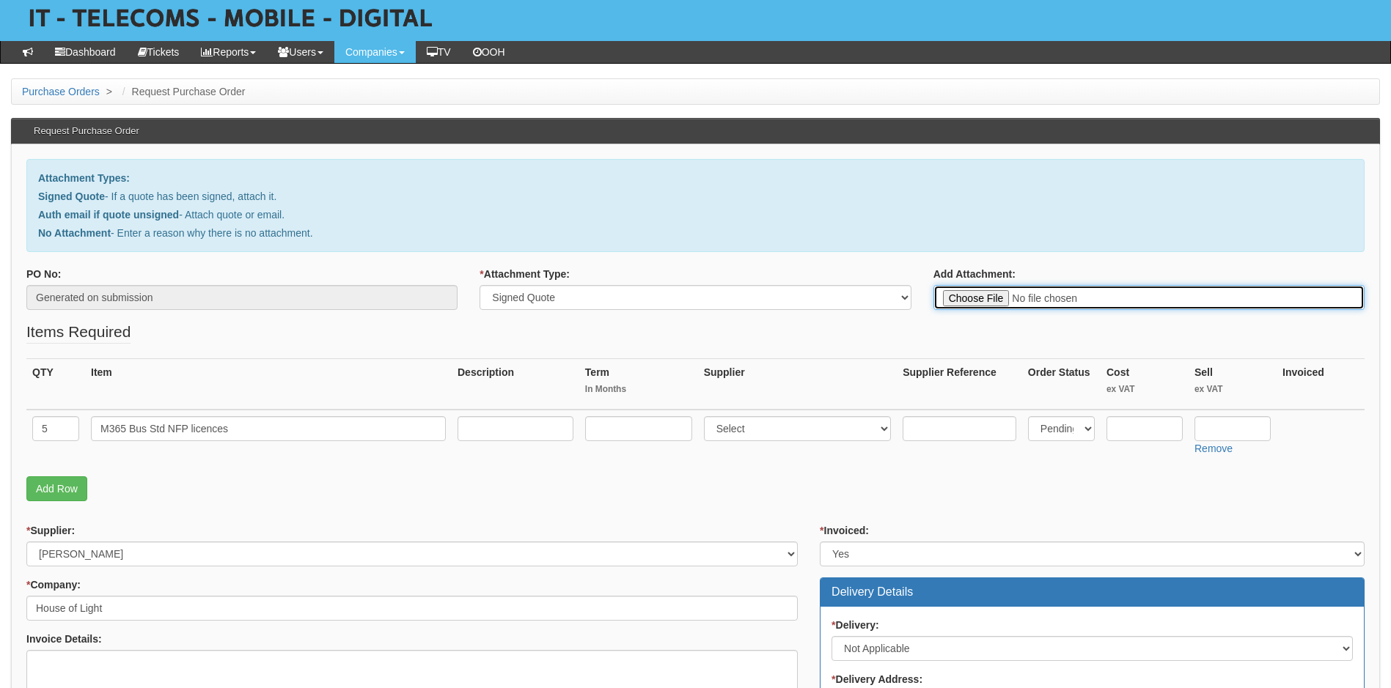
click at [955, 296] on input "Add Attachment:" at bounding box center [1148, 297] width 431 height 25
type input "C:\fakepath\House of Light - 5 x M365 Business Standard NFP licences.pdf"
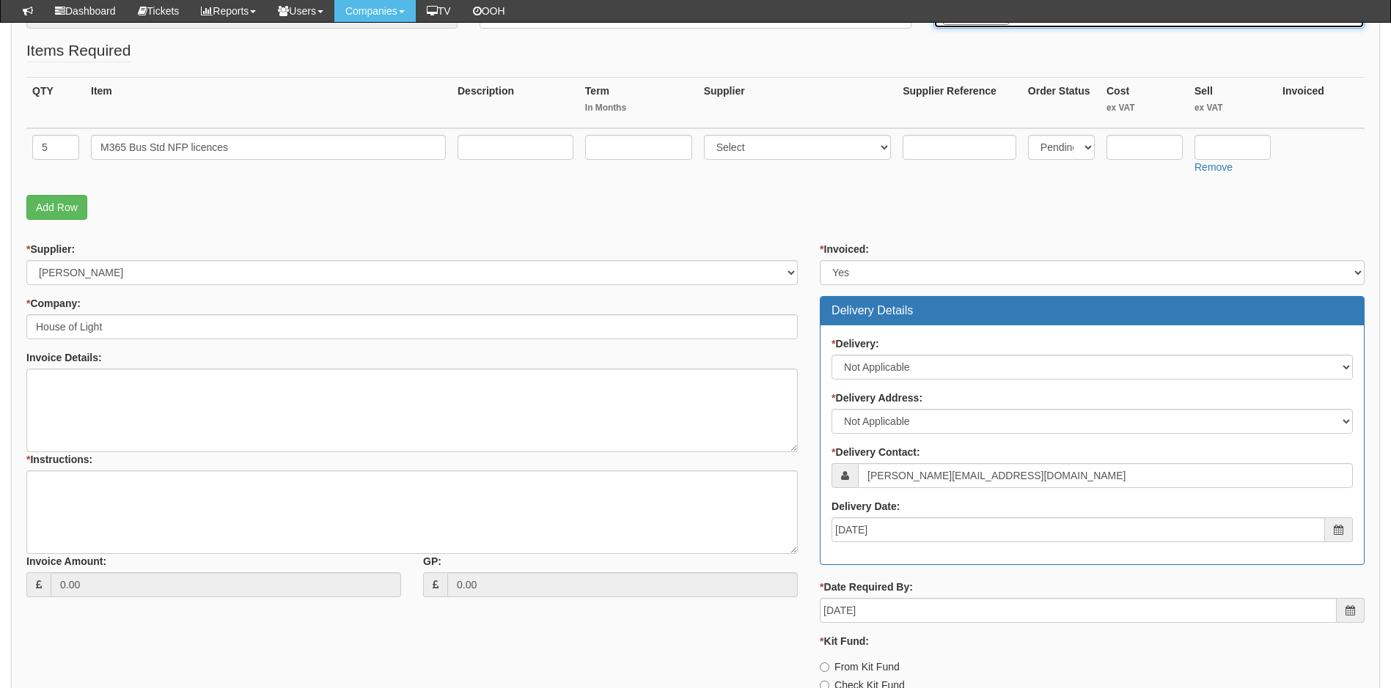
scroll to position [293, 0]
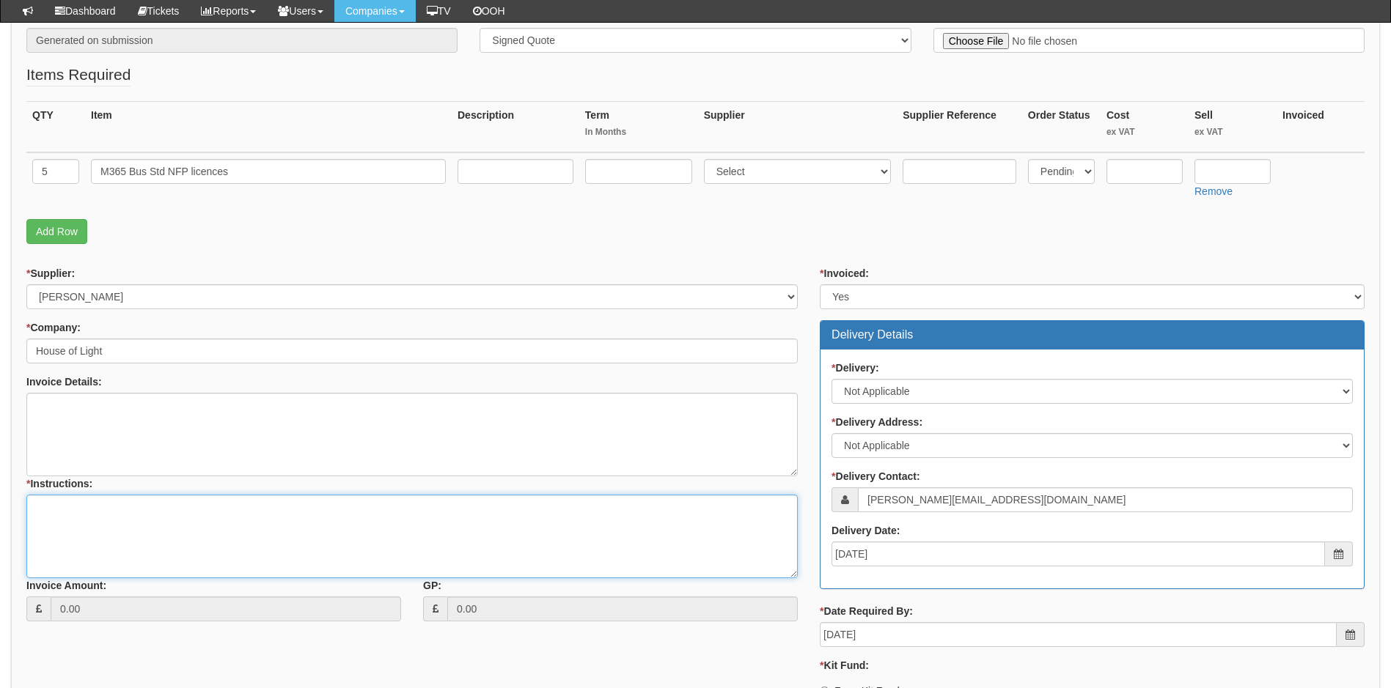
click at [90, 511] on textarea "* Instructions:" at bounding box center [411, 537] width 771 height 84
click at [144, 511] on textarea "* Instructions:" at bounding box center [411, 537] width 771 height 84
type textarea "Linked to ticket 423315 Pass back to Ben to process"
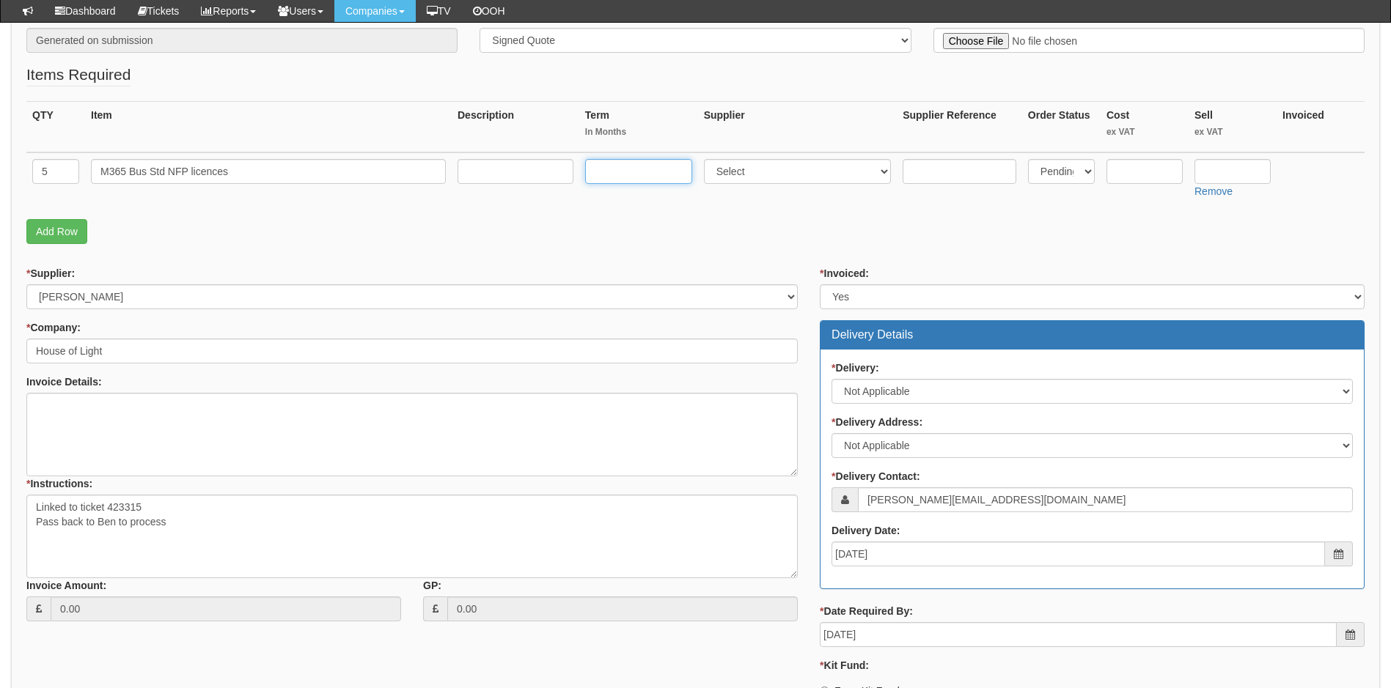
click at [672, 177] on input "text" at bounding box center [638, 171] width 107 height 25
type input "12"
click at [807, 168] on select "Select 123 REG.co.uk 1Password 3 4Gon AA Jones Electric Ltd Abzorb Access Group…" at bounding box center [798, 171] width 188 height 25
select select "291"
click at [707, 159] on select "Select 123 REG.co.uk 1Password 3 4Gon AA Jones Electric Ltd Abzorb Access Group…" at bounding box center [798, 171] width 188 height 25
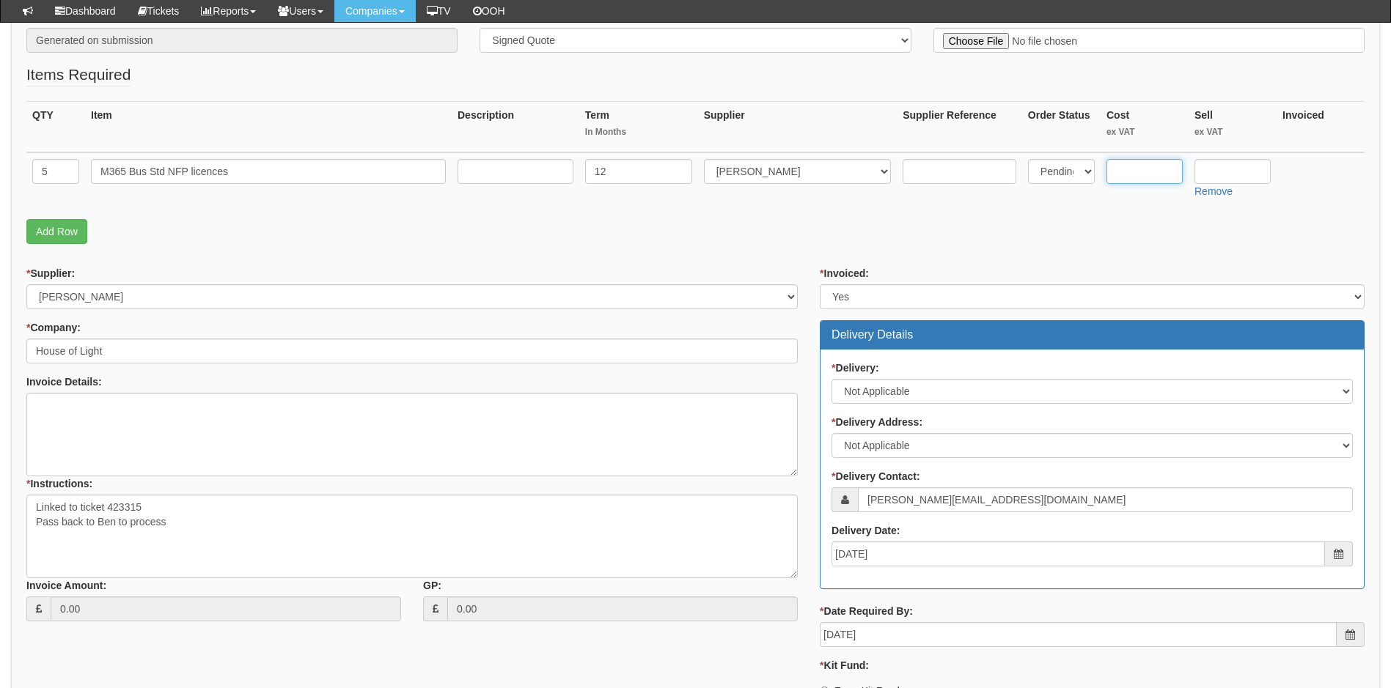
drag, startPoint x: 1157, startPoint y: 172, endPoint x: 1161, endPoint y: 155, distance: 17.4
click at [1158, 170] on input "text" at bounding box center [1144, 171] width 76 height 25
type input "2.22"
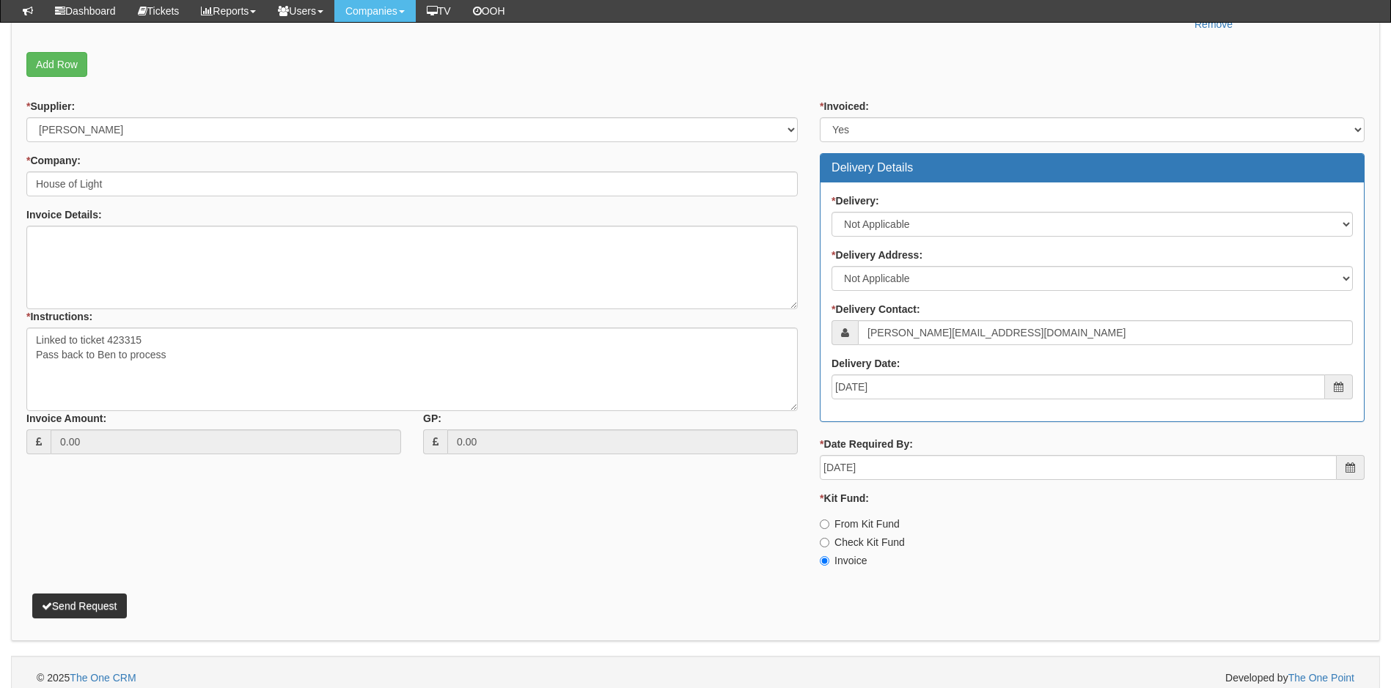
scroll to position [472, 0]
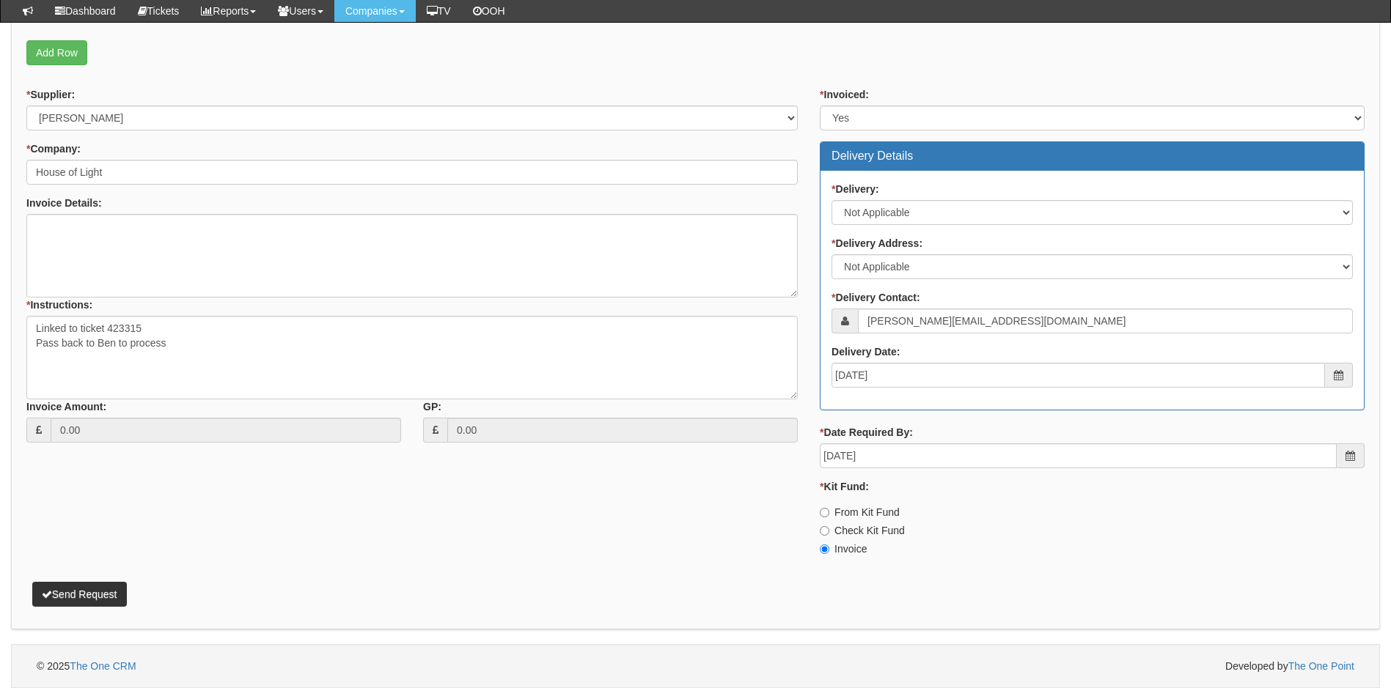
type input "2.42"
click at [89, 597] on button "Send Request" at bounding box center [79, 594] width 95 height 25
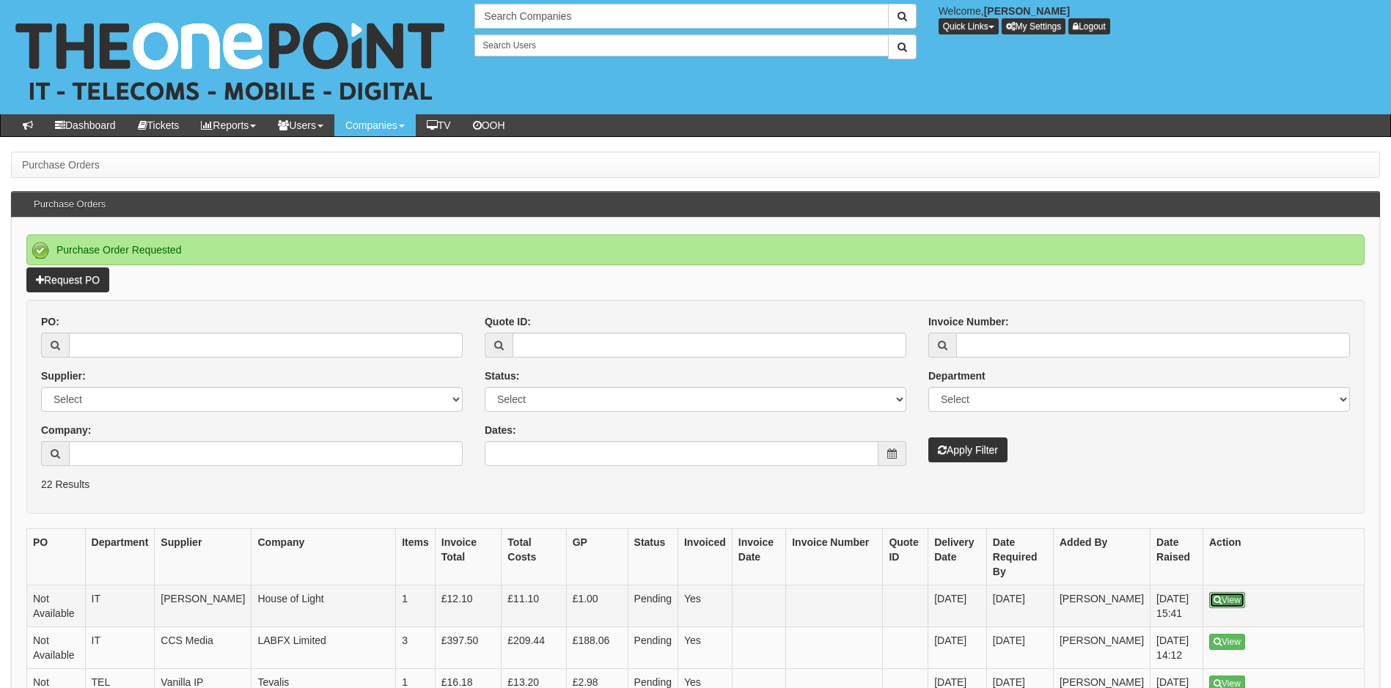
click at [1242, 592] on link "View" at bounding box center [1227, 600] width 36 height 16
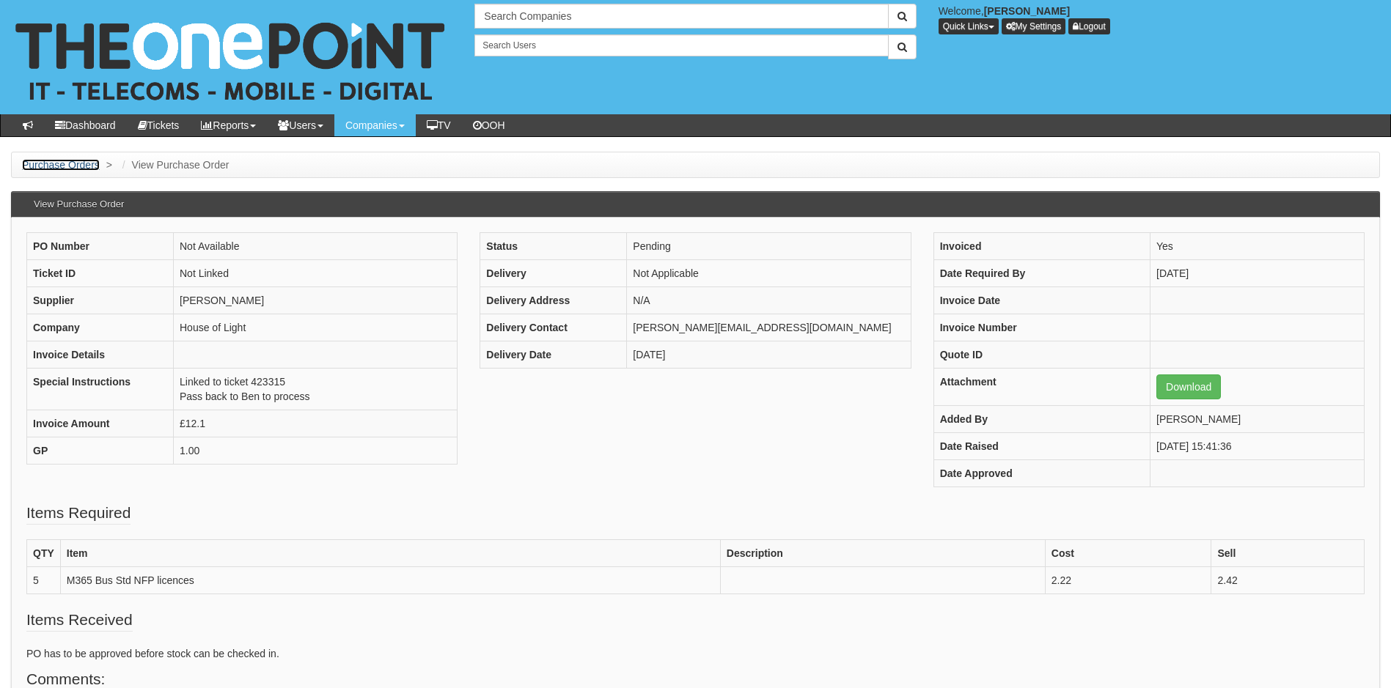
click at [61, 160] on link "Purchase Orders" at bounding box center [61, 165] width 78 height 12
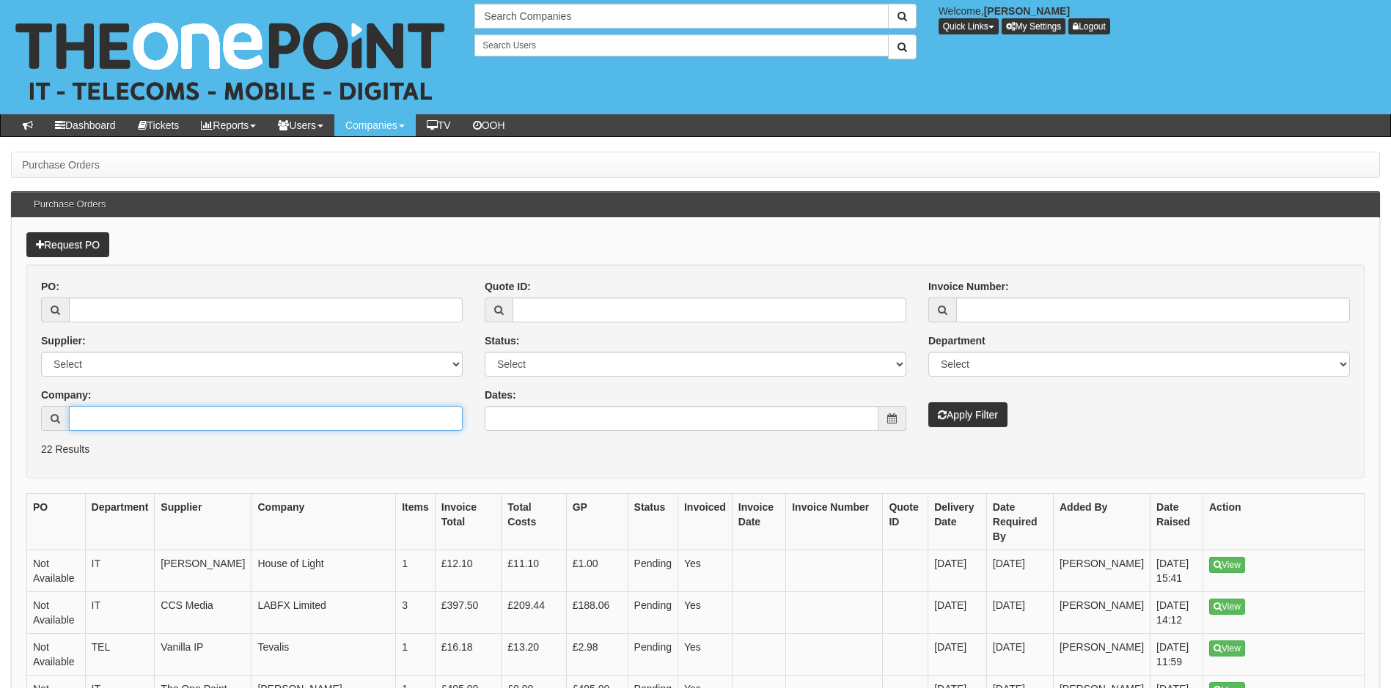
click at [121, 425] on input "Company:" at bounding box center [266, 418] width 394 height 25
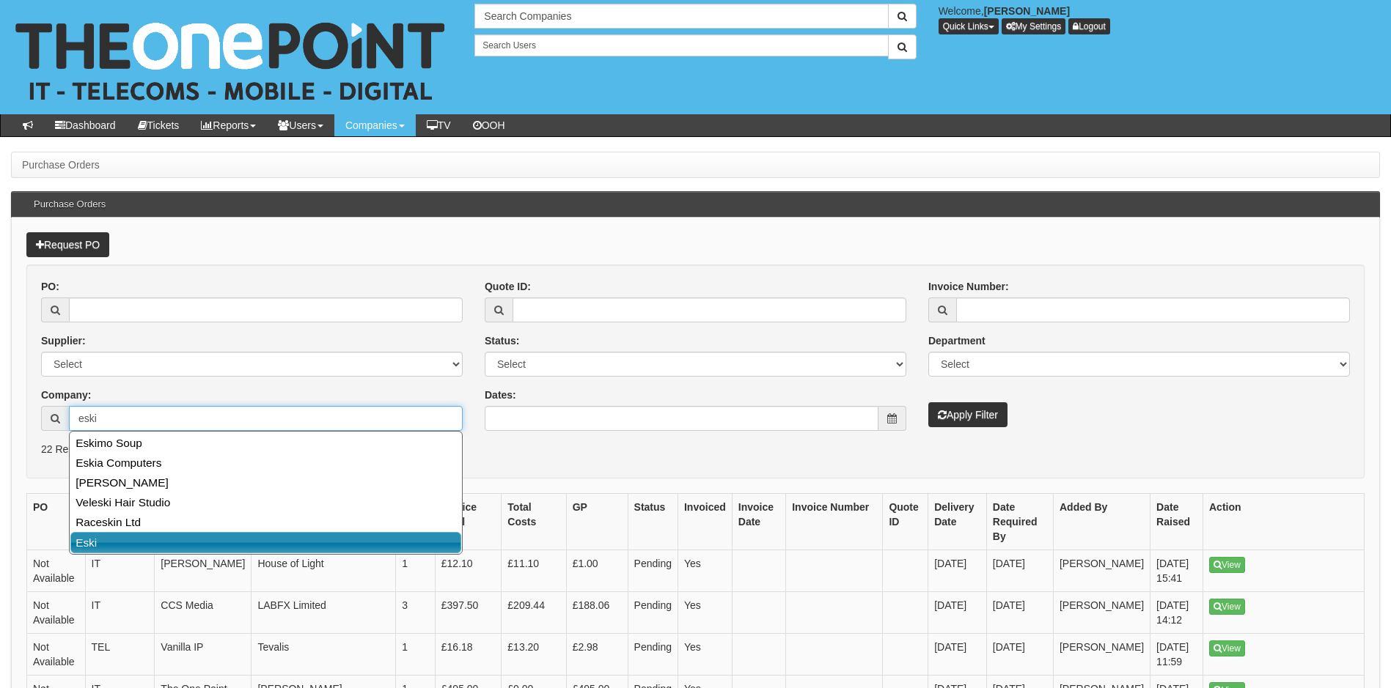
click at [173, 541] on link "Eski" at bounding box center [265, 542] width 391 height 21
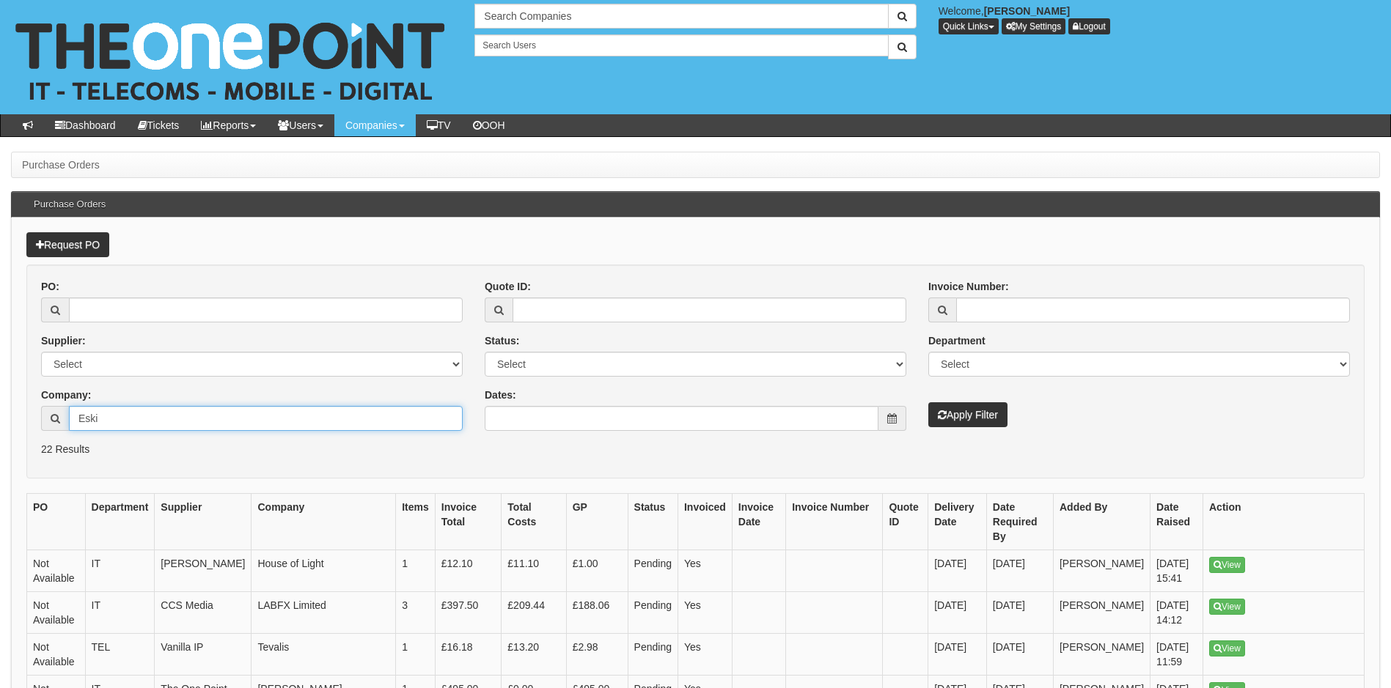
type input "Eski"
click at [1003, 419] on button "Apply Filter" at bounding box center [967, 415] width 79 height 25
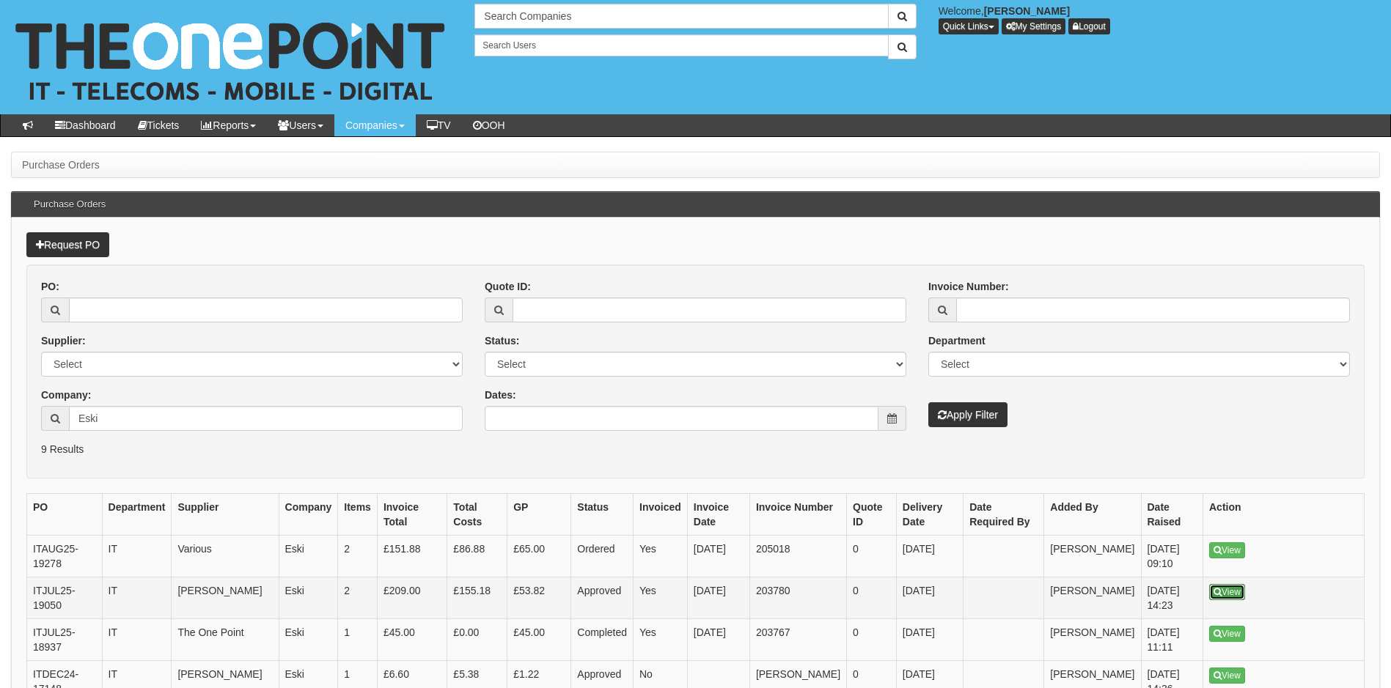
click at [1229, 595] on link "View" at bounding box center [1227, 592] width 36 height 16
